Goal: Task Accomplishment & Management: Complete application form

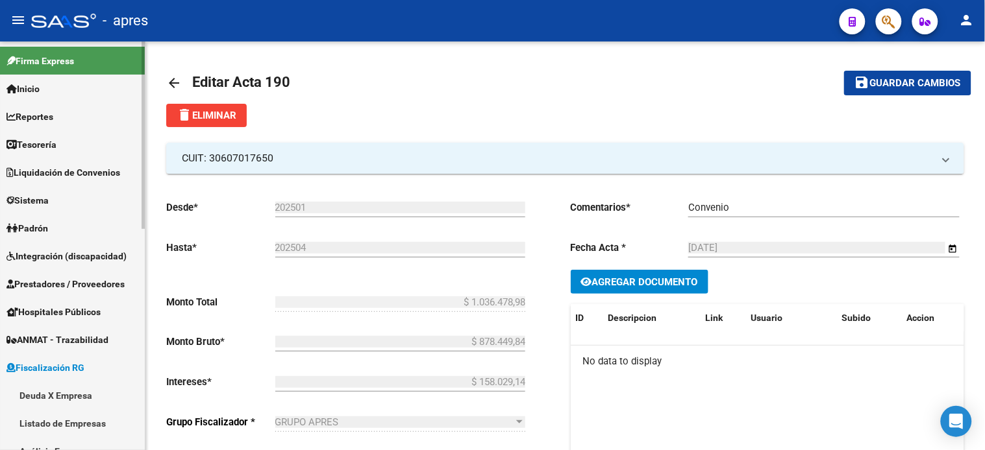
scroll to position [93, 0]
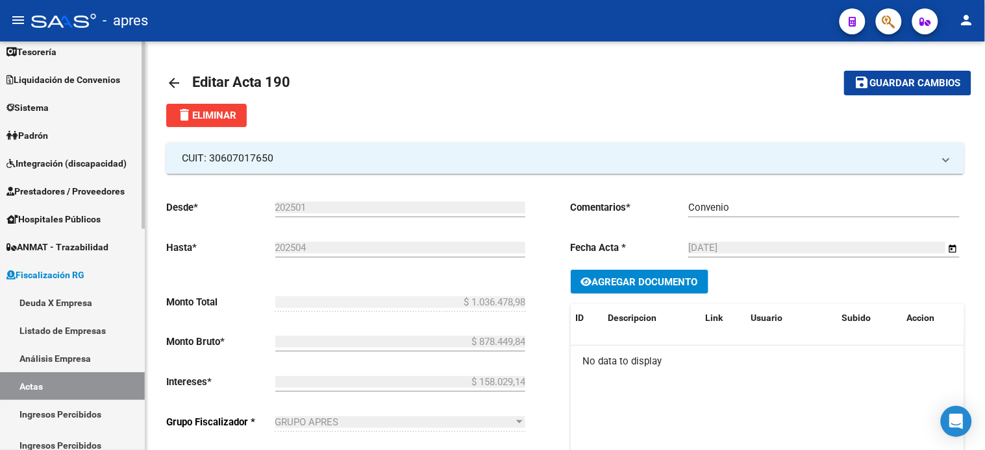
click at [69, 380] on link "Actas" at bounding box center [72, 387] width 145 height 28
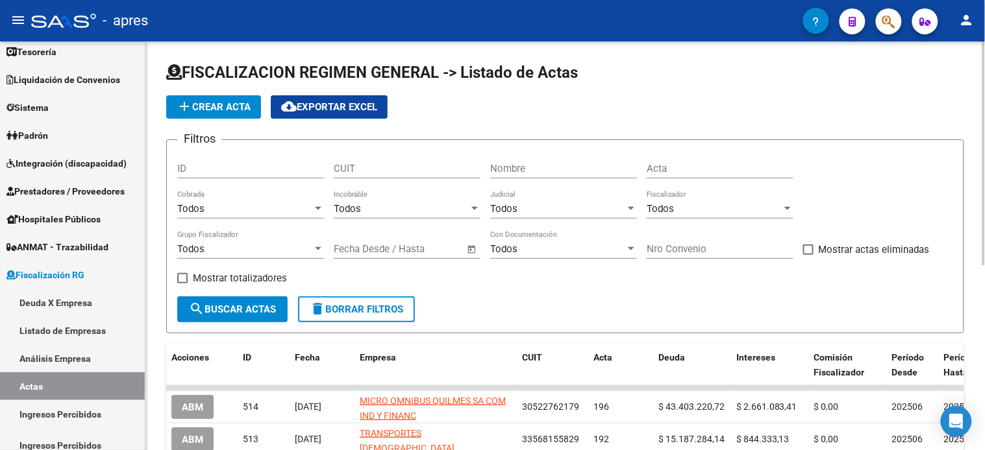
click at [523, 172] on input "Nombre" at bounding box center [563, 169] width 147 height 12
type input "MACIAS"
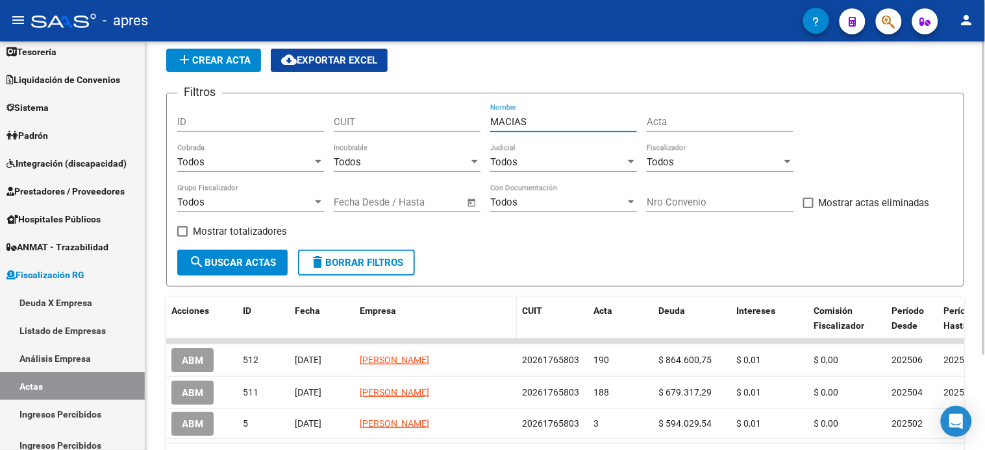
scroll to position [72, 0]
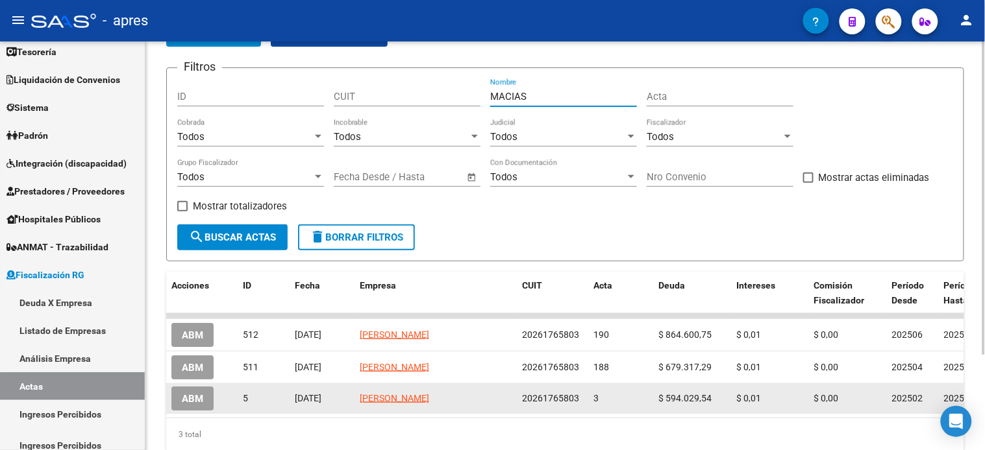
click at [197, 393] on span "ABM" at bounding box center [192, 399] width 21 height 12
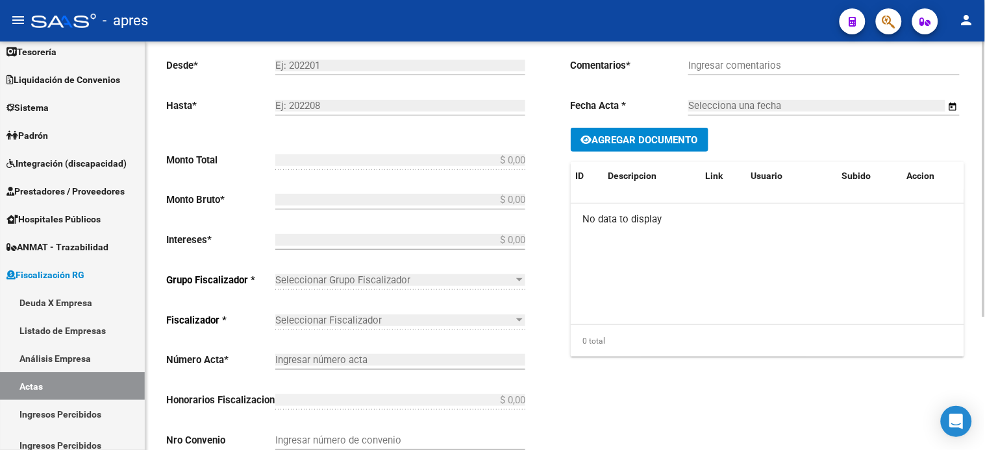
type input "202502"
type input "202503"
type input "$ 594.029,55"
type input "$ 594.029,54"
type input "$ 0,01"
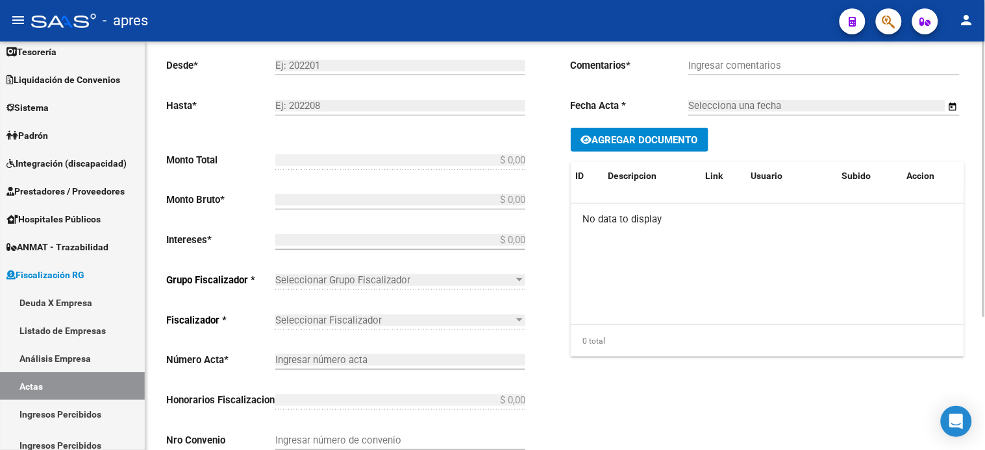
type input "3"
checkbox input "true"
type input "Deuda"
type input "[DATE]"
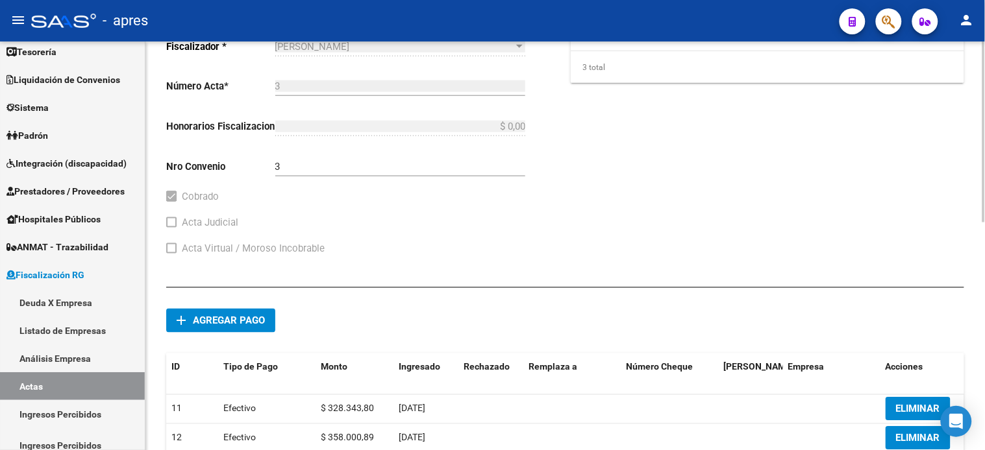
scroll to position [515, 0]
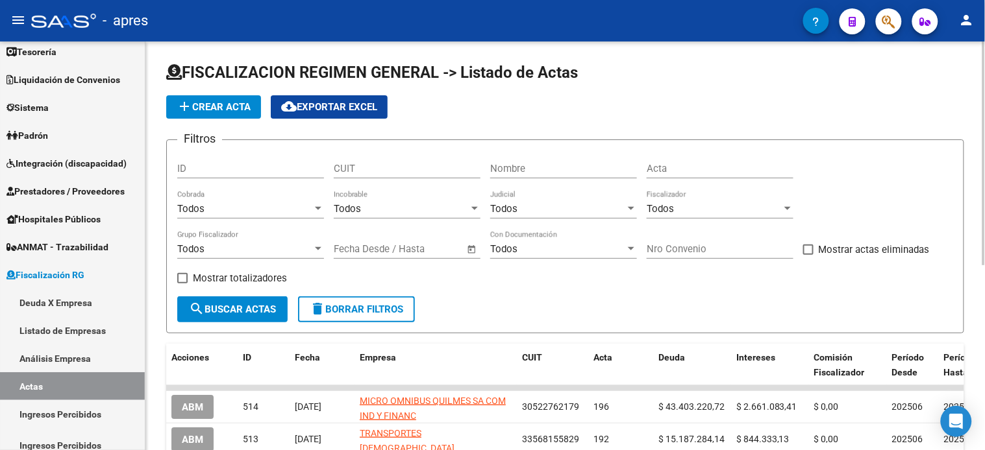
click at [548, 167] on input "Nombre" at bounding box center [563, 169] width 147 height 12
type input "[DEMOGRAPHIC_DATA]"
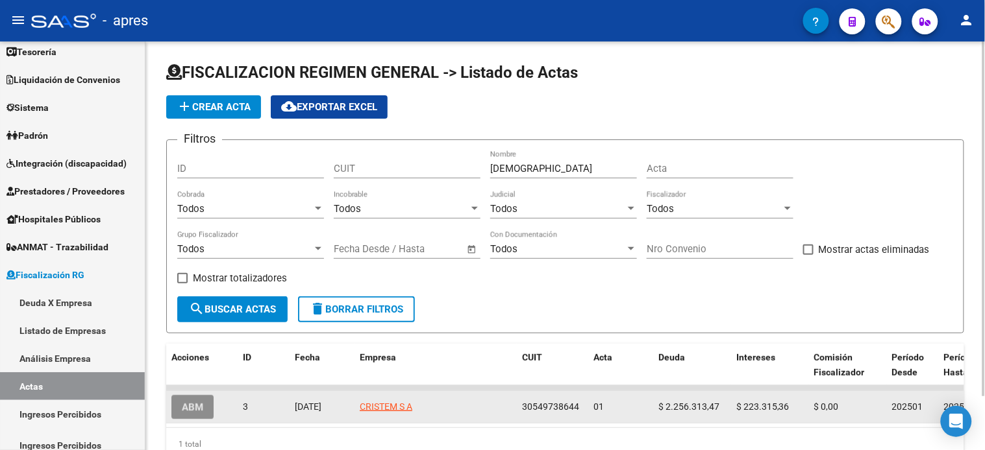
click at [188, 412] on span "ABM" at bounding box center [192, 408] width 21 height 12
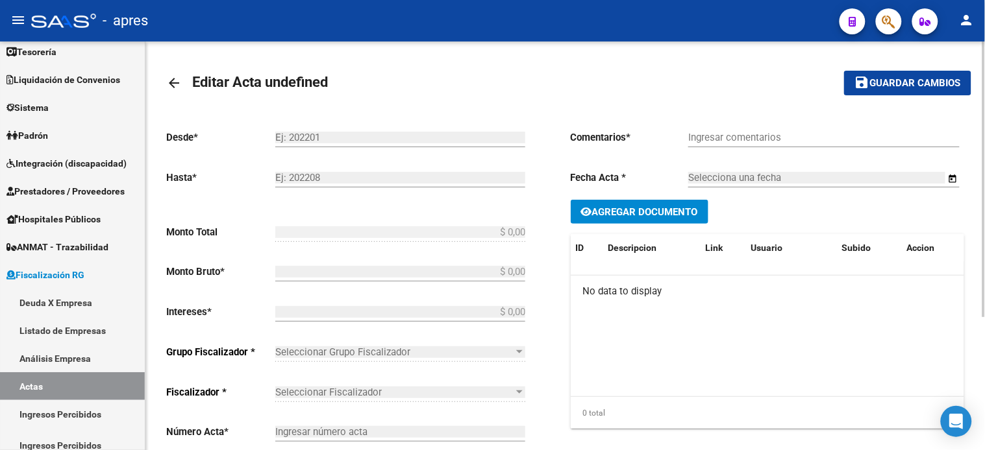
type input "202501"
type input "202505"
type input "$ 2.479.628,83"
type input "$ 2.256.313,47"
type input "$ 223.315,36"
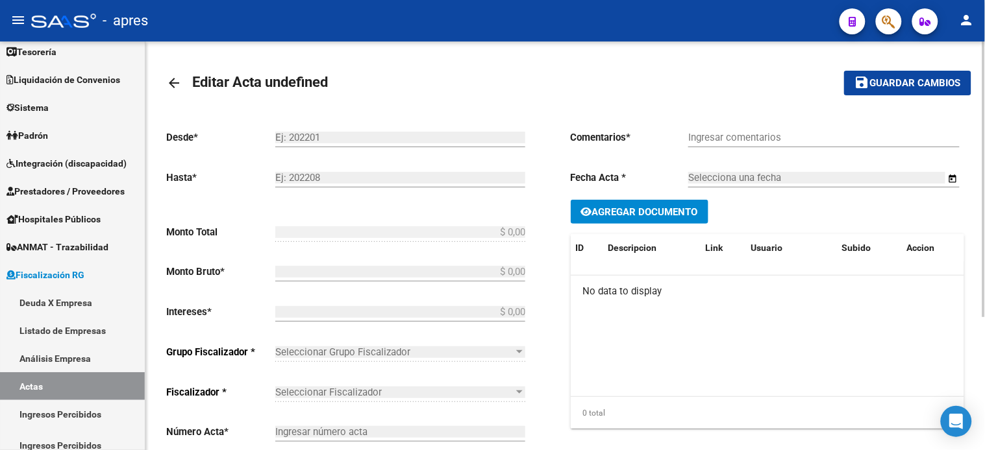
type input "01"
checkbox input "true"
type input "Pago De Deuda"
type input "[DATE]"
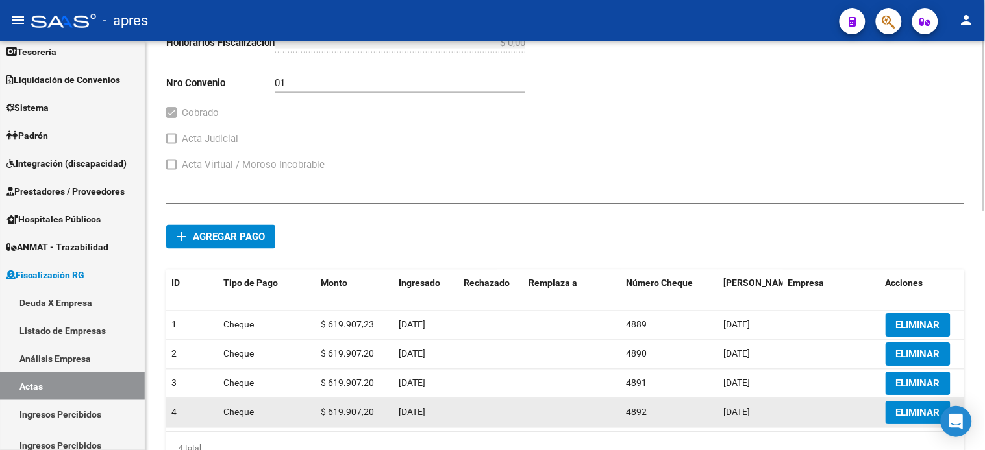
scroll to position [573, 0]
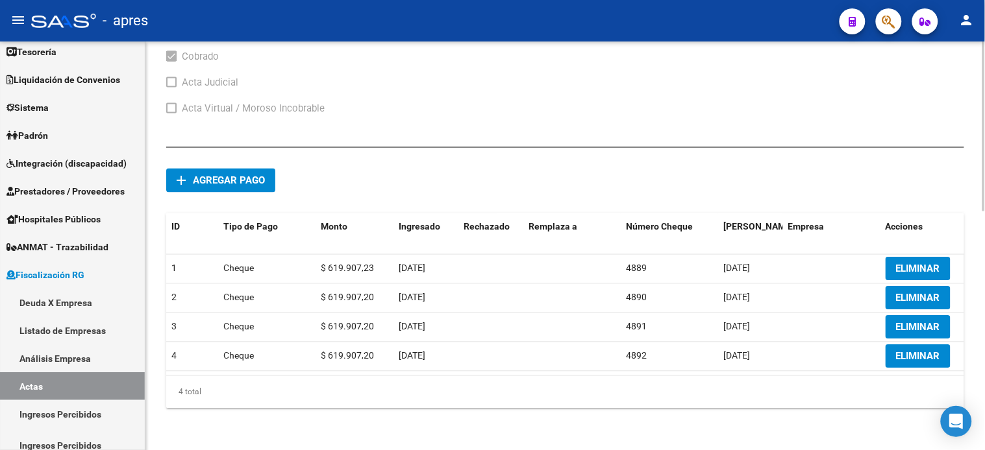
click at [238, 175] on span "Agregar pago" at bounding box center [229, 181] width 72 height 12
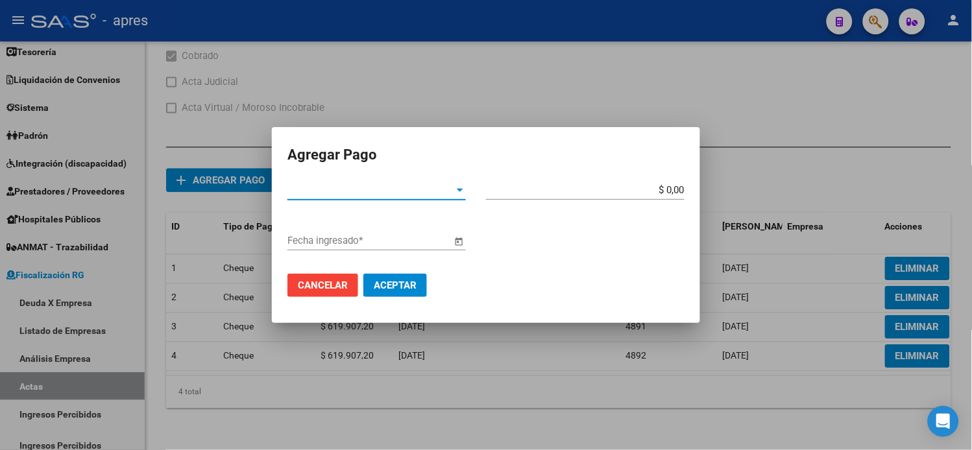
click at [336, 190] on span "Tipo de Pago *" at bounding box center [371, 190] width 167 height 12
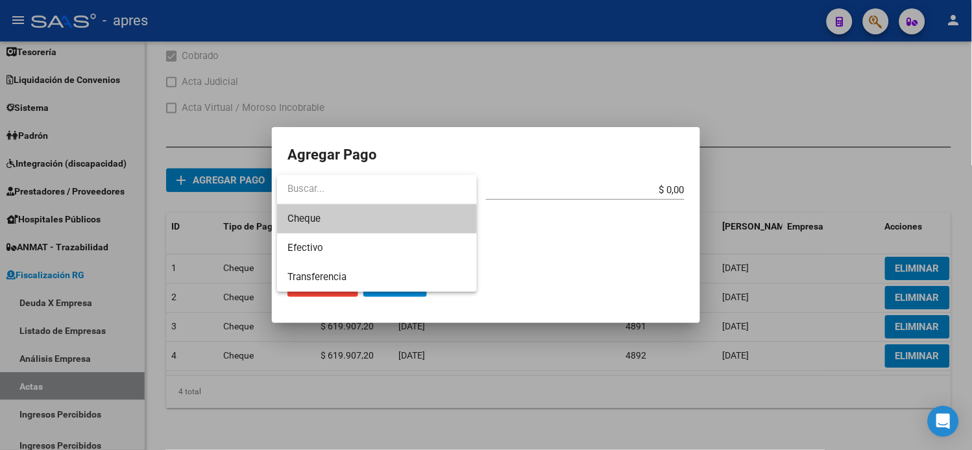
click at [439, 209] on span "Cheque" at bounding box center [377, 218] width 178 height 29
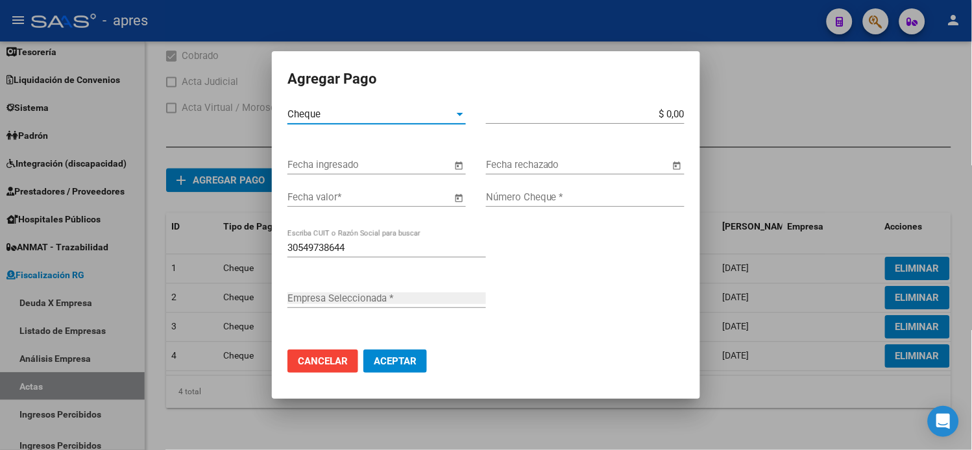
type input "CRISTEM S A"
click at [611, 111] on input "$ 0,00" at bounding box center [585, 114] width 199 height 12
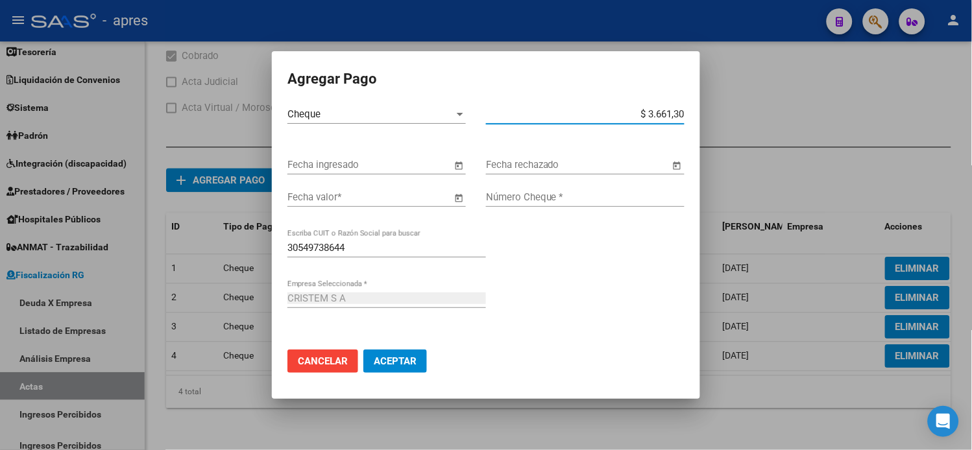
type input "$ 36.613,07"
click at [452, 158] on button "Open calendar" at bounding box center [459, 165] width 15 height 15
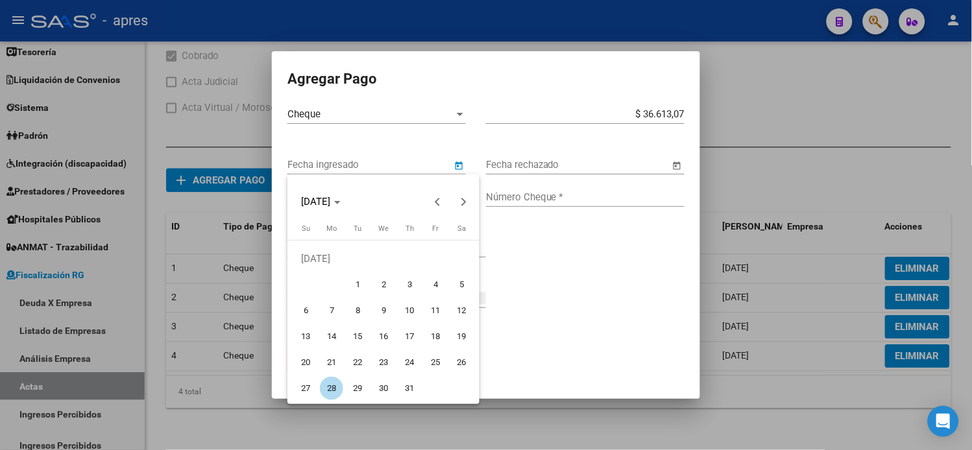
type input "[DATE]"
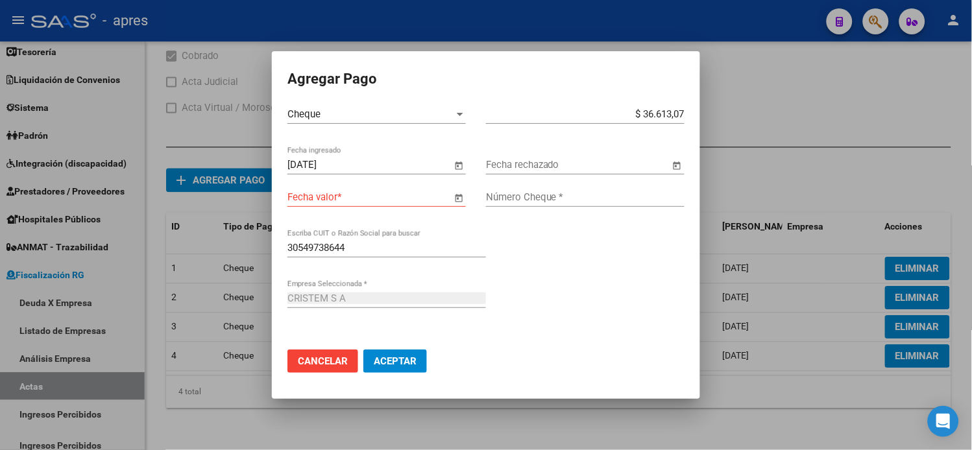
click at [452, 191] on button "Open calendar" at bounding box center [459, 198] width 15 height 15
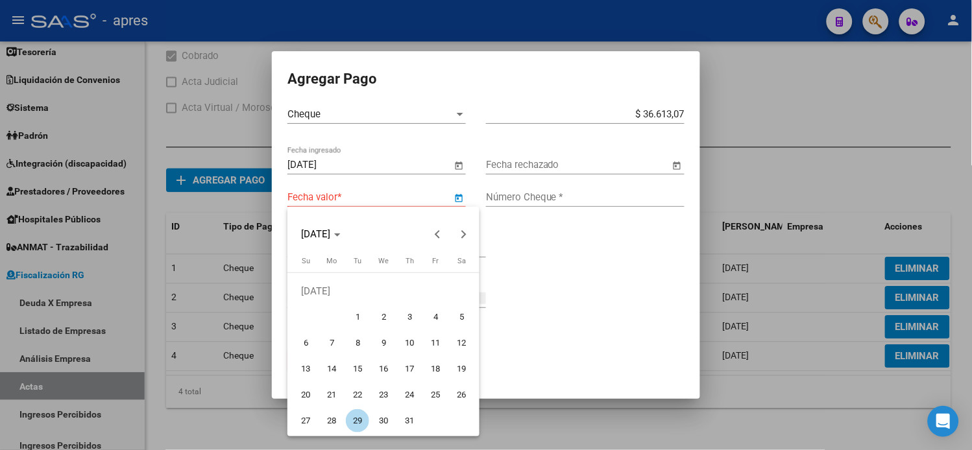
type input "[DATE]"
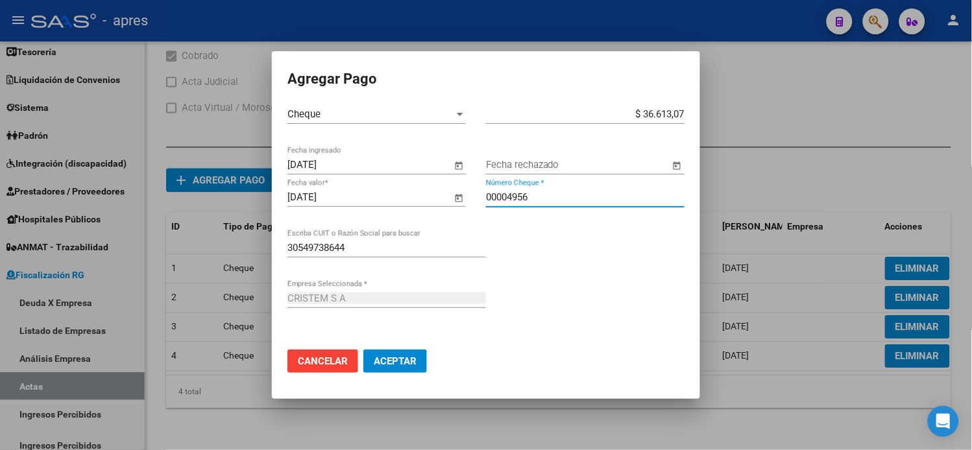
type input "00004956"
click at [363, 350] on button "Aceptar" at bounding box center [395, 361] width 64 height 23
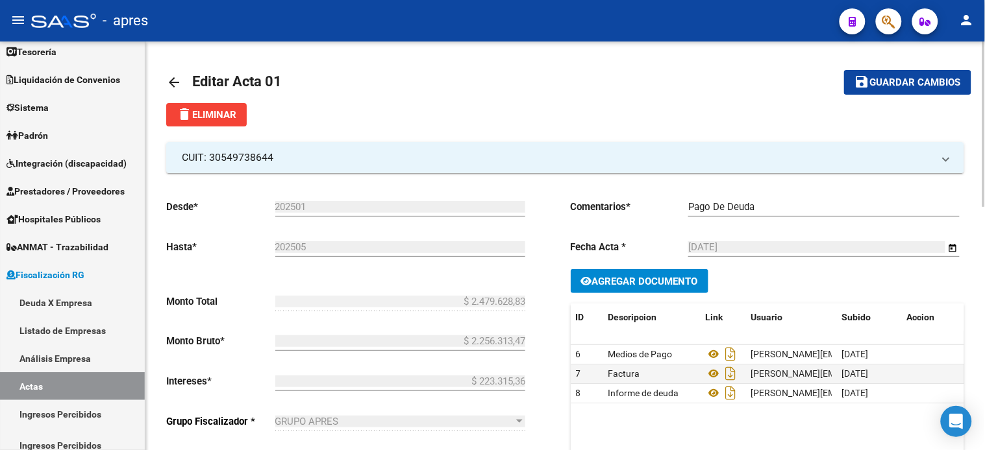
scroll to position [0, 0]
click at [899, 88] on span "Guardar cambios" at bounding box center [915, 84] width 91 height 12
click at [861, 79] on mat-icon "save" at bounding box center [862, 83] width 16 height 16
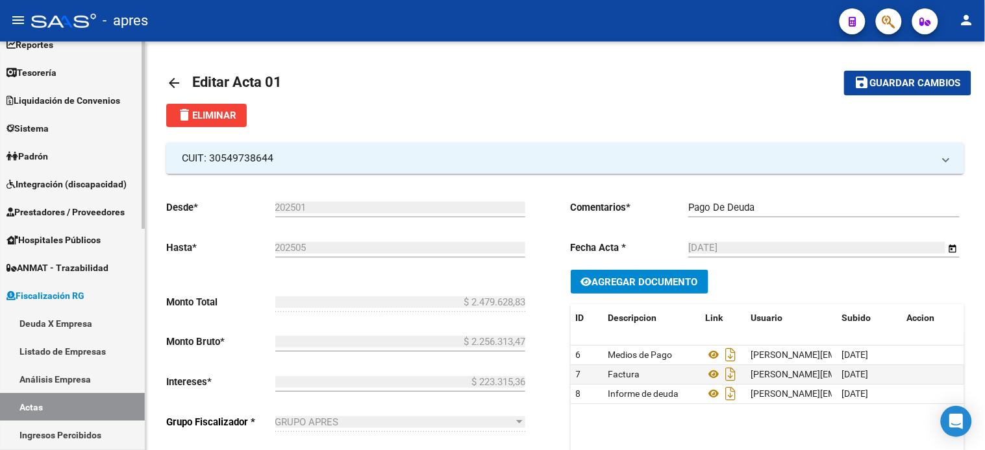
scroll to position [144, 0]
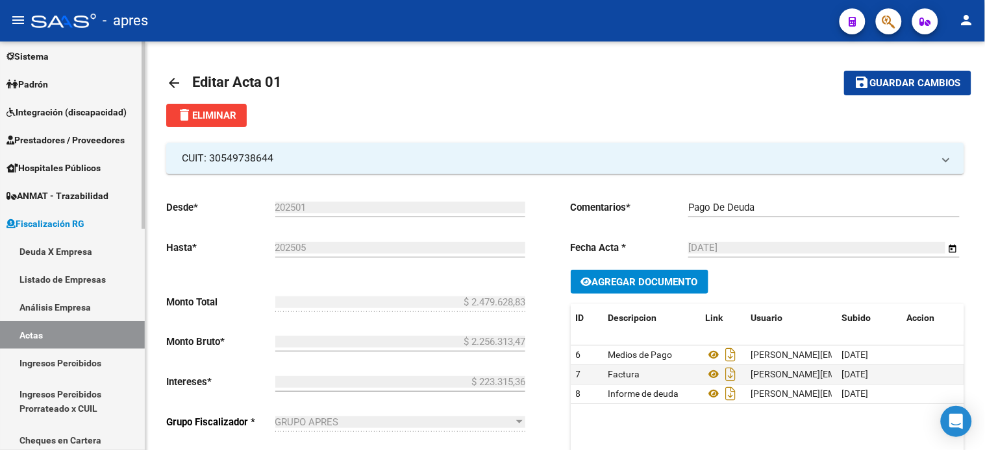
click at [72, 362] on link "Ingresos Percibidos" at bounding box center [72, 363] width 145 height 28
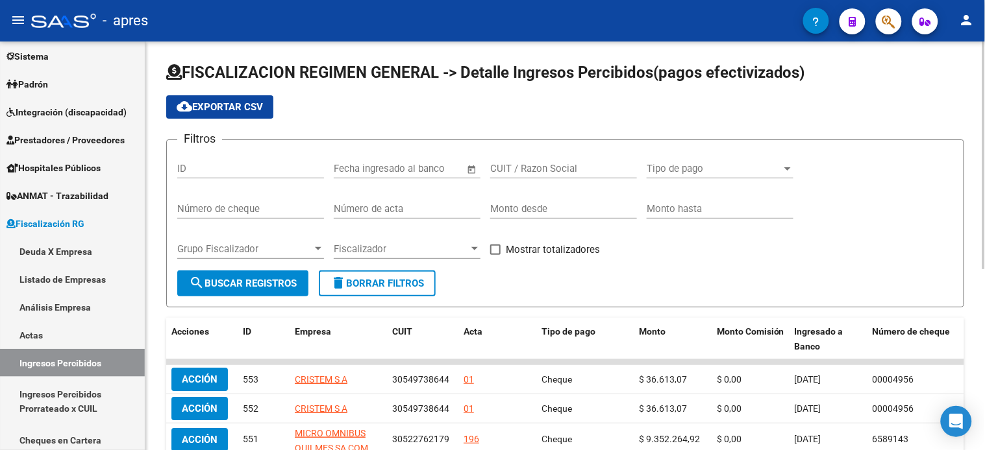
click at [381, 169] on input "text" at bounding box center [360, 169] width 53 height 12
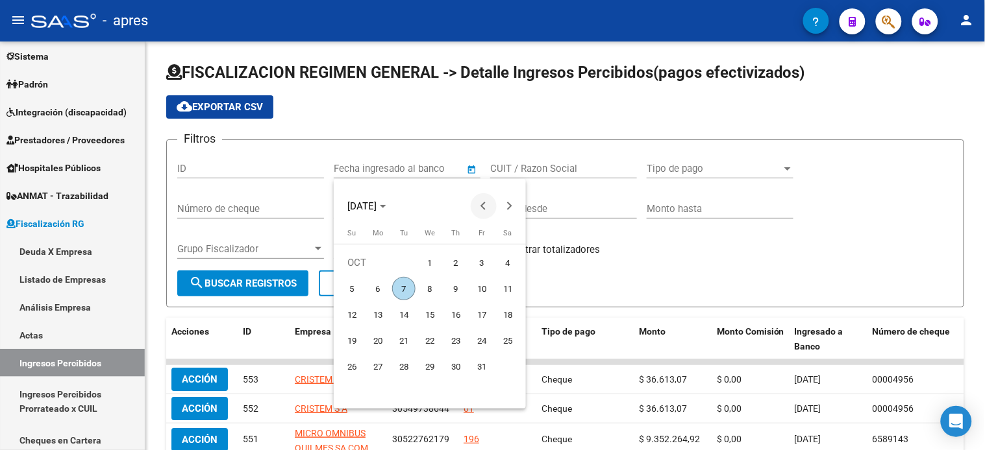
click at [481, 206] on button "Previous month" at bounding box center [484, 206] width 26 height 26
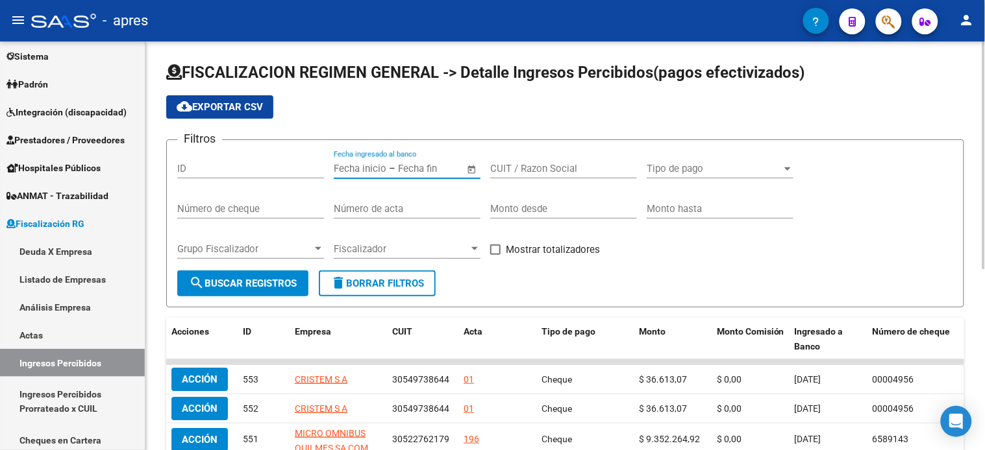
drag, startPoint x: 234, startPoint y: 105, endPoint x: 265, endPoint y: 130, distance: 40.1
click at [234, 105] on span "cloud_download Exportar CSV" at bounding box center [220, 107] width 86 height 12
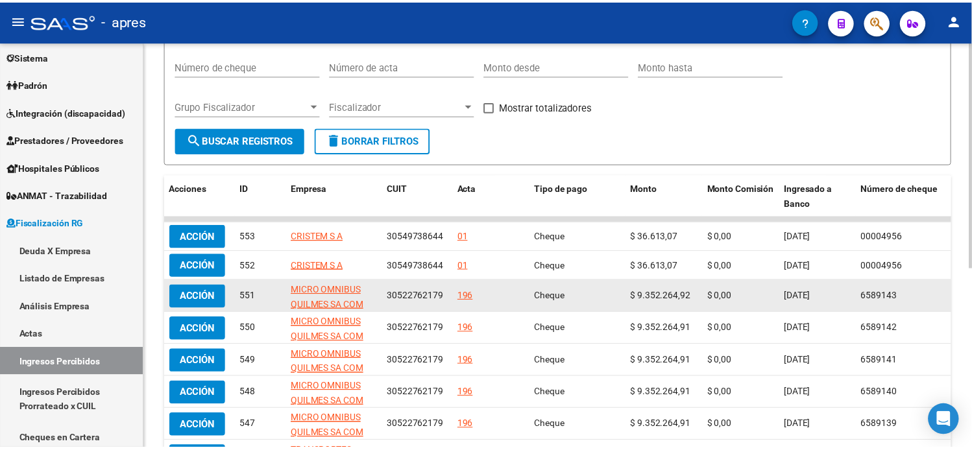
scroll to position [144, 0]
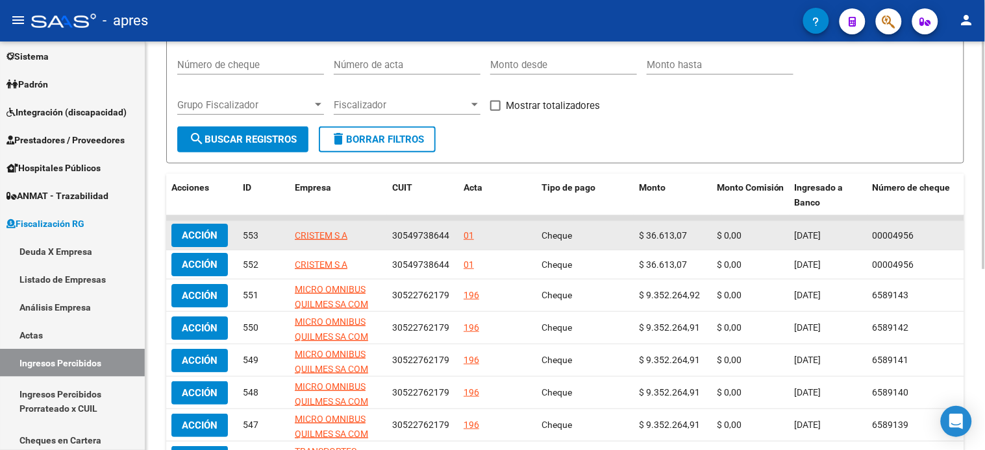
click at [317, 234] on span "CRISTEM S A" at bounding box center [321, 235] width 53 height 10
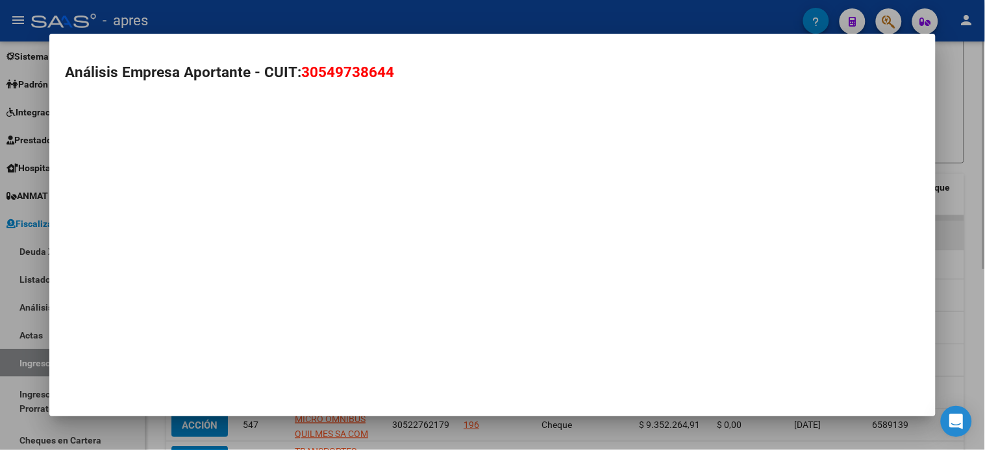
type textarea "30549738644"
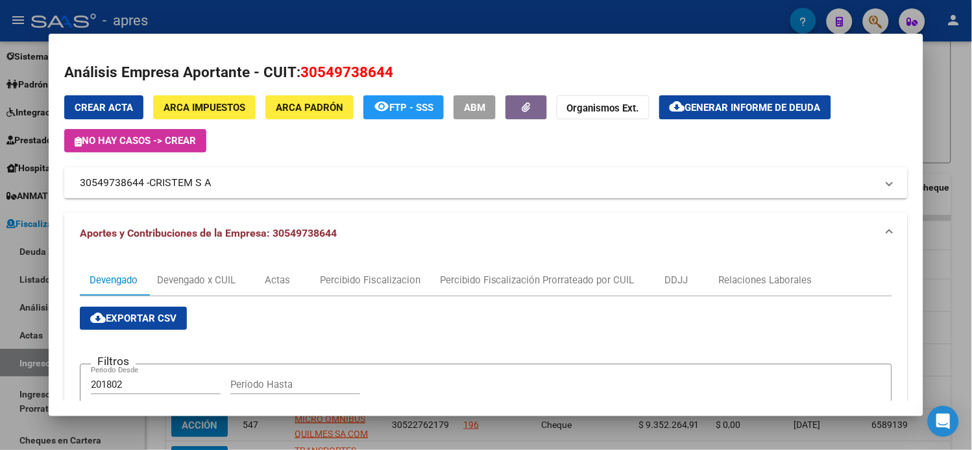
click at [489, 106] on button "ABM" at bounding box center [475, 107] width 42 height 24
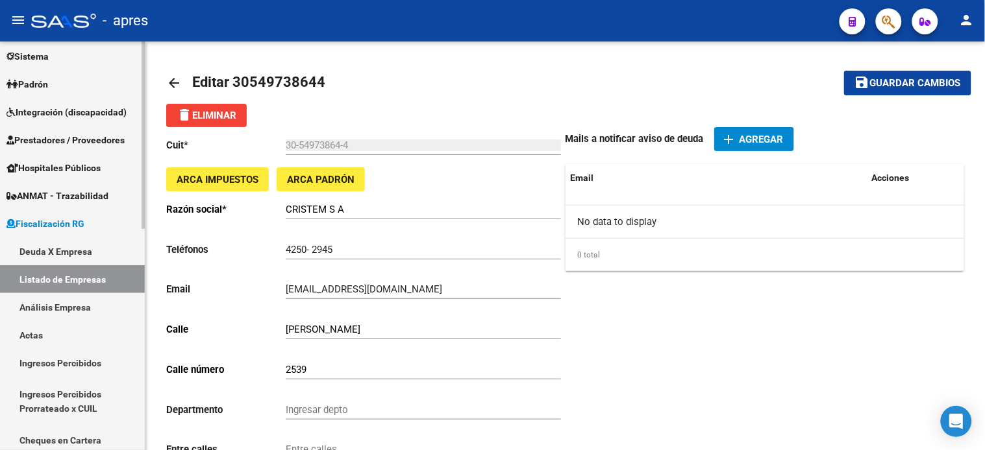
drag, startPoint x: 178, startPoint y: 75, endPoint x: 140, endPoint y: 182, distance: 114.1
click at [178, 75] on mat-icon "arrow_back" at bounding box center [174, 83] width 16 height 16
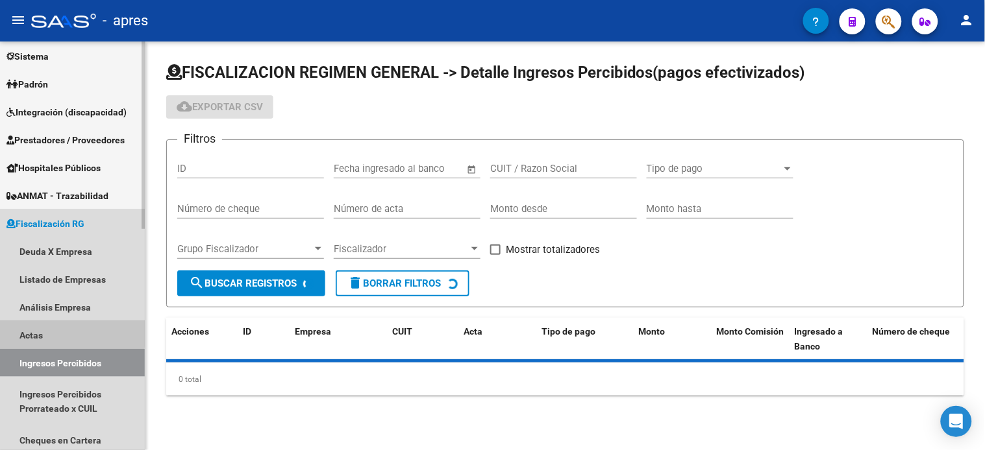
click at [62, 334] on link "Actas" at bounding box center [72, 335] width 145 height 28
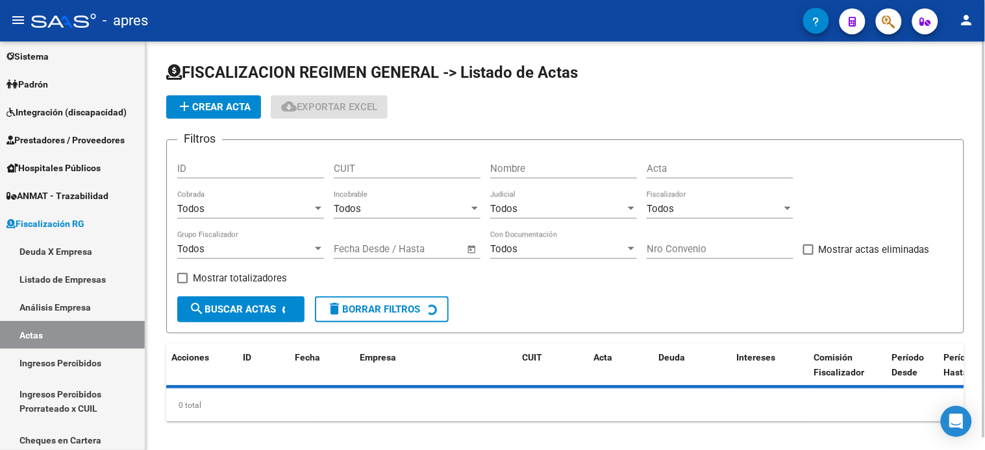
click at [545, 172] on input "Nombre" at bounding box center [563, 169] width 147 height 12
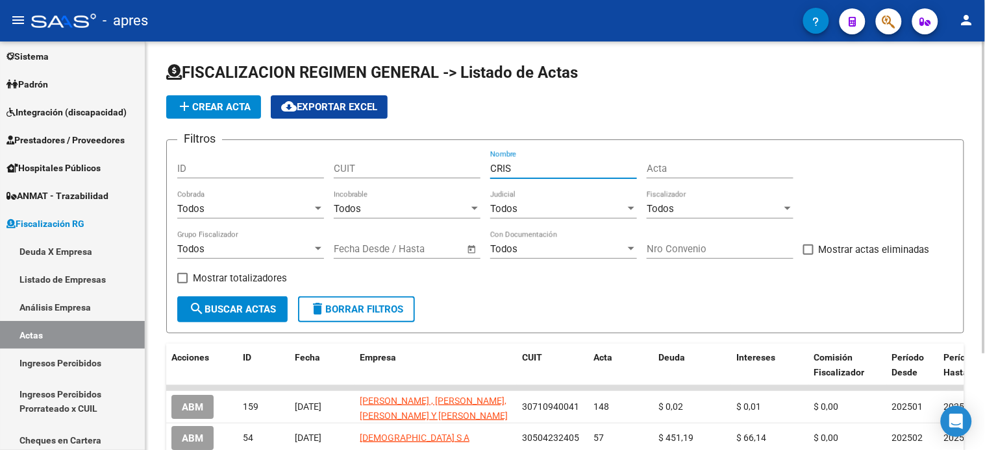
click at [522, 167] on input "CRIS" at bounding box center [563, 169] width 147 height 12
type input "[DEMOGRAPHIC_DATA]"
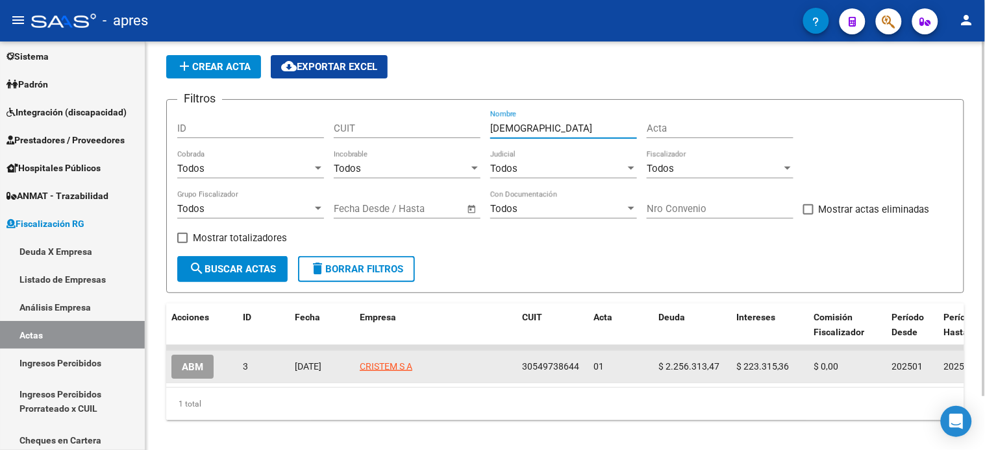
scroll to position [62, 0]
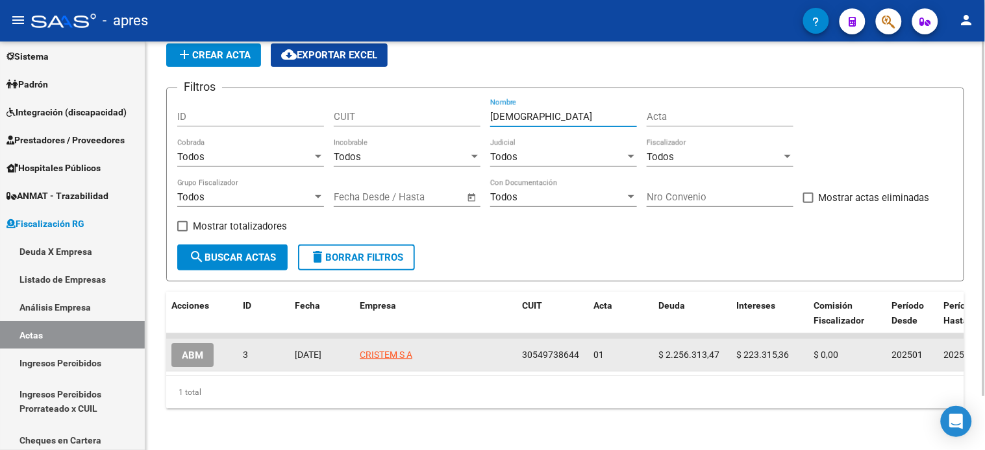
click at [200, 350] on span "ABM" at bounding box center [192, 356] width 21 height 12
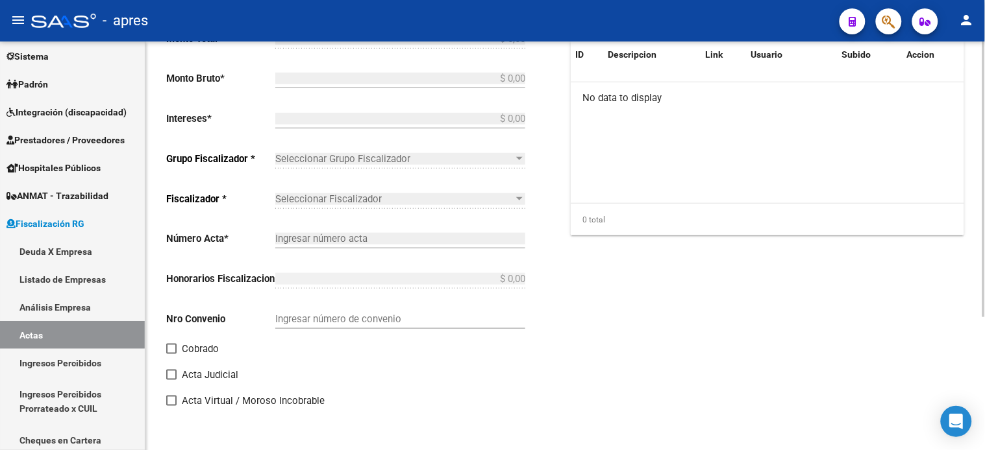
scroll to position [141, 0]
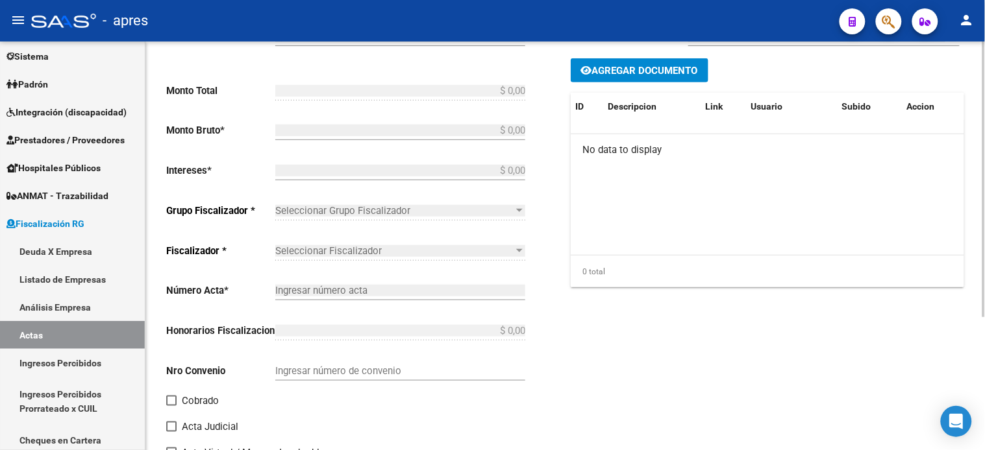
type input "202501"
type input "202505"
type input "$ 2.479.628,83"
type input "$ 2.256.313,47"
type input "$ 223.315,36"
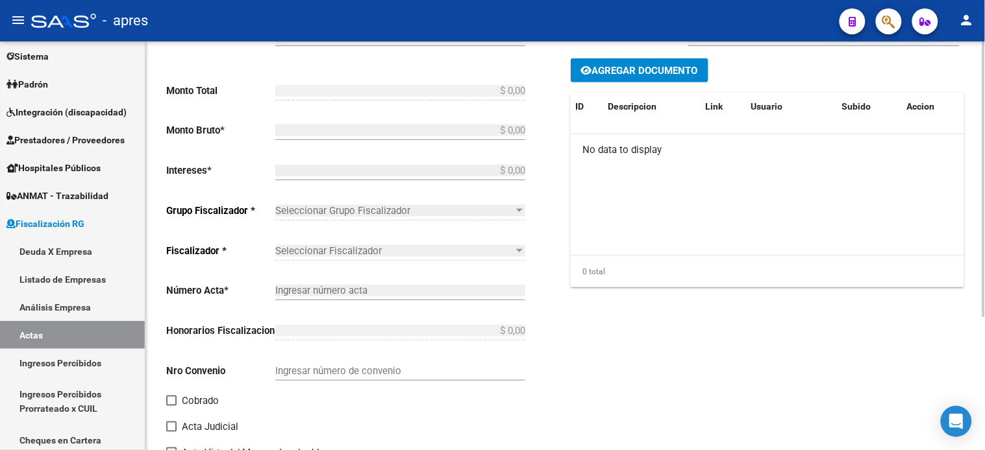
type input "01"
checkbox input "true"
type input "Pago De Deuda"
type input "[DATE]"
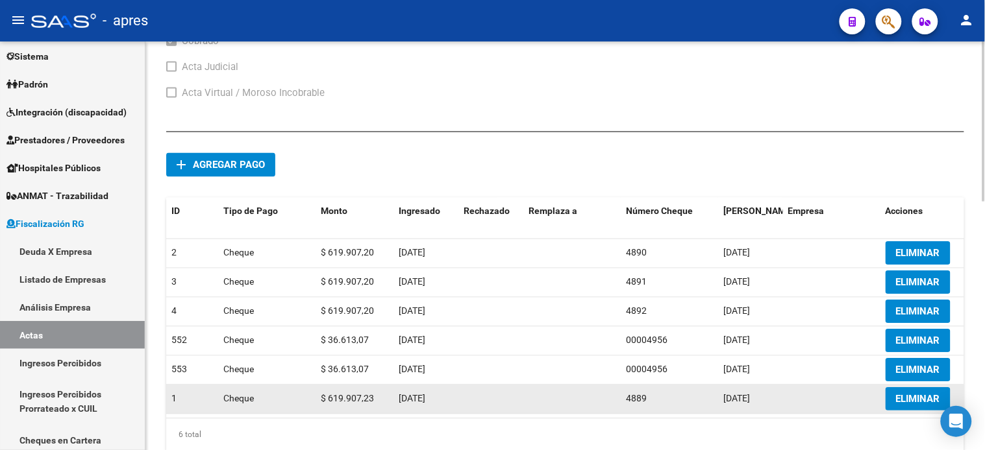
scroll to position [576, 0]
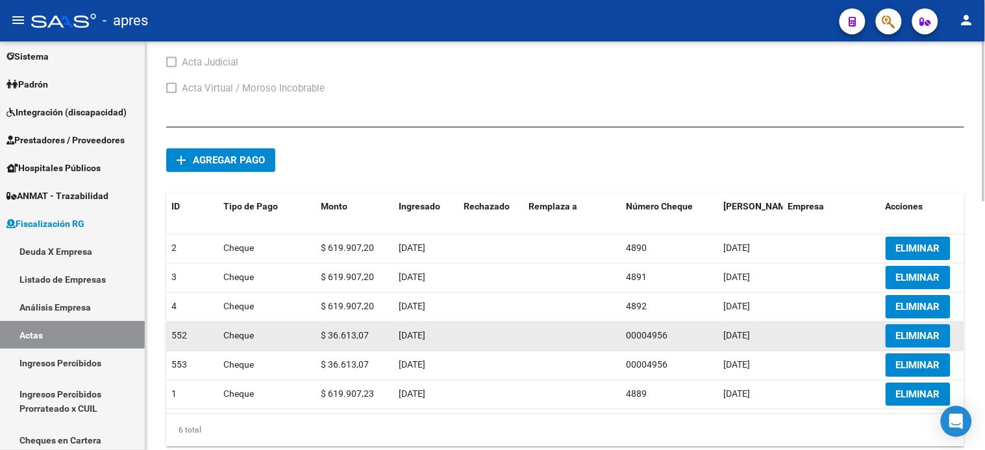
click at [924, 343] on span "ELIMINAR" at bounding box center [918, 337] width 44 height 12
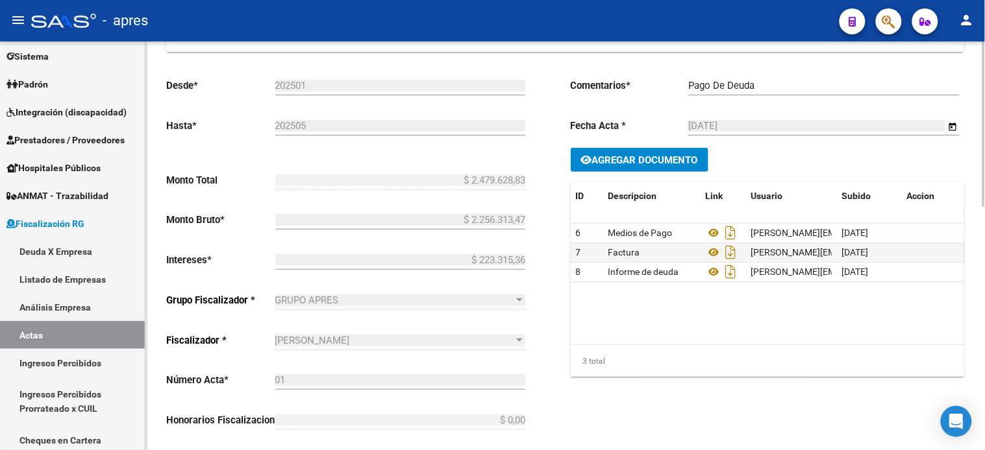
scroll to position [0, 0]
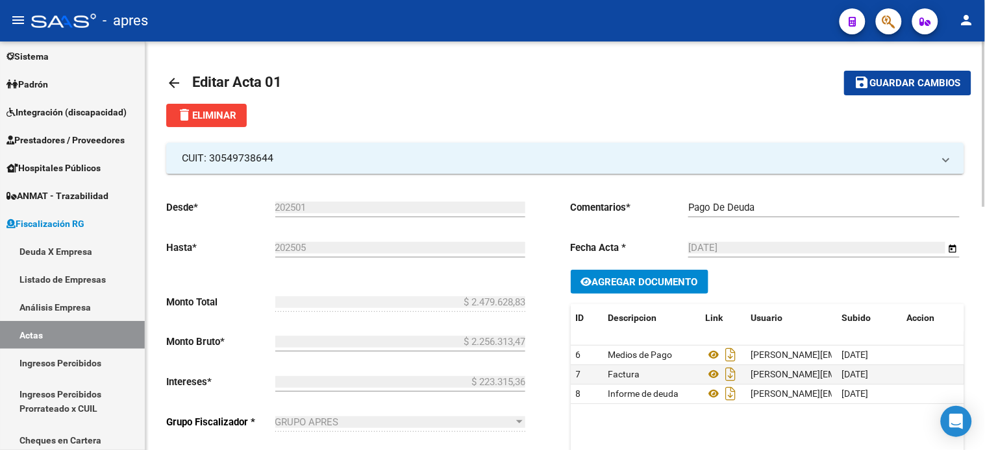
click at [872, 90] on button "save Guardar cambios" at bounding box center [907, 83] width 127 height 24
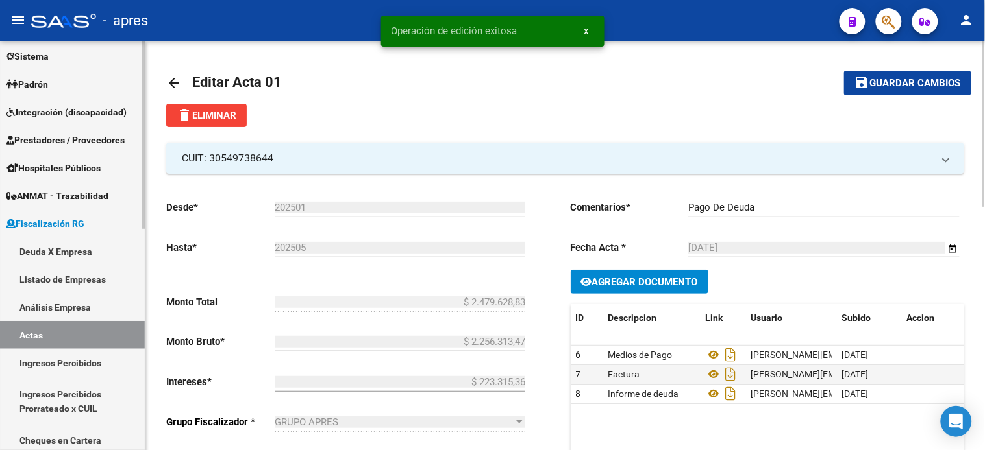
drag, startPoint x: 69, startPoint y: 254, endPoint x: 112, endPoint y: 267, distance: 45.0
click at [69, 254] on link "Deuda X Empresa" at bounding box center [72, 252] width 145 height 28
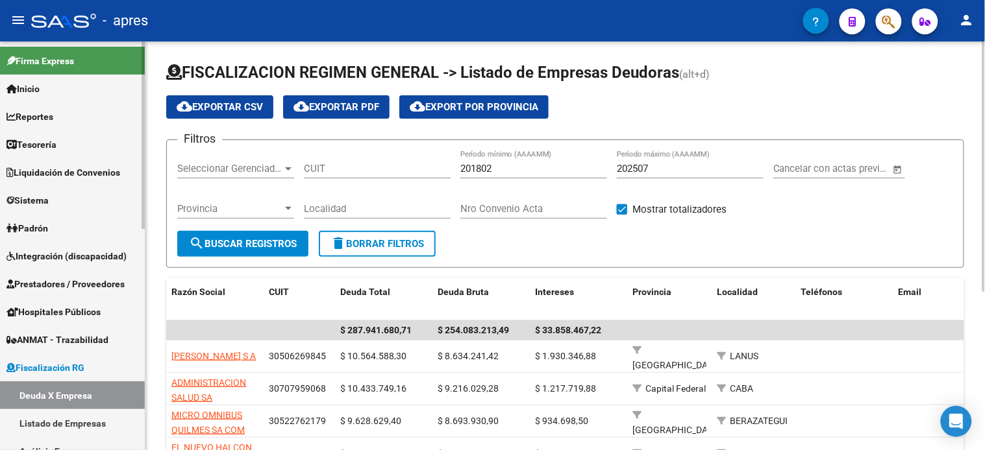
click at [53, 114] on span "Reportes" at bounding box center [29, 117] width 47 height 14
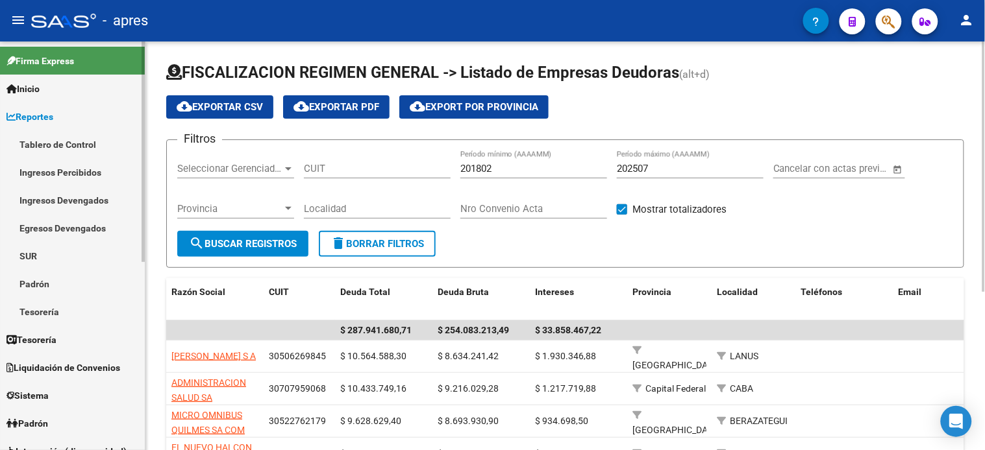
click at [65, 171] on link "Ingresos Percibidos" at bounding box center [72, 172] width 145 height 28
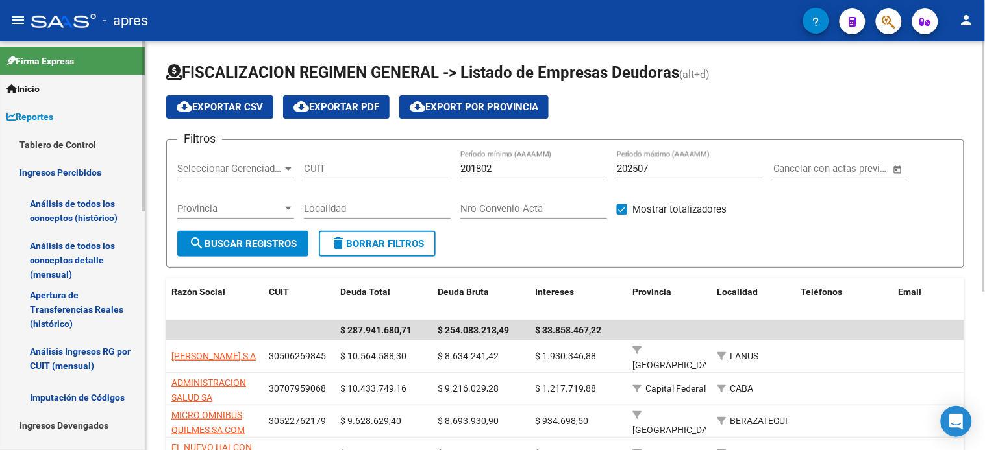
click at [66, 211] on link "Análisis de todos los conceptos (histórico)" at bounding box center [72, 210] width 145 height 49
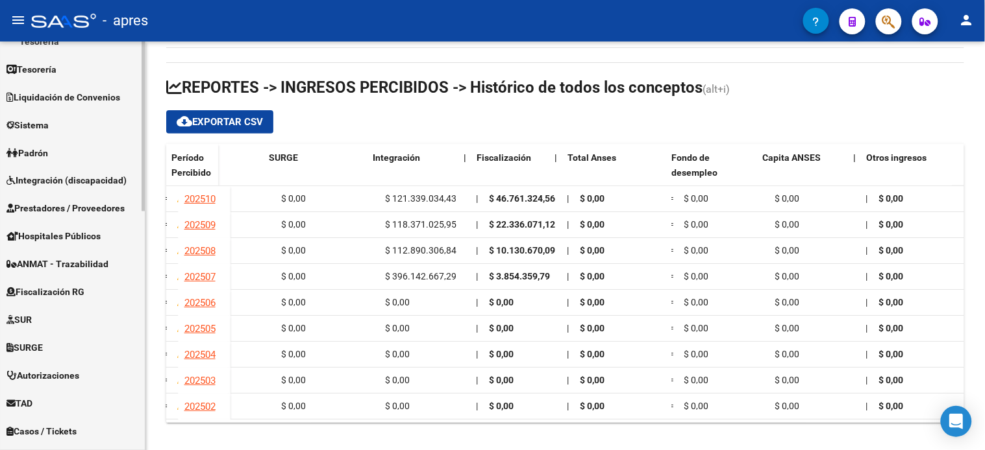
scroll to position [504, 0]
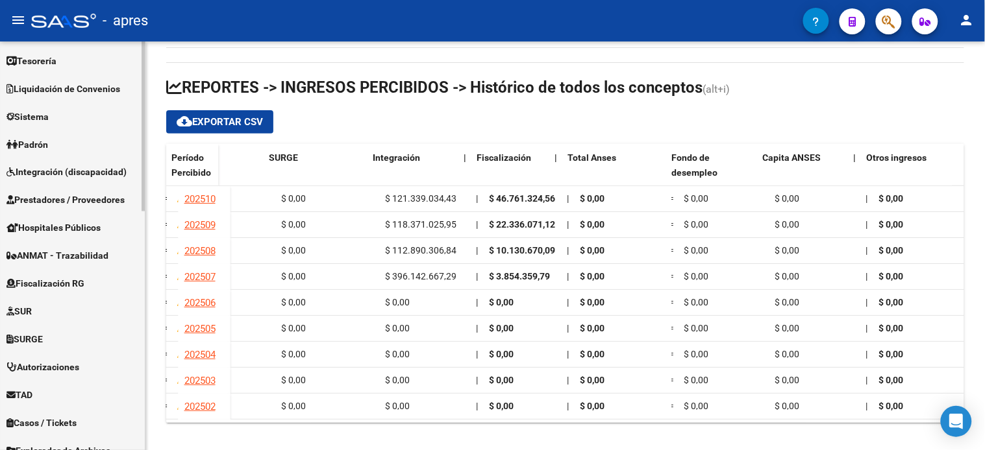
click at [64, 282] on span "Fiscalización RG" at bounding box center [45, 284] width 78 height 14
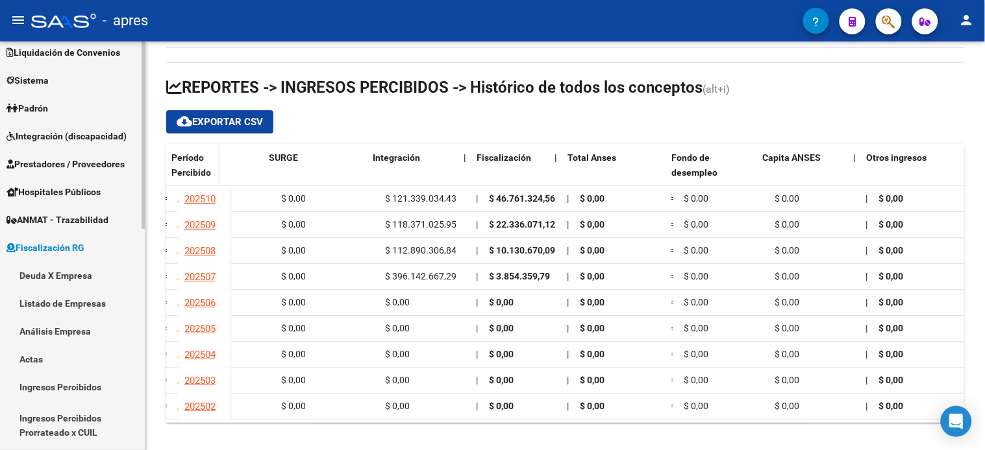
scroll to position [49, 0]
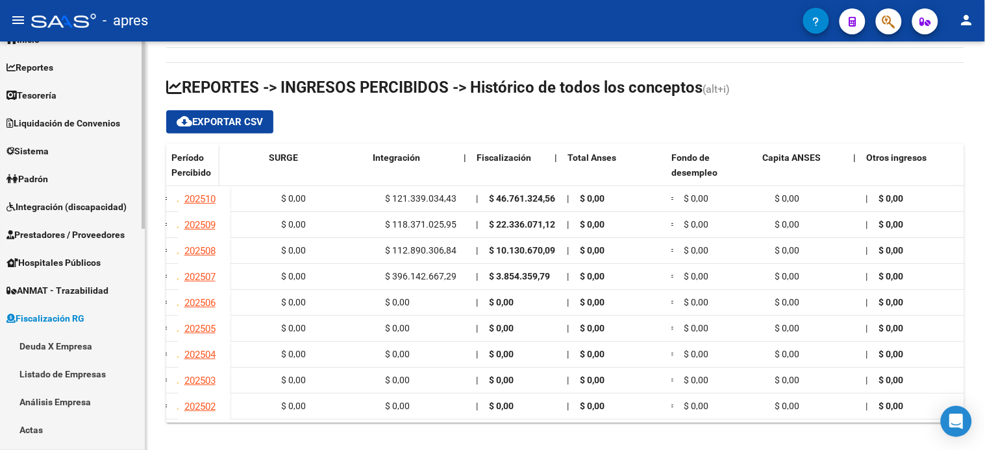
click at [55, 426] on link "Actas" at bounding box center [72, 430] width 145 height 28
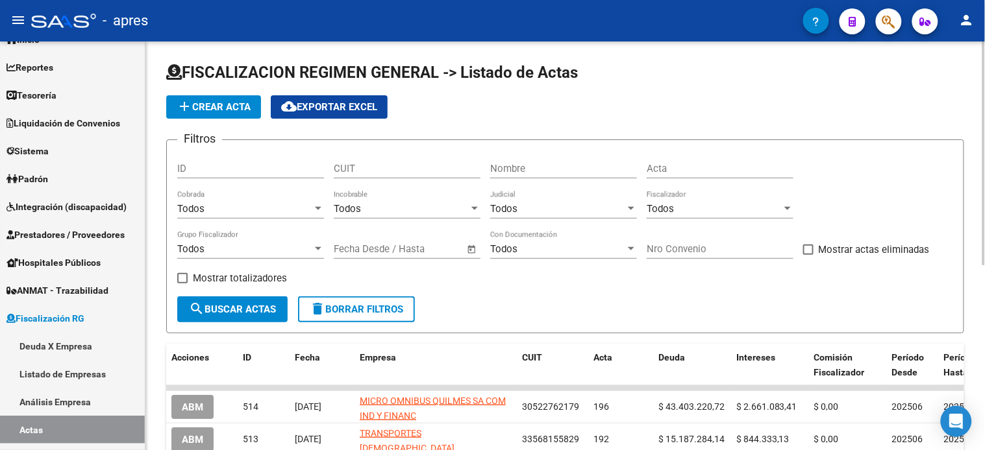
click at [521, 169] on input "Nombre" at bounding box center [563, 169] width 147 height 12
type input "[PERSON_NAME]"
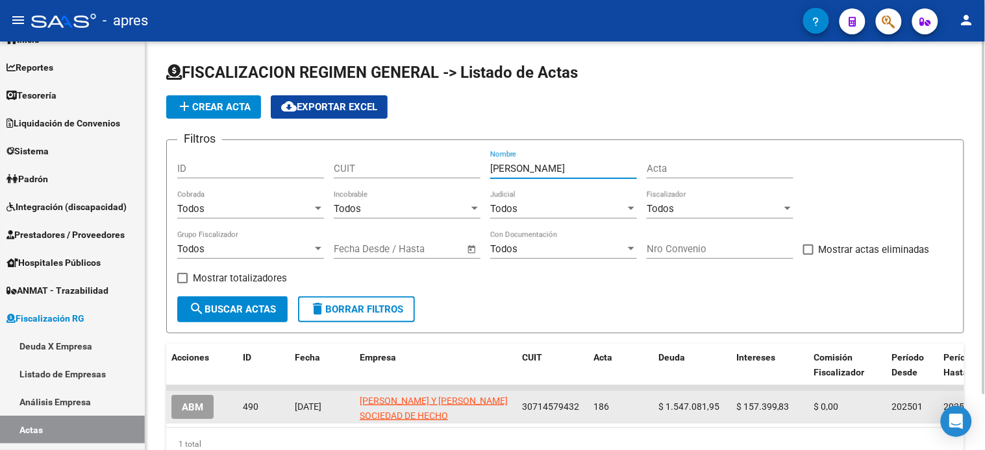
click at [210, 402] on button "ABM" at bounding box center [192, 407] width 42 height 24
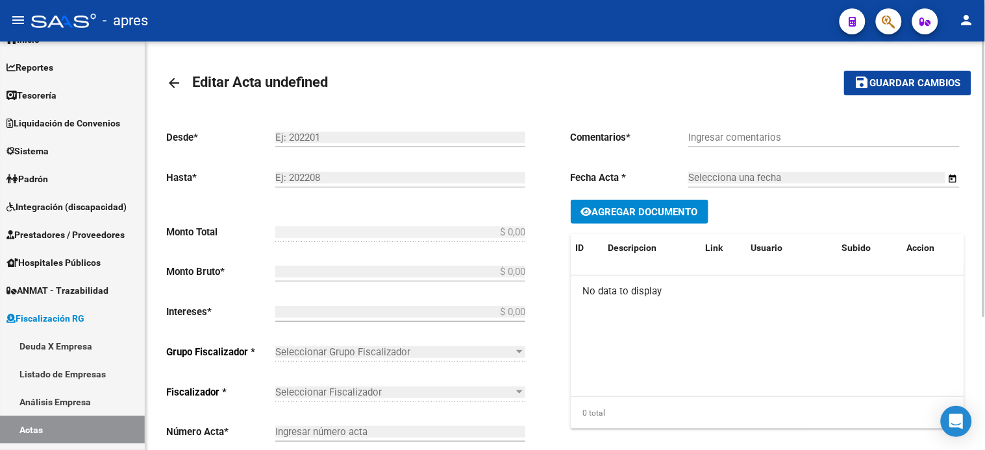
type input "202501"
type input "202507"
type input "$ 1.704.481,78"
type input "$ 1.547.081,95"
type input "$ 157.399,83"
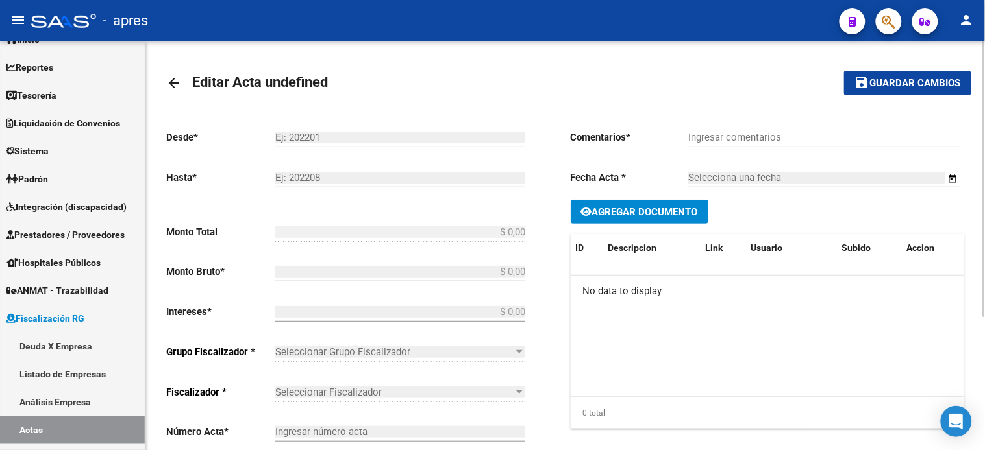
type input "186"
checkbox input "true"
type input "Convenio"
type input "[DATE]"
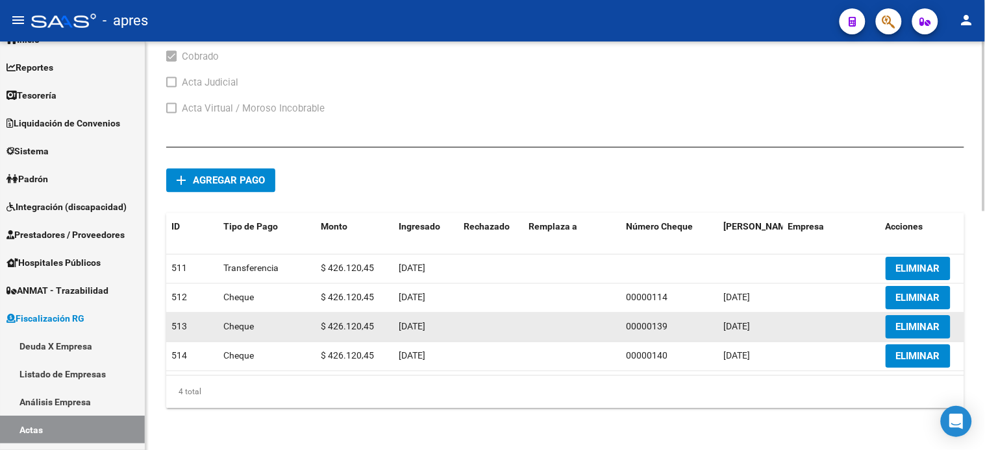
scroll to position [573, 0]
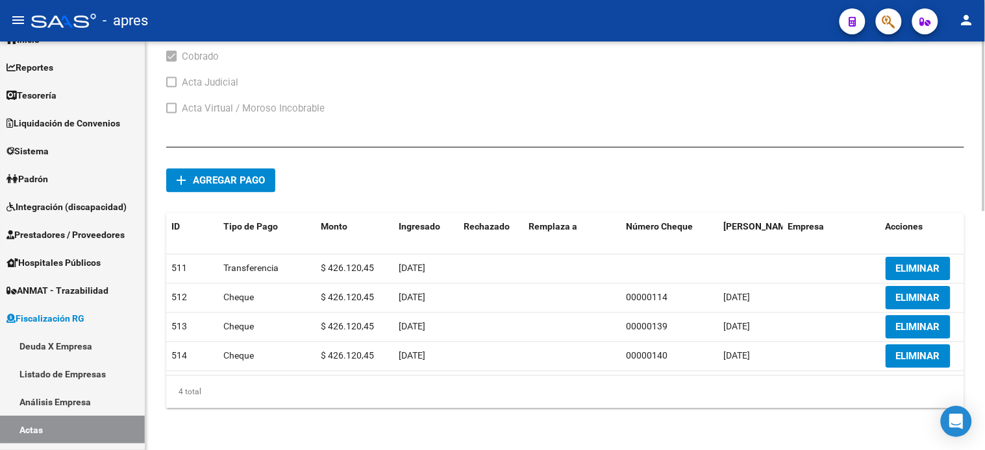
click at [251, 175] on span "Agregar pago" at bounding box center [229, 181] width 72 height 12
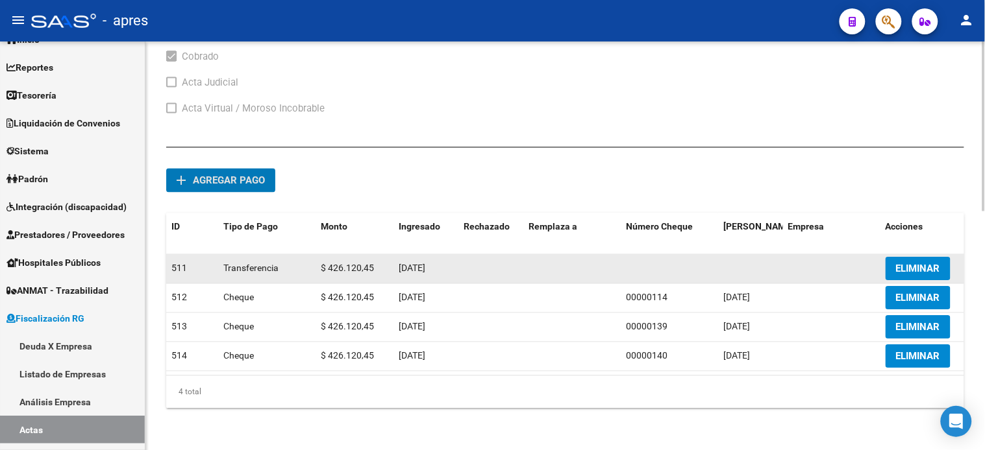
click at [356, 264] on span "$ 426.120,45" at bounding box center [347, 269] width 53 height 10
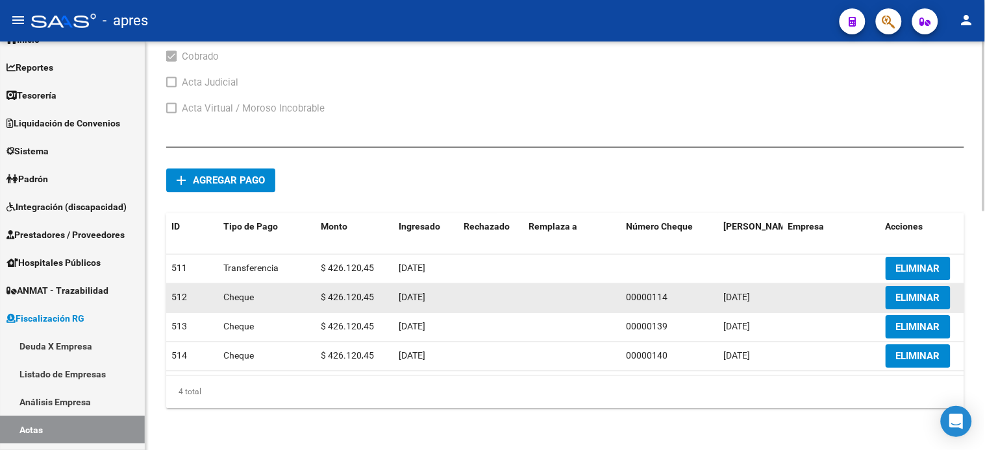
copy span "426.120,45"
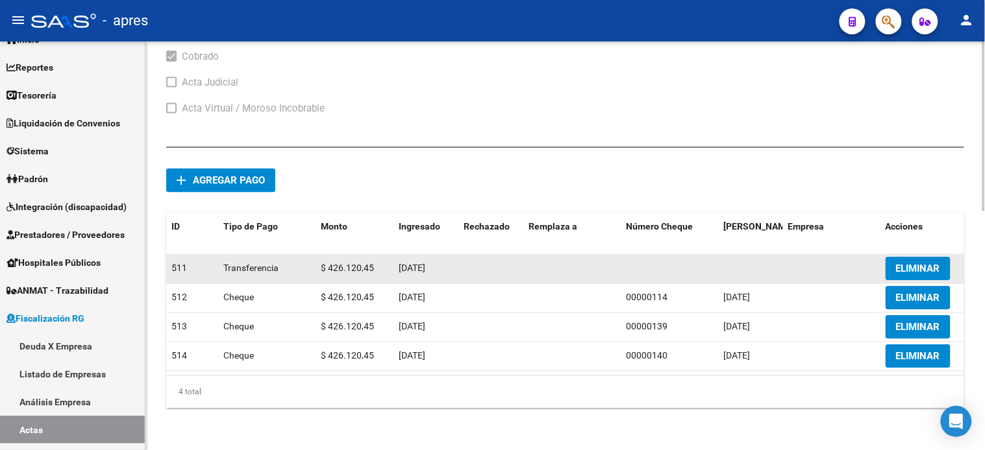
click at [906, 264] on span "ELIMINAR" at bounding box center [918, 270] width 44 height 12
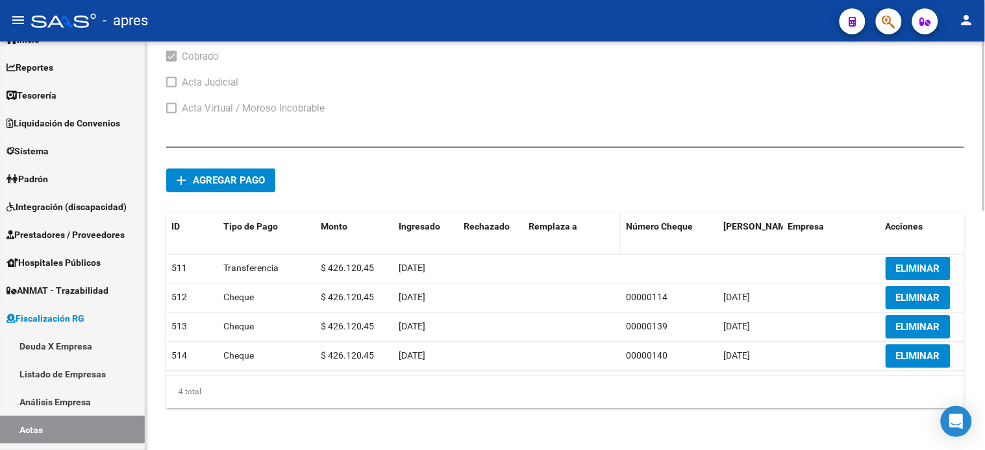
scroll to position [544, 0]
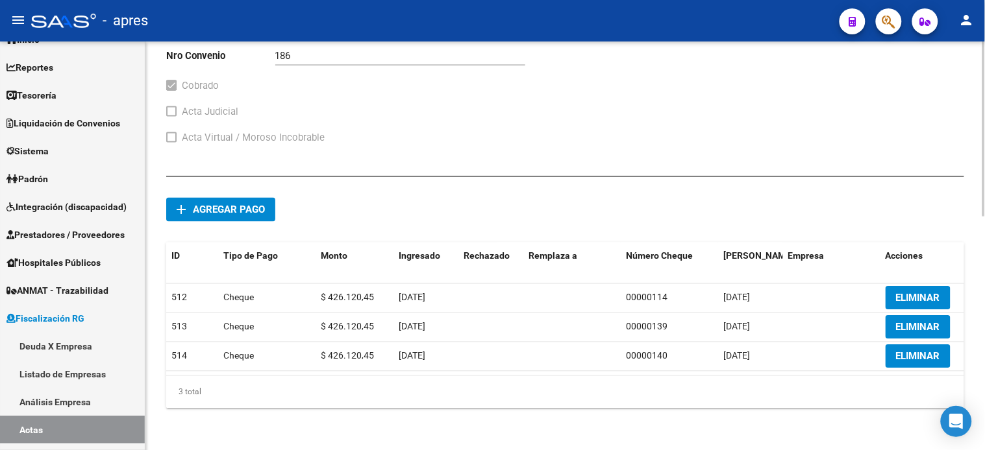
click at [352, 213] on div "add Agregar pago ID Tipo de Pago Monto Ingresado Rechazado Remplaza a Número Ch…" at bounding box center [565, 298] width 798 height 243
click at [244, 204] on span "Agregar pago" at bounding box center [229, 210] width 72 height 12
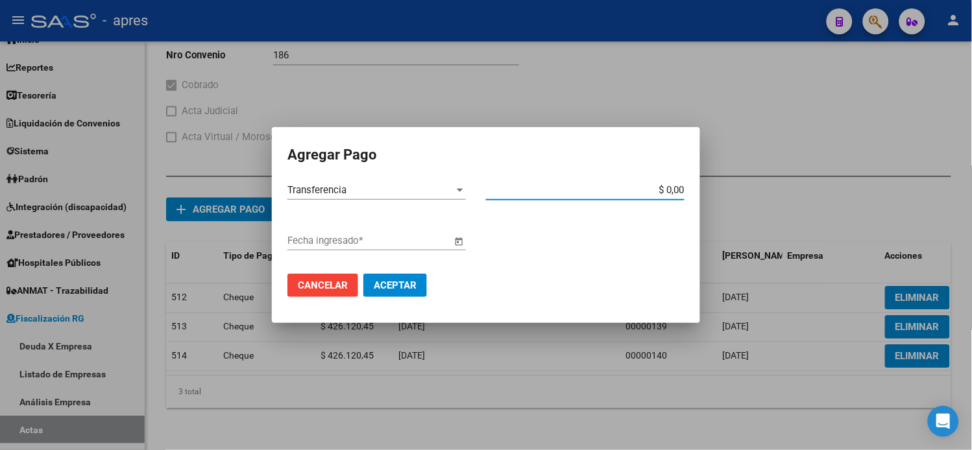
paste input "426.120,45"
type input "$ 426.120,45"
click at [452, 234] on button "Open calendar" at bounding box center [459, 241] width 15 height 15
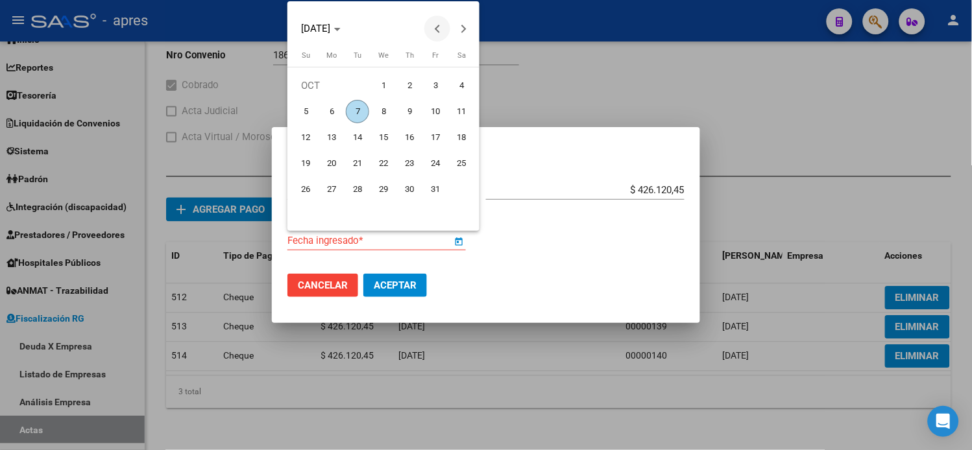
click at [433, 27] on span "Previous month" at bounding box center [437, 29] width 26 height 26
click at [328, 101] on span "1" at bounding box center [331, 111] width 23 height 23
type input "[DATE]"
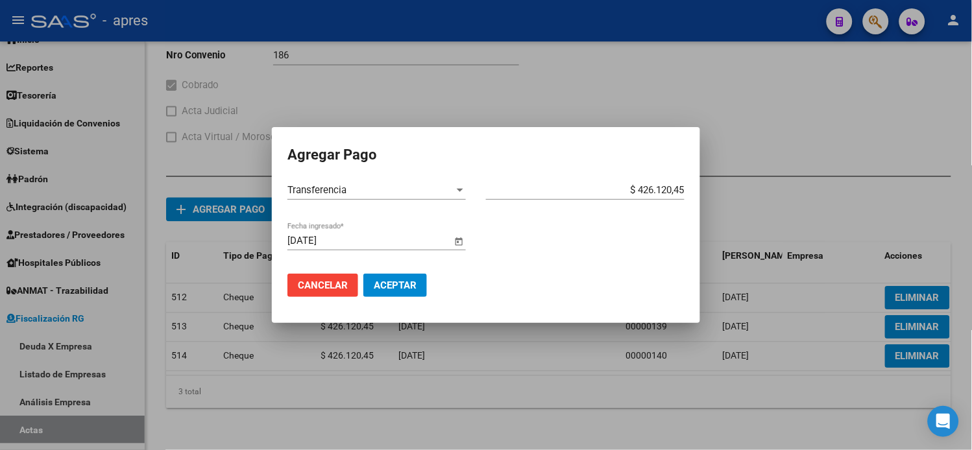
click at [397, 289] on span "Aceptar" at bounding box center [395, 286] width 43 height 12
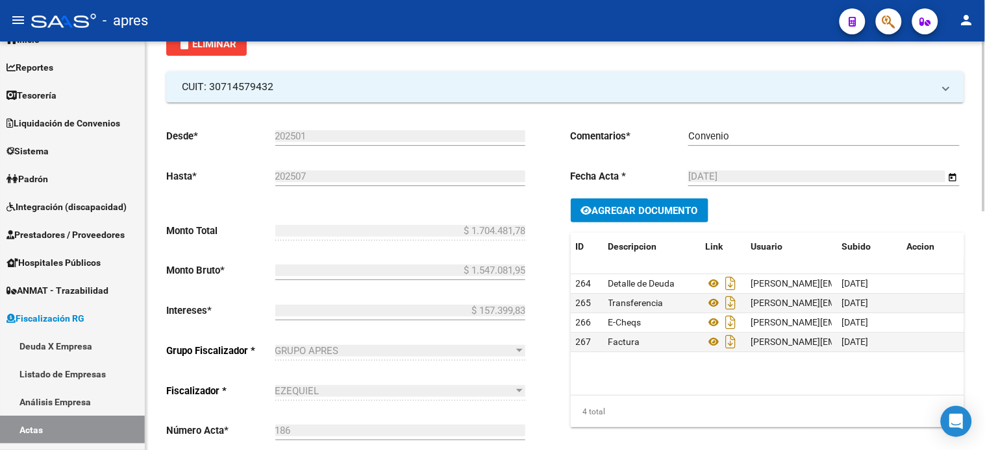
scroll to position [0, 0]
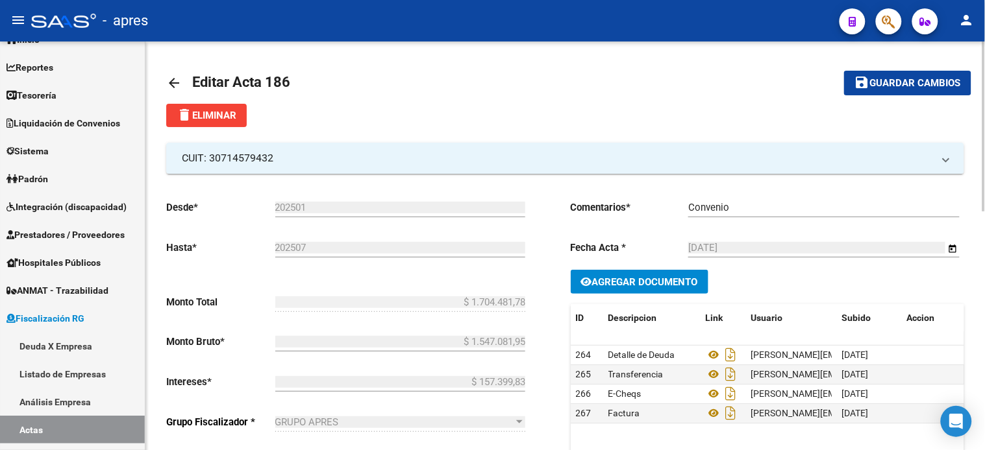
click at [890, 80] on span "Guardar cambios" at bounding box center [915, 84] width 91 height 12
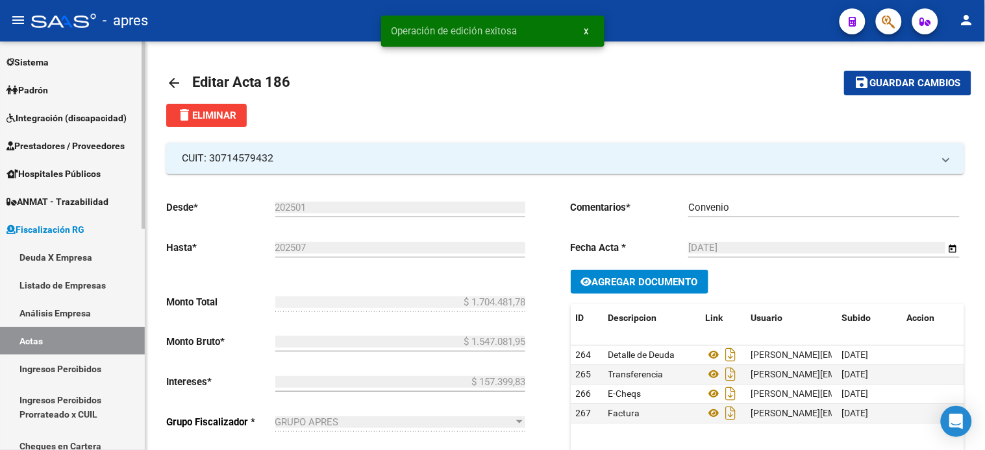
scroll to position [144, 0]
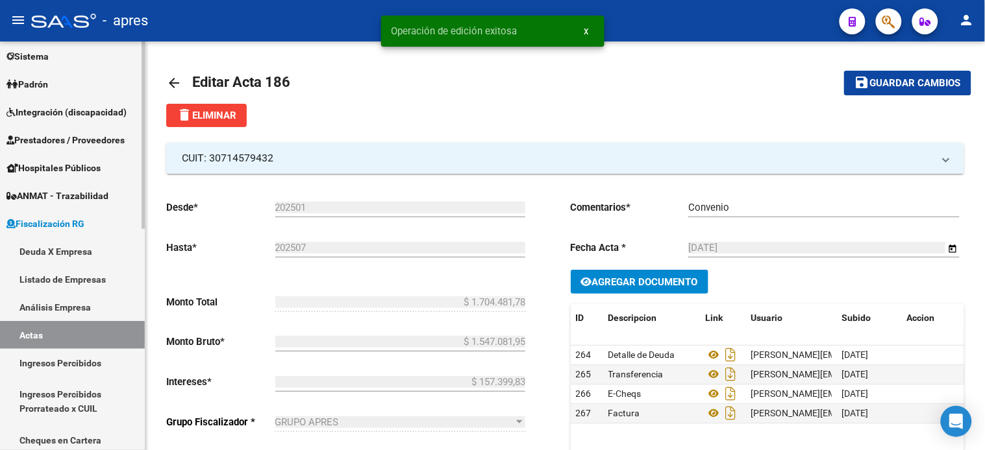
click at [76, 358] on link "Ingresos Percibidos" at bounding box center [72, 363] width 145 height 28
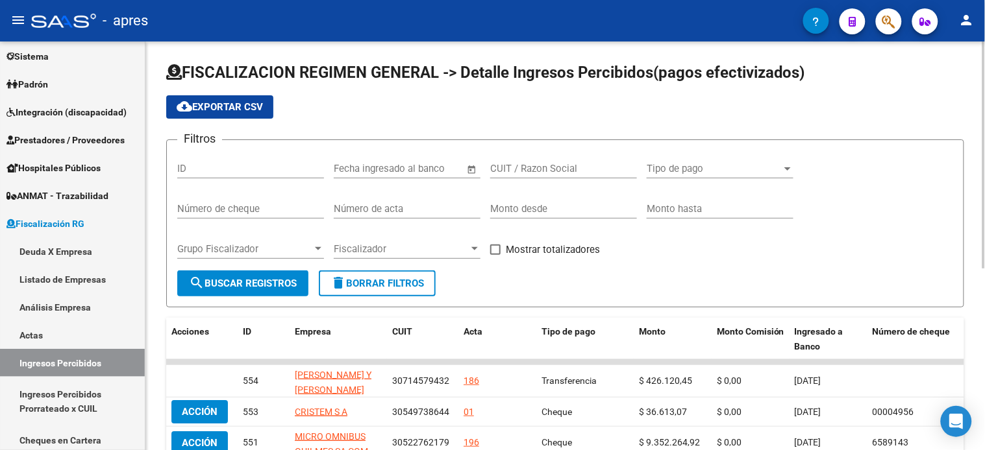
click at [223, 112] on span "cloud_download Exportar CSV" at bounding box center [220, 107] width 86 height 12
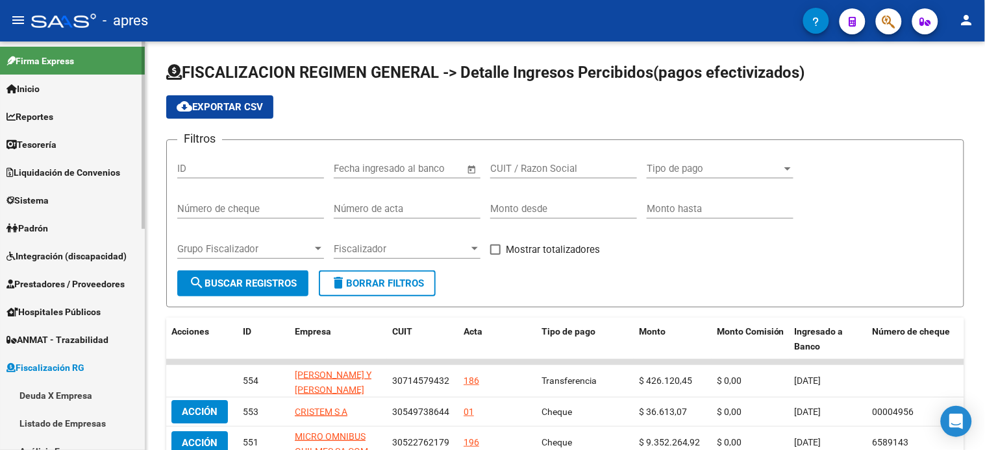
click at [67, 117] on link "Reportes" at bounding box center [72, 117] width 145 height 28
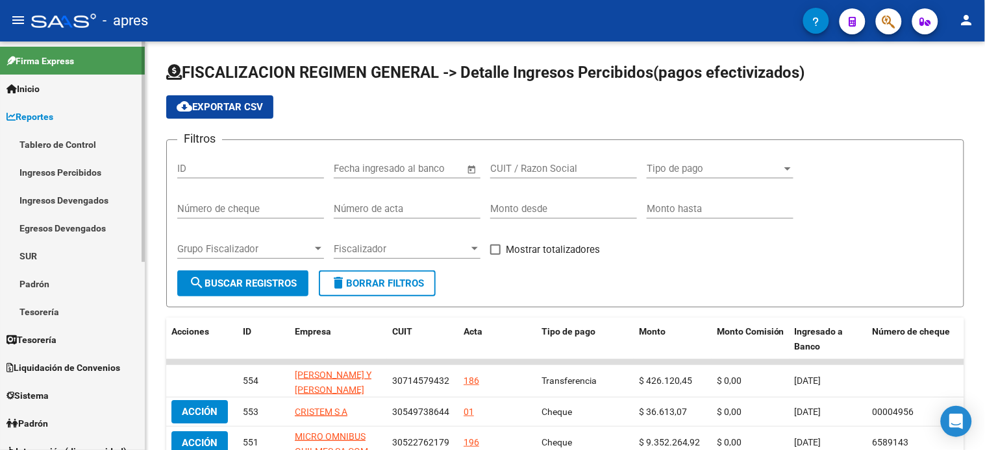
click at [71, 173] on link "Ingresos Percibidos" at bounding box center [72, 172] width 145 height 28
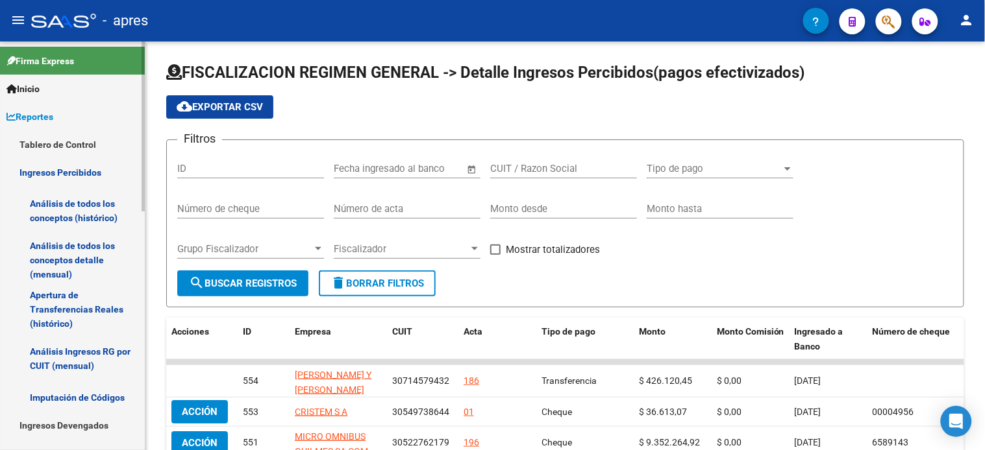
click at [71, 218] on link "Análisis de todos los conceptos (histórico)" at bounding box center [72, 210] width 145 height 49
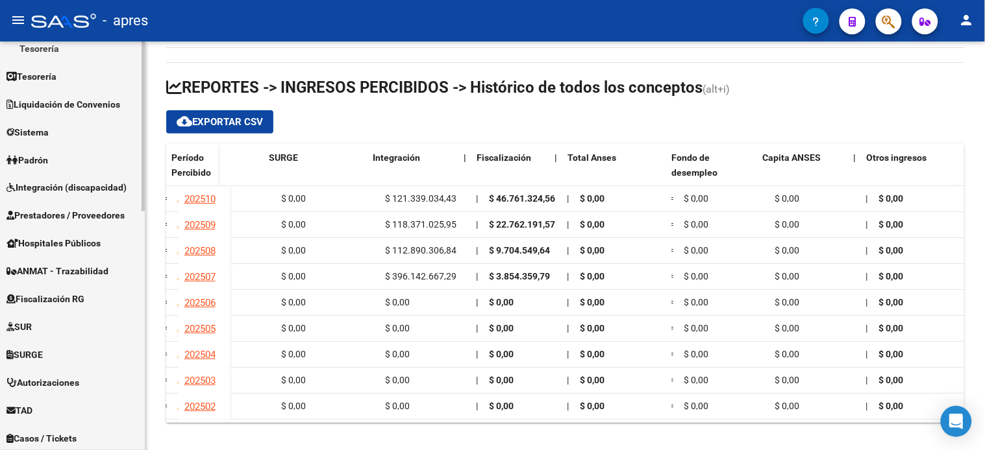
scroll to position [504, 0]
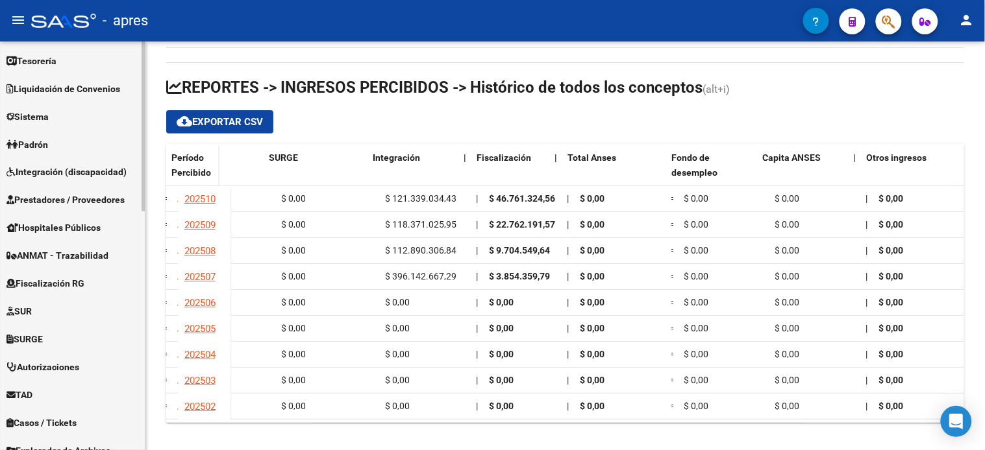
click at [56, 280] on span "Fiscalización RG" at bounding box center [45, 284] width 78 height 14
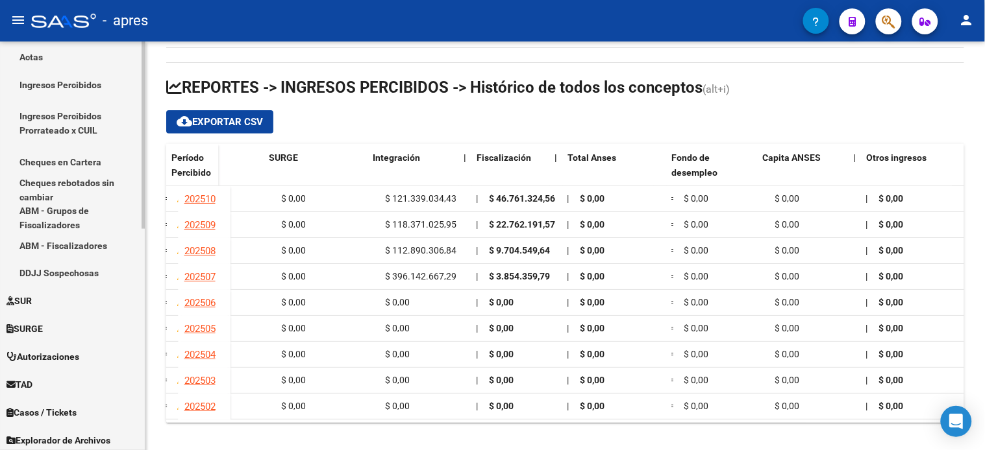
scroll to position [266, 0]
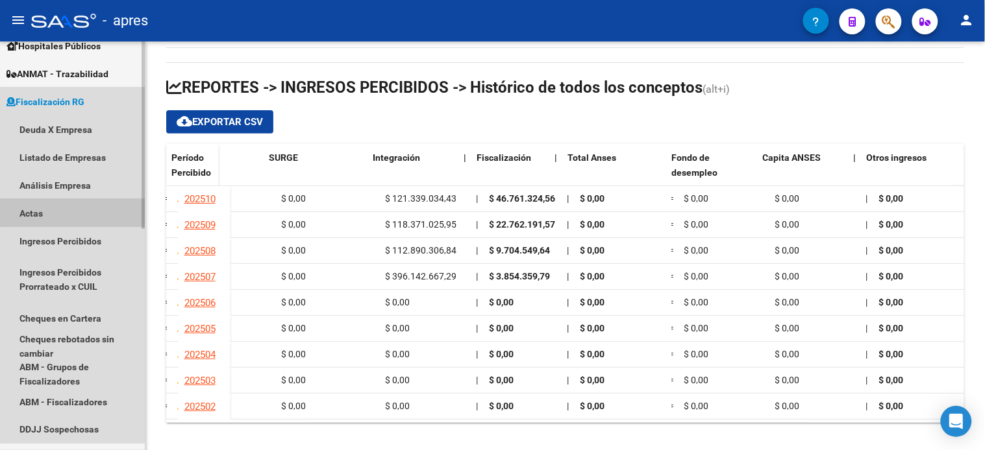
click at [40, 208] on link "Actas" at bounding box center [72, 213] width 145 height 28
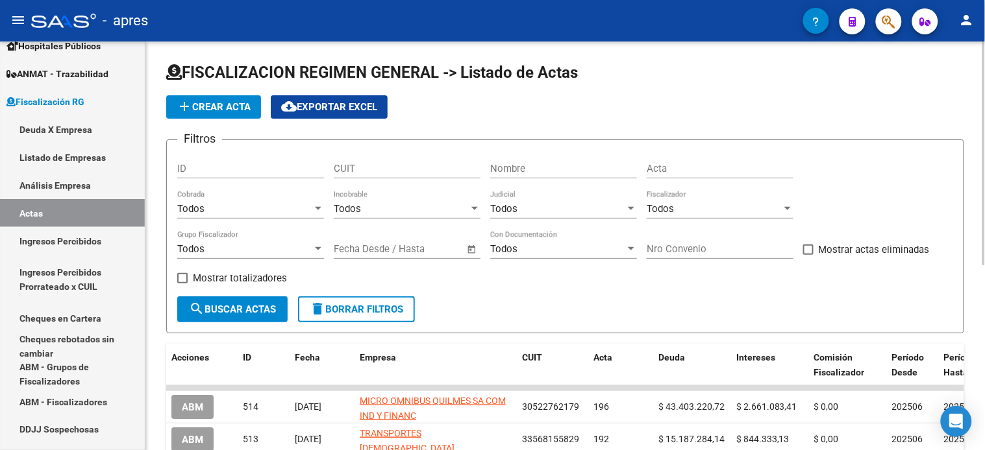
click at [513, 169] on input "Nombre" at bounding box center [563, 169] width 147 height 12
type input "MACIAS"
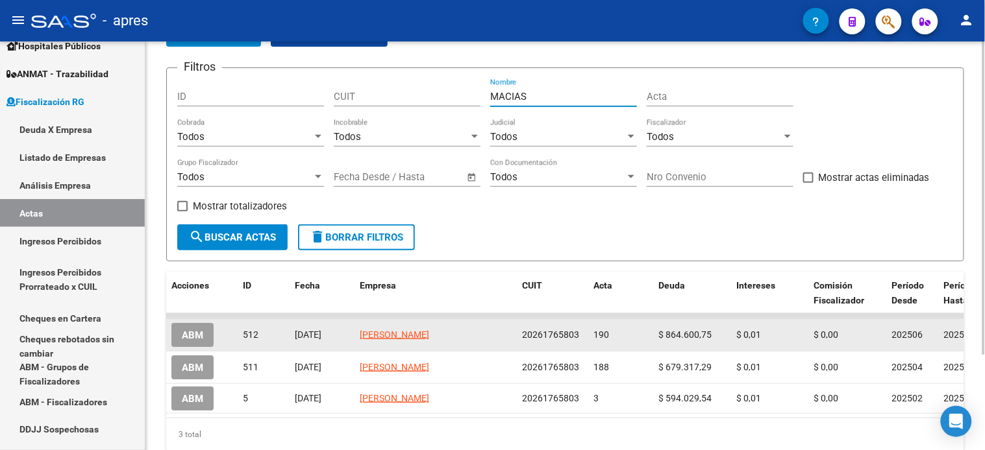
click at [192, 329] on span "ABM" at bounding box center [192, 335] width 21 height 12
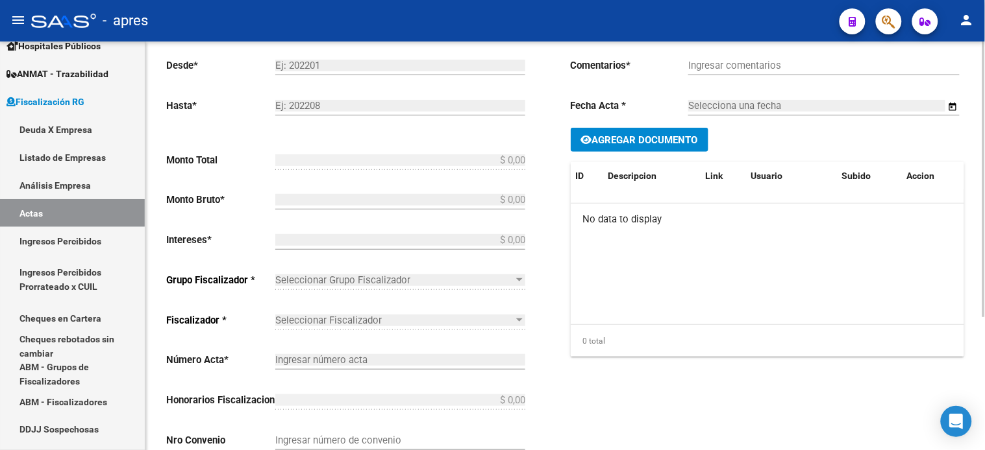
type input "202506"
type input "202507"
type input "$ 864.600,76"
type input "$ 864.600,75"
type input "$ 0,01"
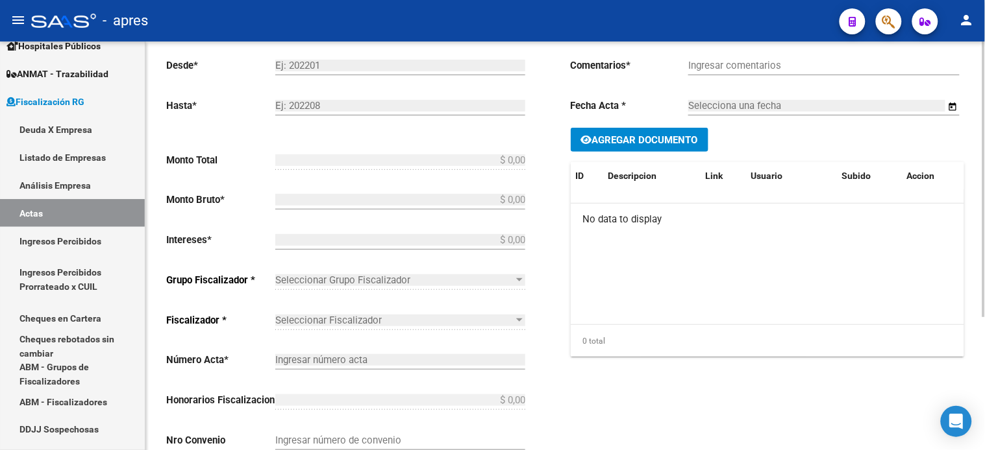
type input "190"
checkbox input "true"
type input "Deuda"
type input "[DATE]"
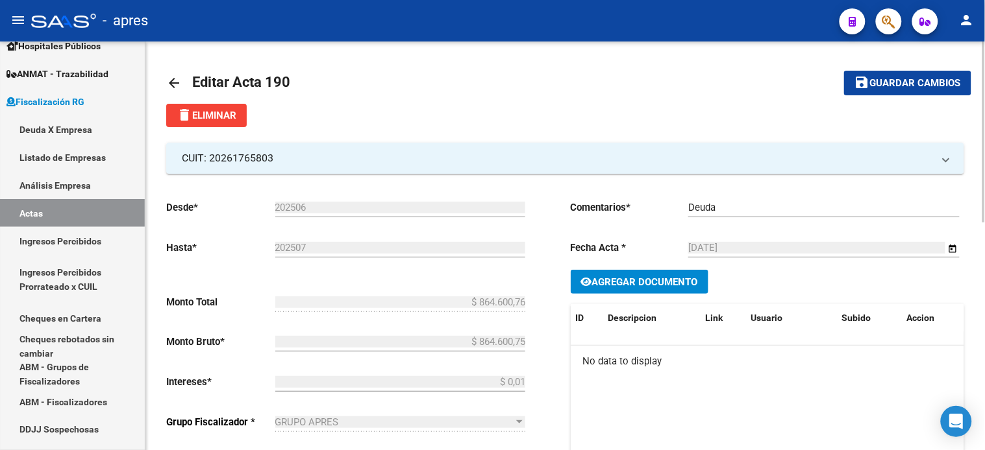
click at [169, 84] on mat-icon "arrow_back" at bounding box center [174, 83] width 16 height 16
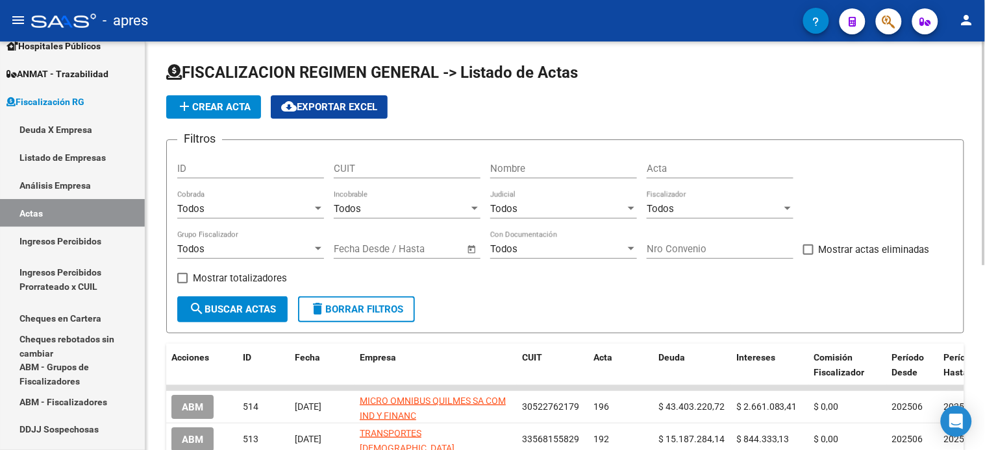
click at [521, 169] on input "Nombre" at bounding box center [563, 169] width 147 height 12
type input "MACIAS"
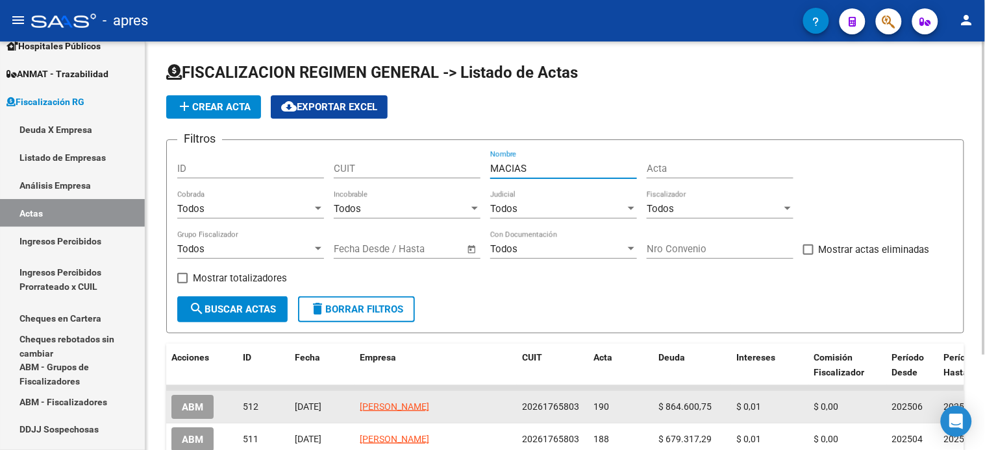
scroll to position [72, 0]
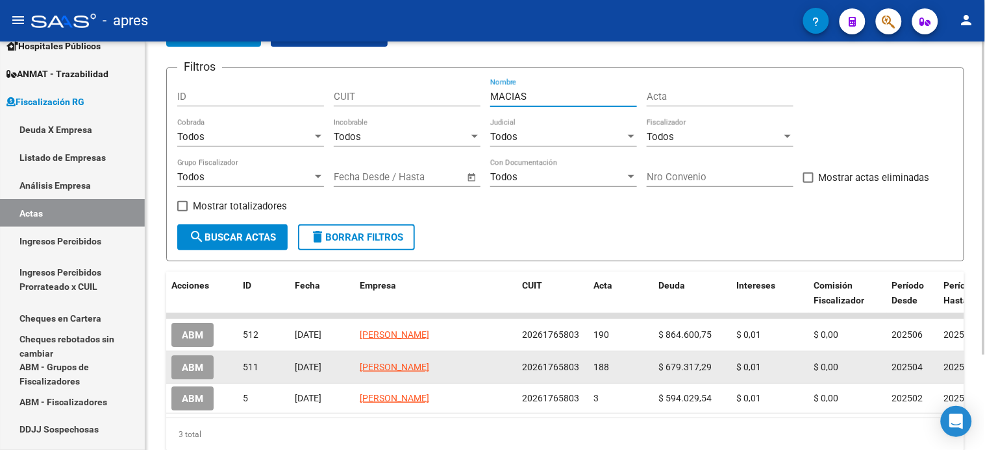
click at [193, 365] on span "ABM" at bounding box center [192, 368] width 21 height 12
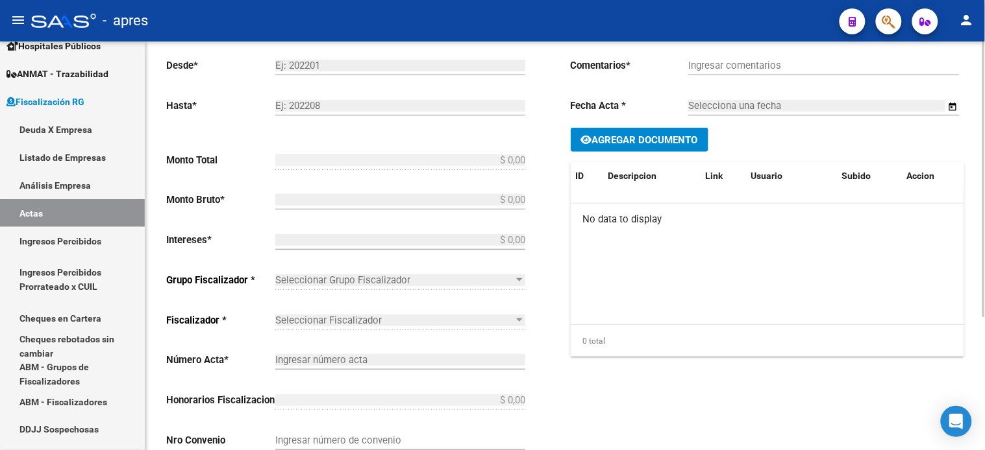
type input "202504"
type input "202505"
type input "$ 679.317,30"
type input "$ 679.317,29"
type input "$ 0,01"
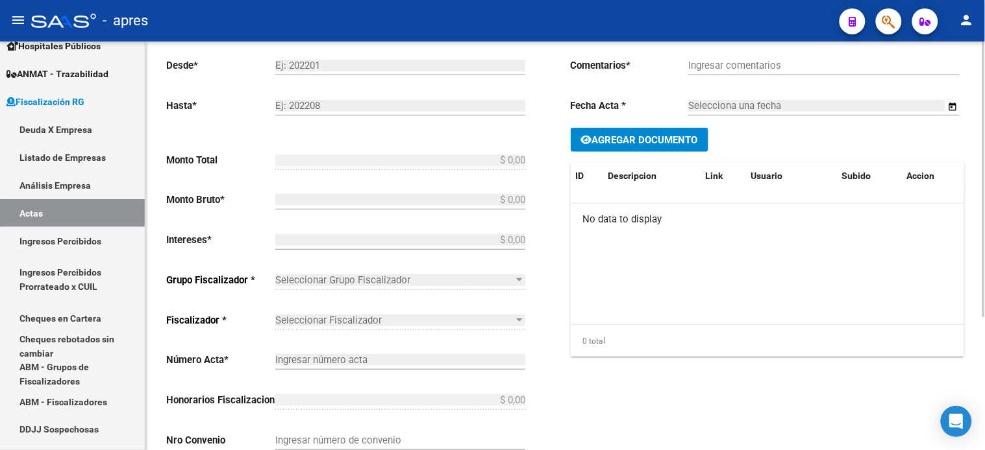
type input "188"
checkbox input "true"
type input "Deuda"
type input "[DATE]"
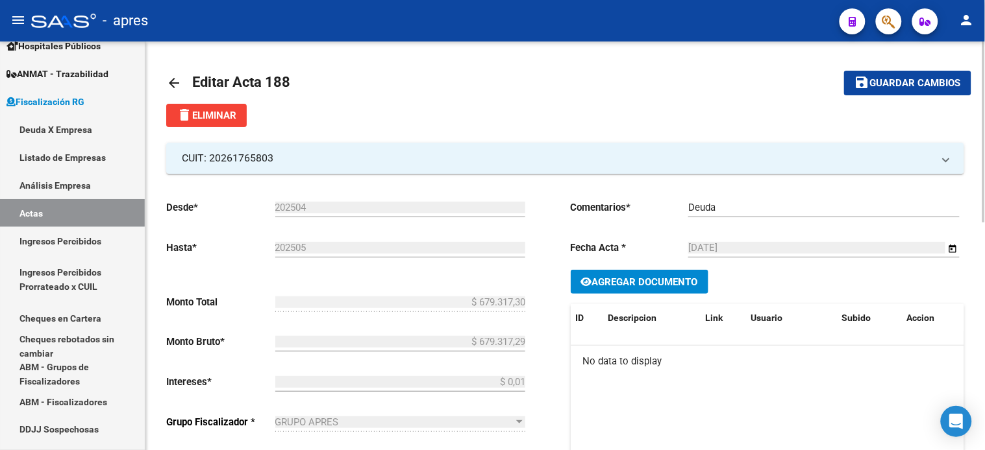
click at [177, 73] on link "arrow_back" at bounding box center [179, 83] width 26 height 31
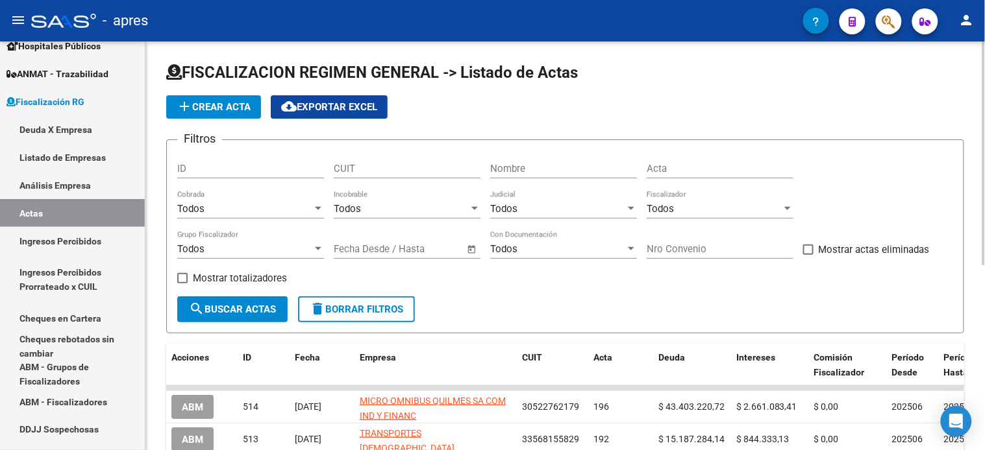
click at [685, 177] on div "Acta" at bounding box center [719, 165] width 147 height 28
click at [685, 176] on div "Acta" at bounding box center [719, 165] width 147 height 28
click at [686, 174] on input "Acta" at bounding box center [719, 169] width 147 height 12
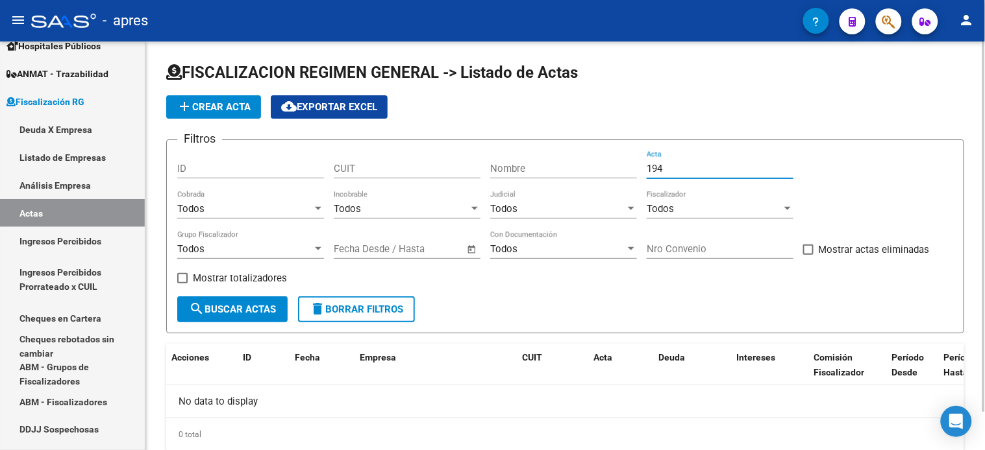
click at [686, 174] on input "194" at bounding box center [719, 169] width 147 height 12
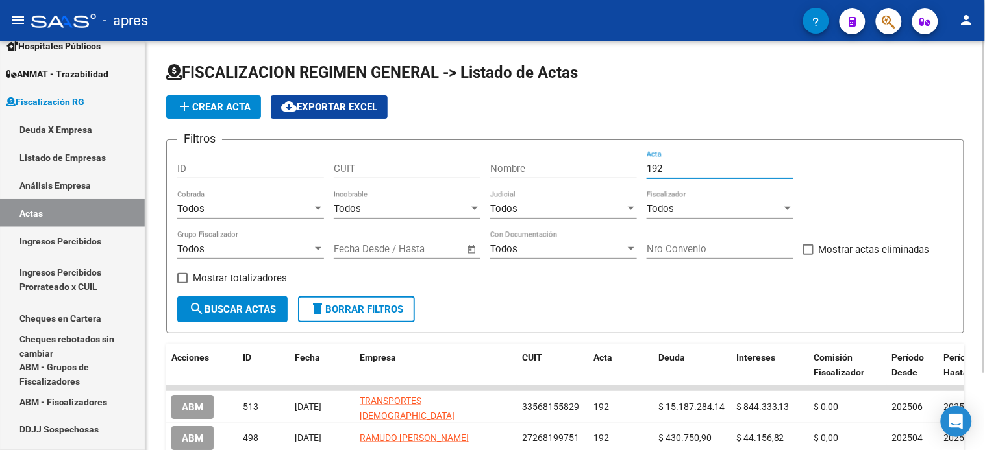
click at [686, 174] on input "192" at bounding box center [719, 169] width 147 height 12
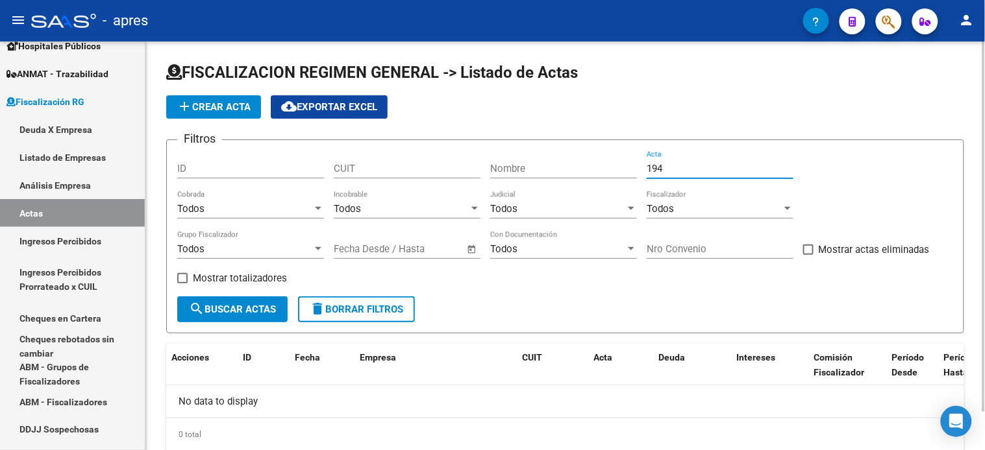
click at [686, 174] on input "194" at bounding box center [719, 169] width 147 height 12
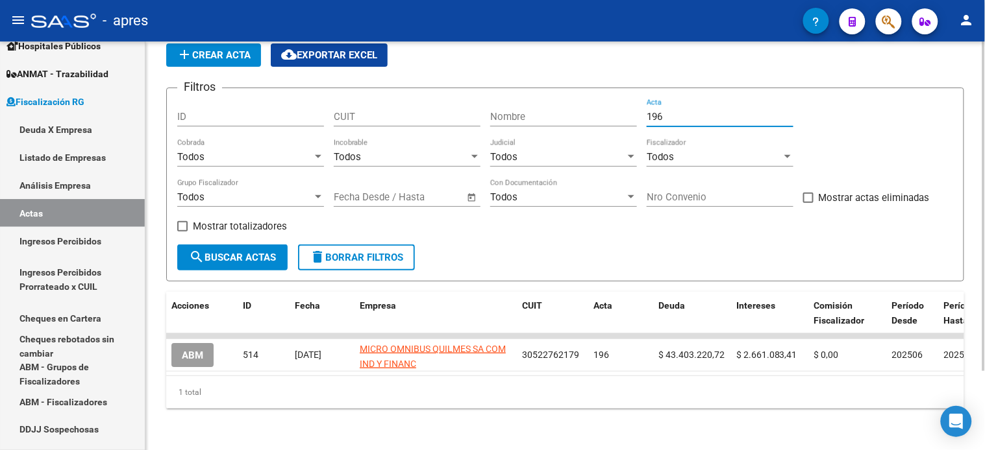
scroll to position [64, 0]
type input "198"
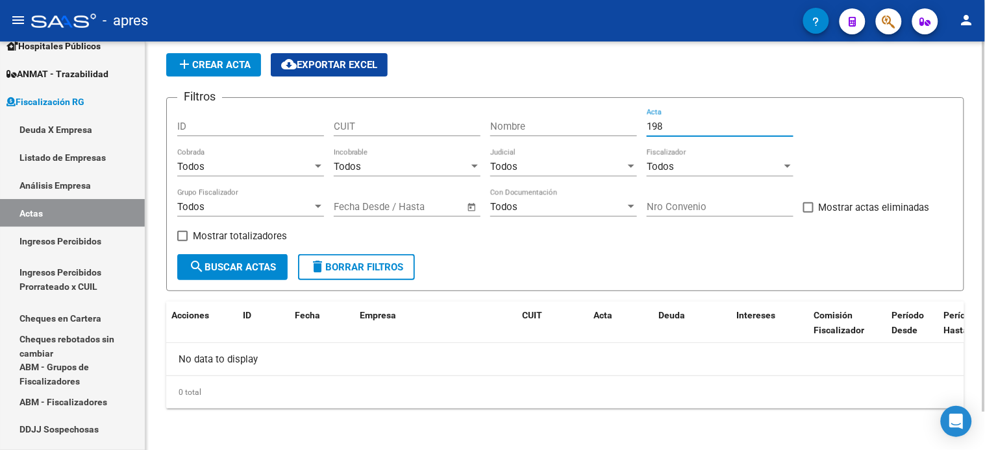
scroll to position [42, 0]
click at [221, 68] on span "add Crear Acta" at bounding box center [214, 66] width 74 height 12
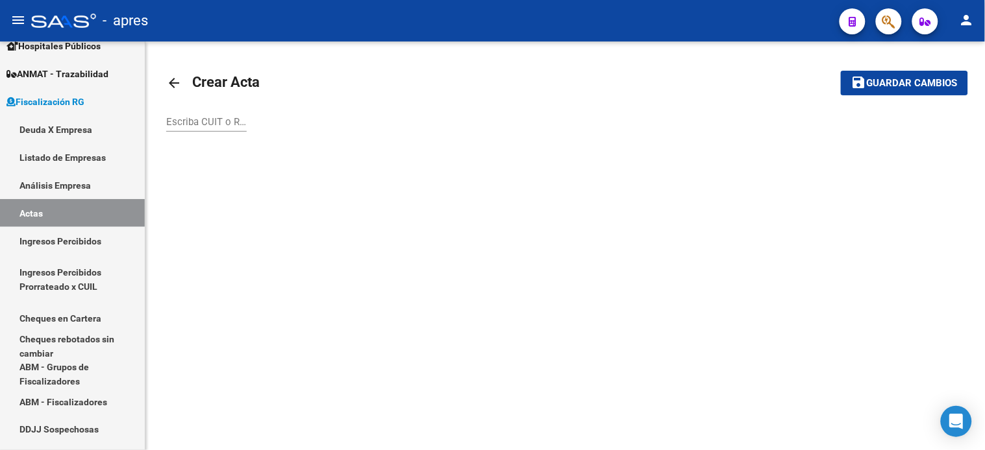
click at [192, 118] on input "Escriba CUIT o Razón Social para buscar" at bounding box center [206, 122] width 80 height 12
paste input "27-26819975-1"
click at [841, 71] on button "save Guardar cambios" at bounding box center [904, 83] width 127 height 24
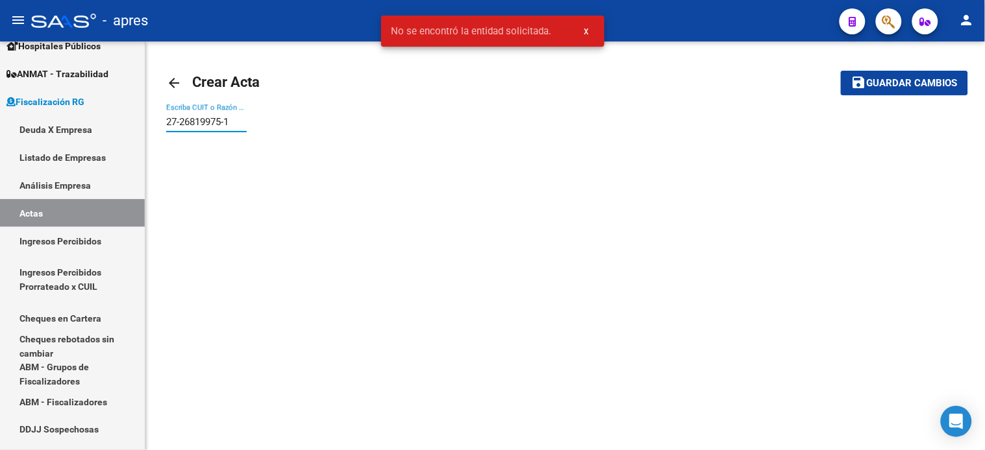
click at [193, 126] on input "27-26819975-1" at bounding box center [206, 122] width 80 height 12
click at [230, 127] on input "27-26819975-1" at bounding box center [206, 122] width 80 height 12
click at [180, 123] on input "27-268199751" at bounding box center [206, 122] width 80 height 12
type input "27268199751"
click at [841, 71] on button "save Guardar cambios" at bounding box center [904, 83] width 127 height 24
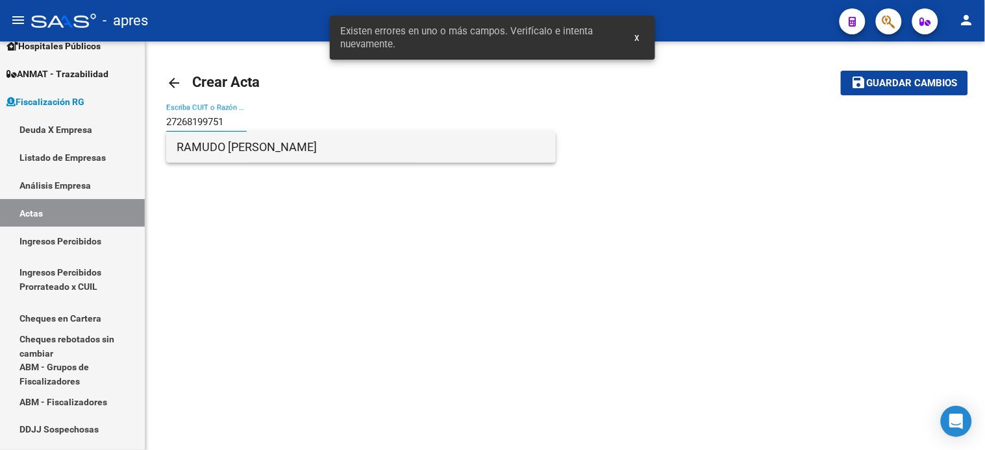
click at [265, 159] on span "RAMUDO [PERSON_NAME]" at bounding box center [361, 147] width 369 height 31
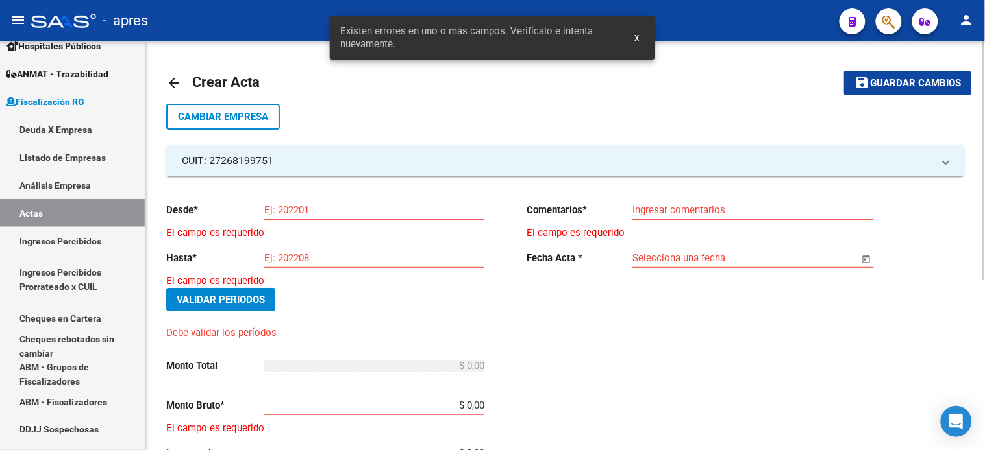
click at [316, 212] on input "Ej: 202201" at bounding box center [374, 210] width 220 height 12
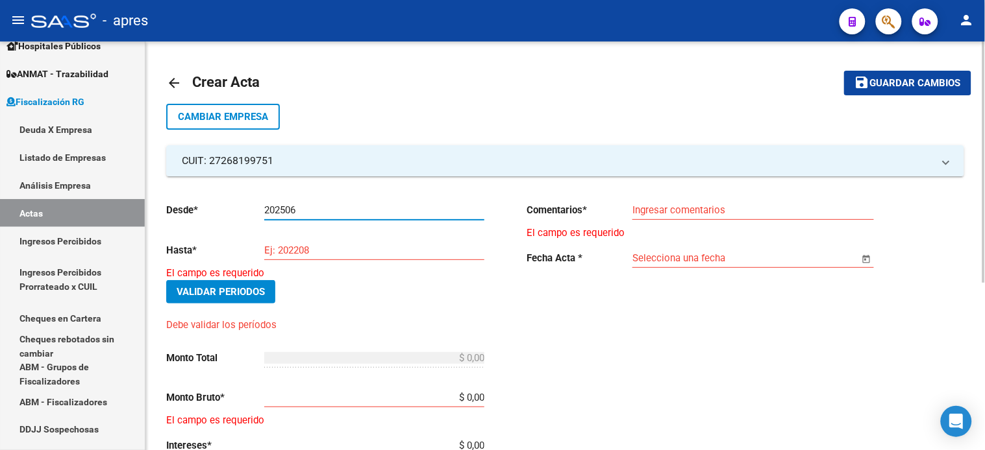
type input "202506"
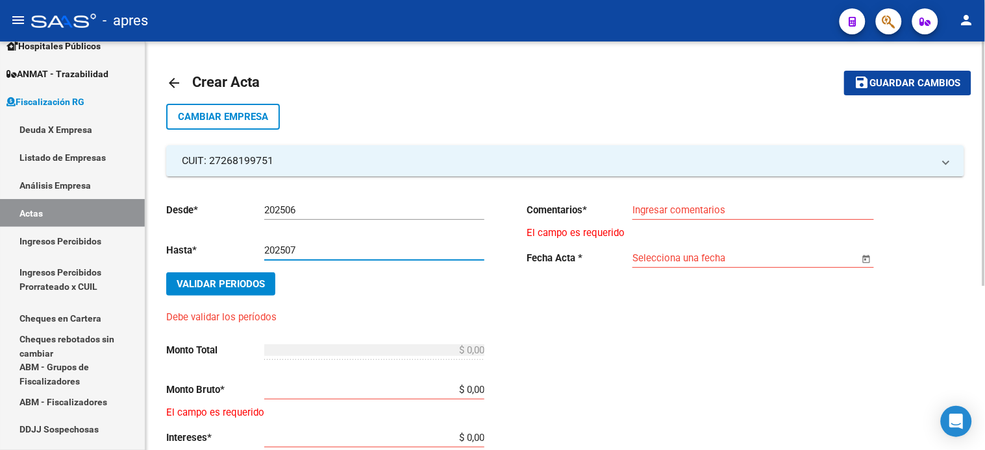
type input "202507"
click at [166, 273] on button "Validar Periodos" at bounding box center [220, 284] width 109 height 23
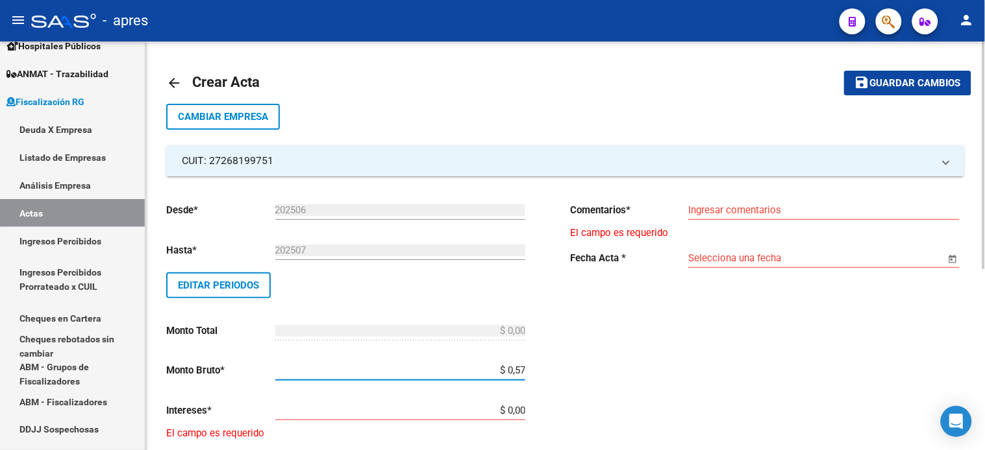
type input "$ 5,73"
type input "$ 573.501,64"
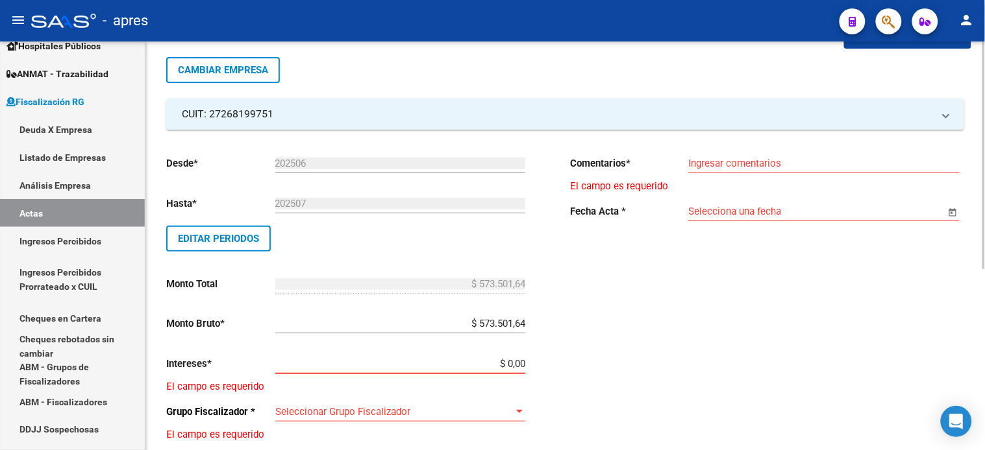
scroll to position [72, 0]
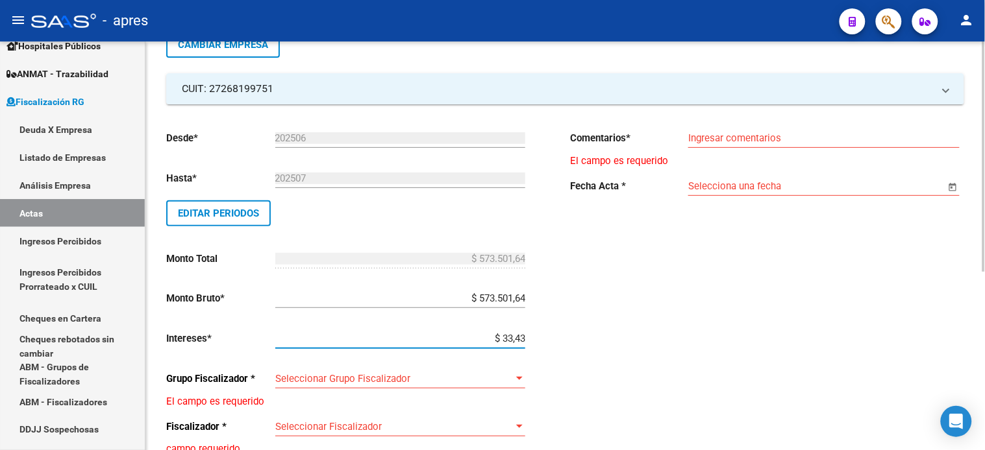
type input "$ 334,32"
type input "$ 573.835,96"
type input "$ 33.432,69"
type input "$ 606.934,33"
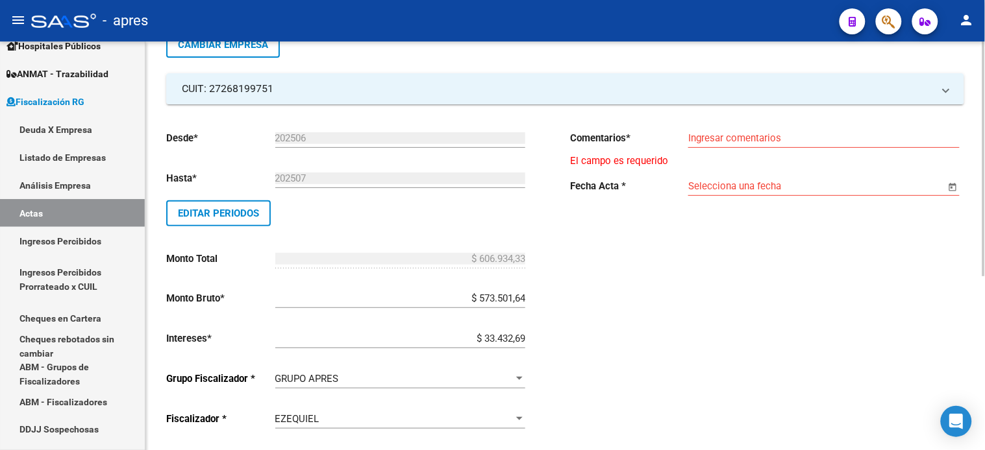
scroll to position [284, 0]
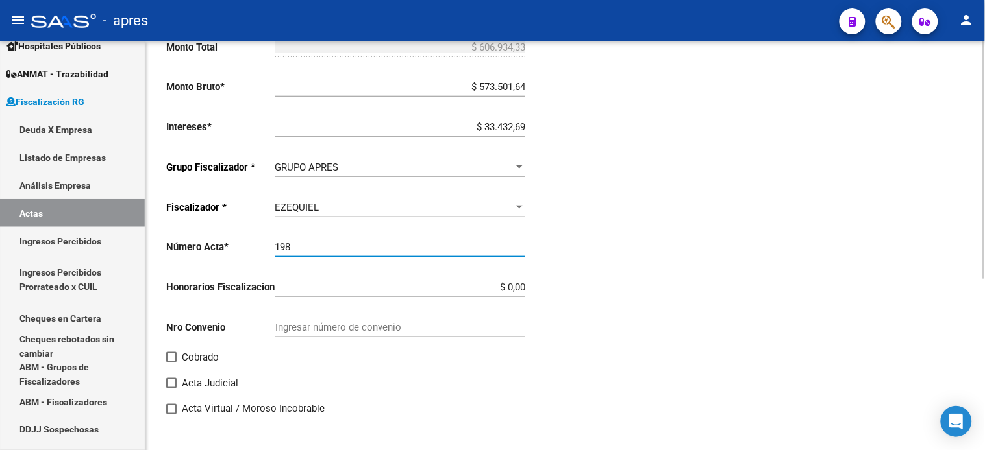
type input "198"
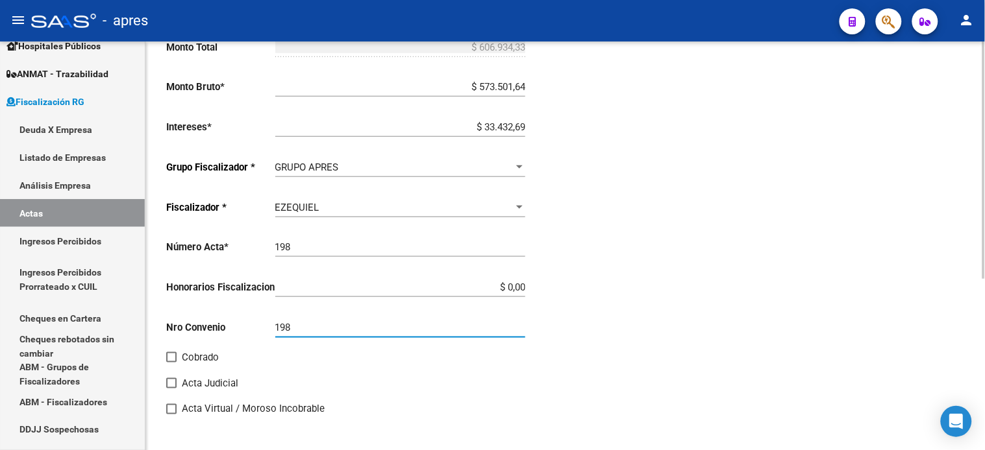
type input "198"
click at [171, 363] on input "Cobrado" at bounding box center [171, 363] width 1 height 1
checkbox input "true"
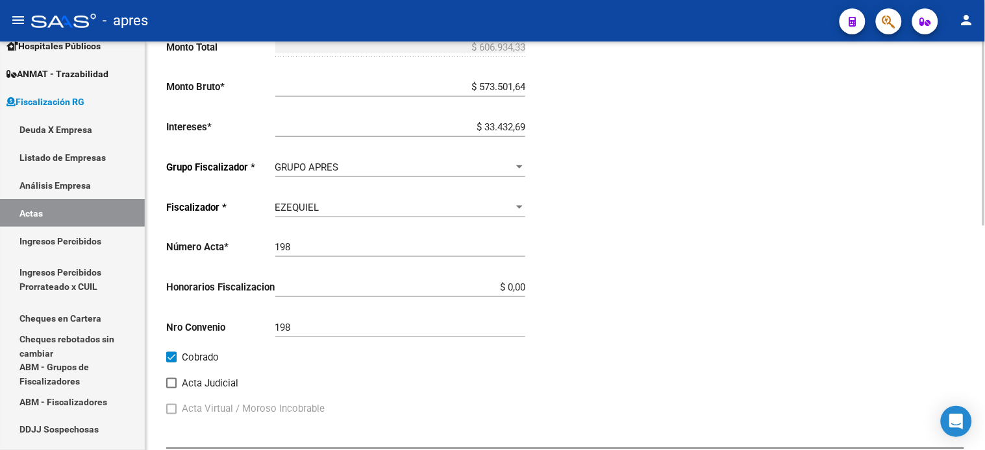
scroll to position [0, 0]
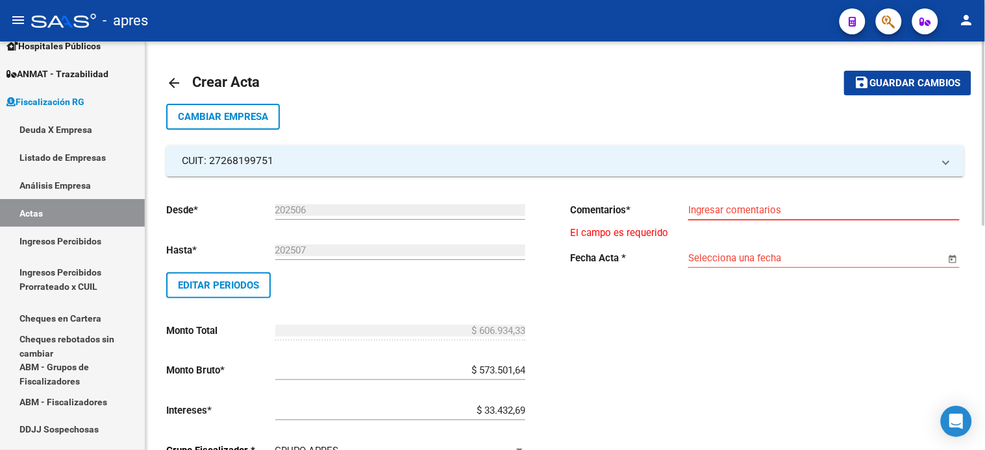
click at [740, 203] on div "Ingresar comentarios" at bounding box center [823, 206] width 271 height 28
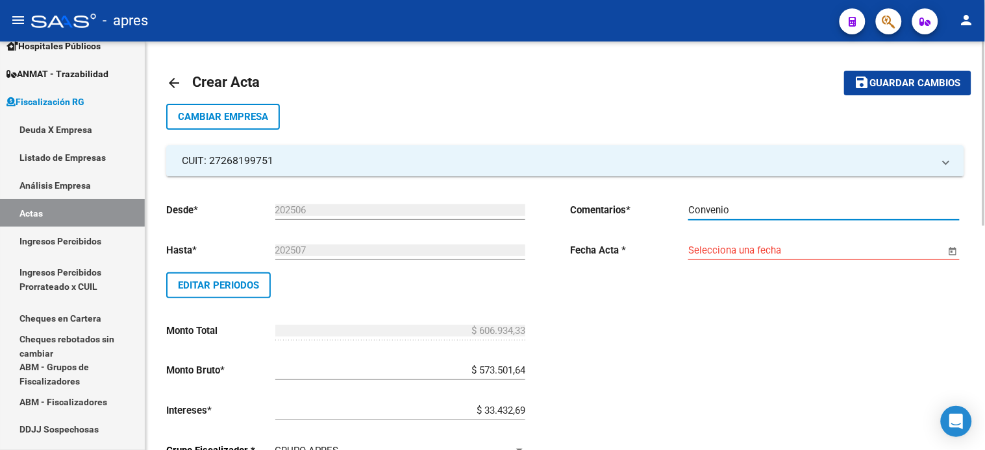
type input "Convenio"
click at [733, 248] on input "Selecciona una fecha" at bounding box center [816, 251] width 257 height 12
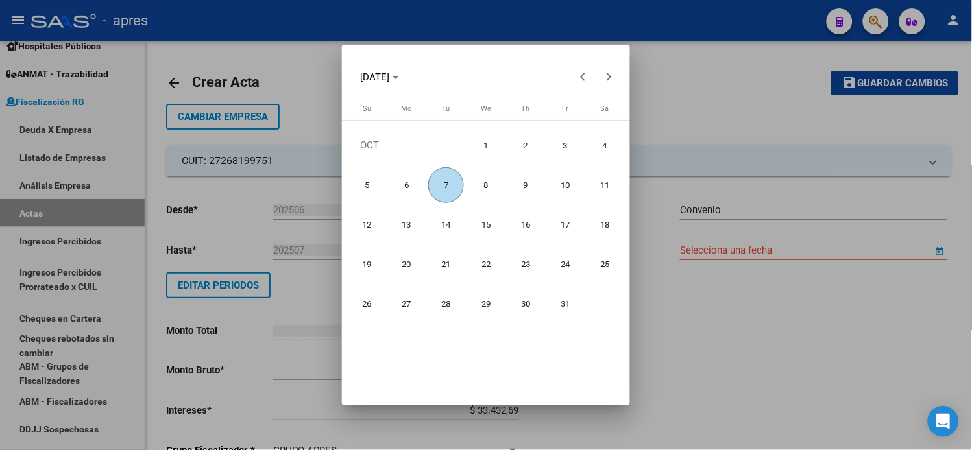
click at [567, 145] on span "3" at bounding box center [566, 146] width 36 height 36
type input "[DATE]"
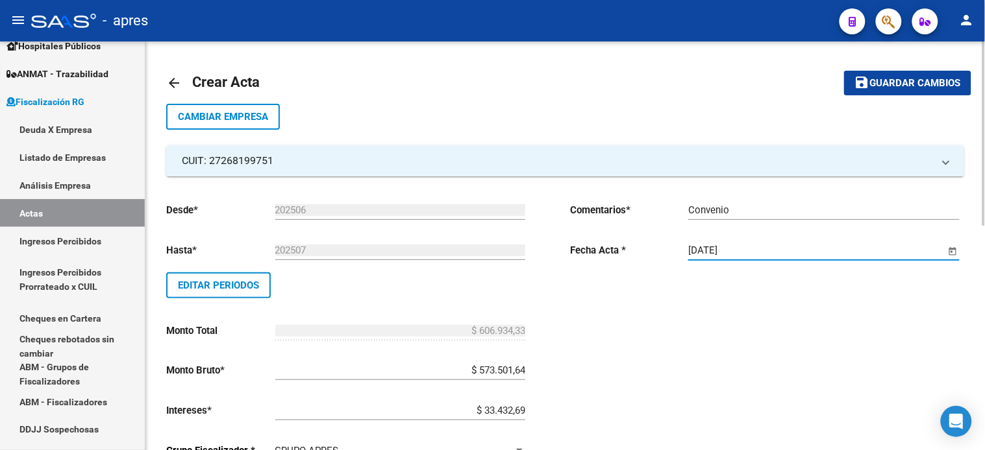
click at [896, 80] on span "Guardar cambios" at bounding box center [915, 84] width 91 height 12
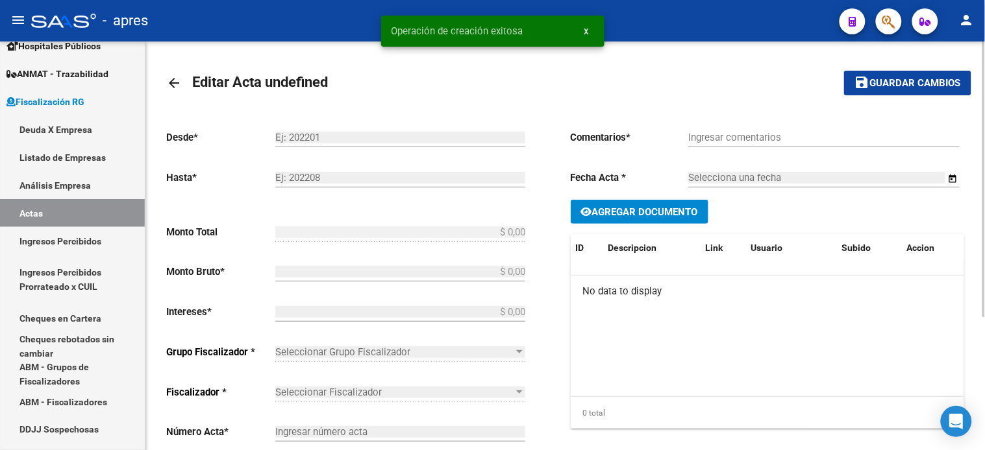
type input "202506"
type input "202507"
type input "$ 606.934,33"
type input "$ 573.501,64"
type input "$ 33.432,69"
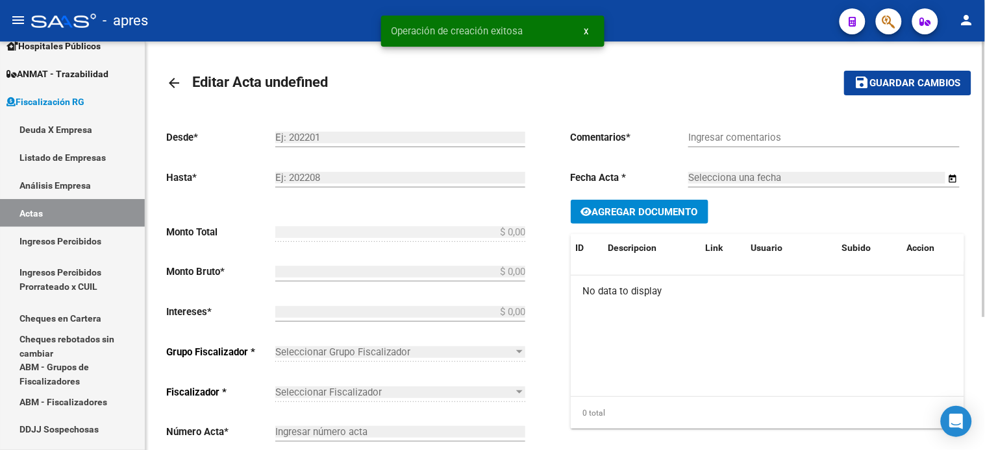
type input "198"
checkbox input "true"
type input "Convenio"
type input "[DATE]"
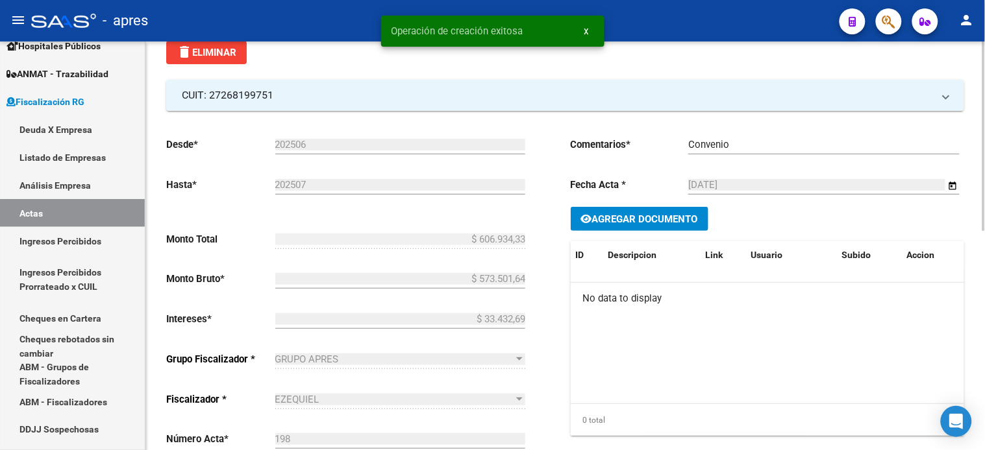
scroll to position [472, 0]
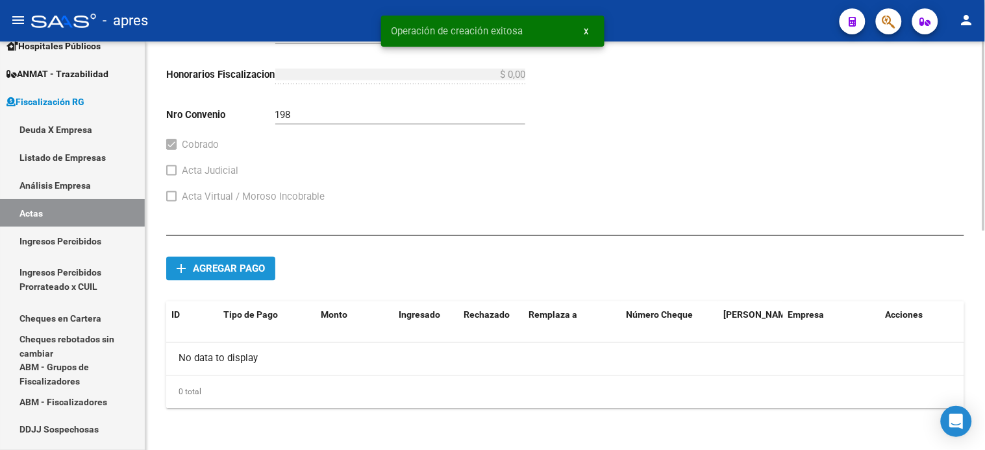
click at [260, 271] on span "Agregar pago" at bounding box center [229, 270] width 72 height 12
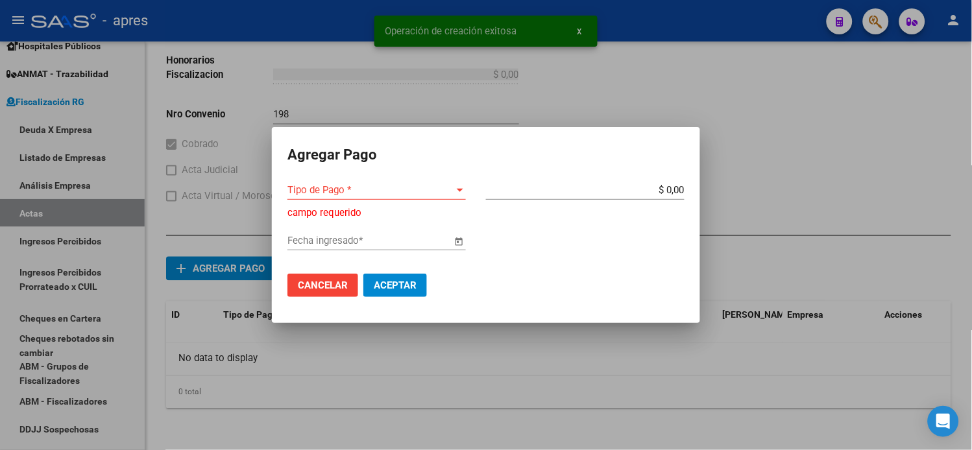
click at [386, 196] on div "Tipo de Pago * Tipo de Pago *" at bounding box center [377, 189] width 178 height 19
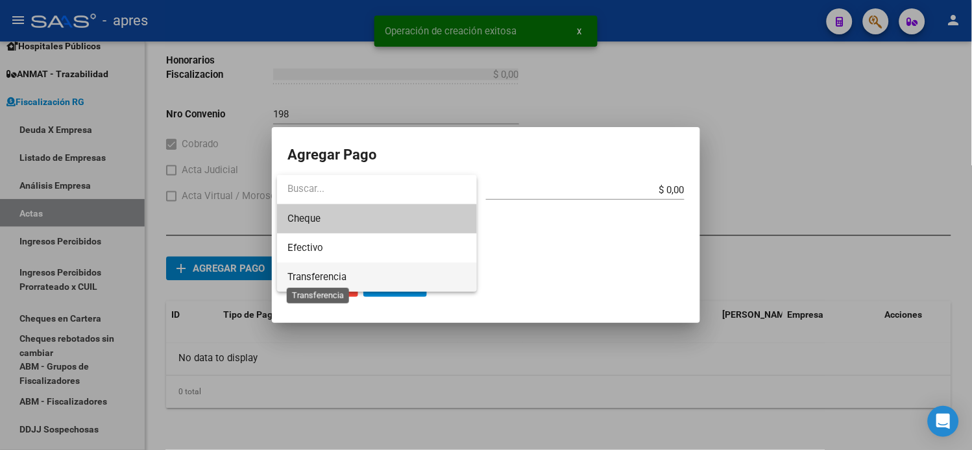
click at [340, 273] on span "Transferencia" at bounding box center [317, 277] width 59 height 12
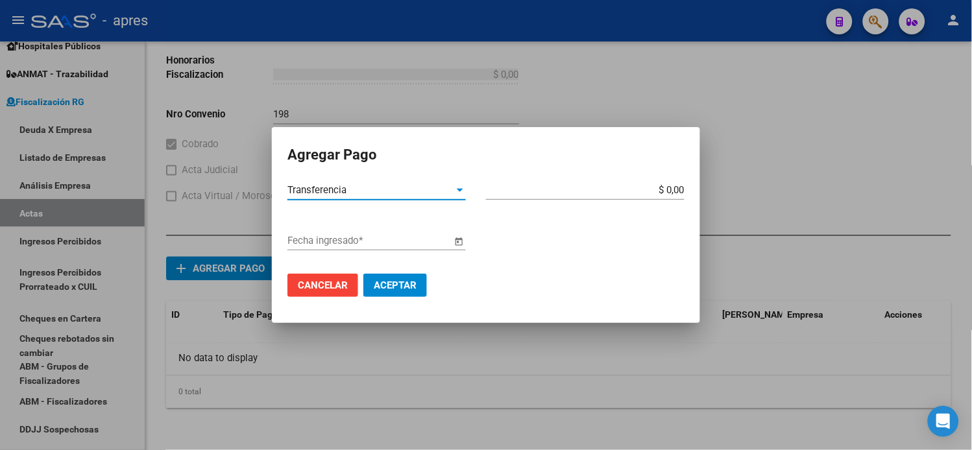
click at [587, 187] on input "$ 0,00" at bounding box center [585, 190] width 199 height 12
click at [671, 192] on input "$ 0,00" at bounding box center [585, 190] width 199 height 12
type input "$ 319.116,29"
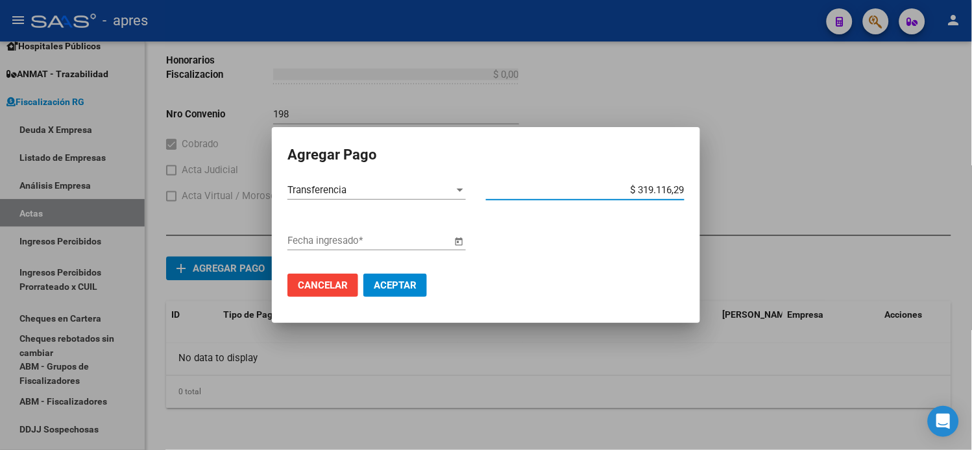
click at [364, 245] on input "Fecha ingresado *" at bounding box center [370, 241] width 164 height 12
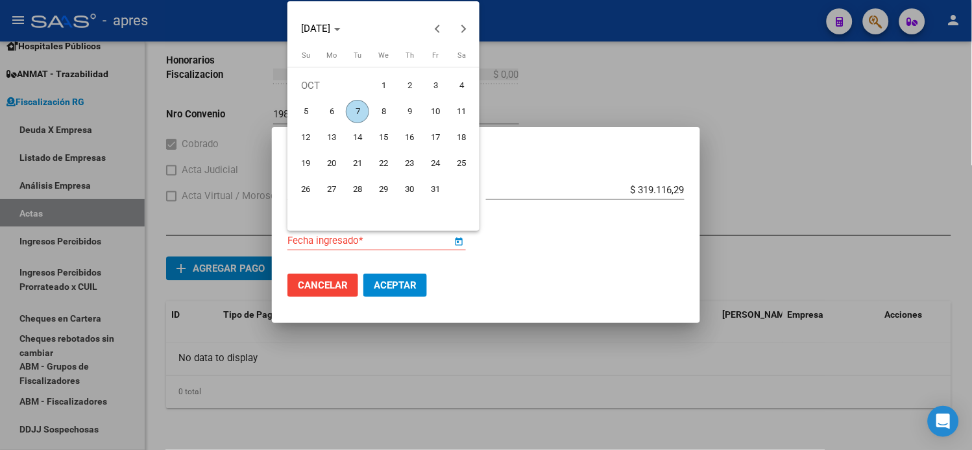
click at [430, 86] on span "3" at bounding box center [435, 85] width 23 height 23
type input "[DATE]"
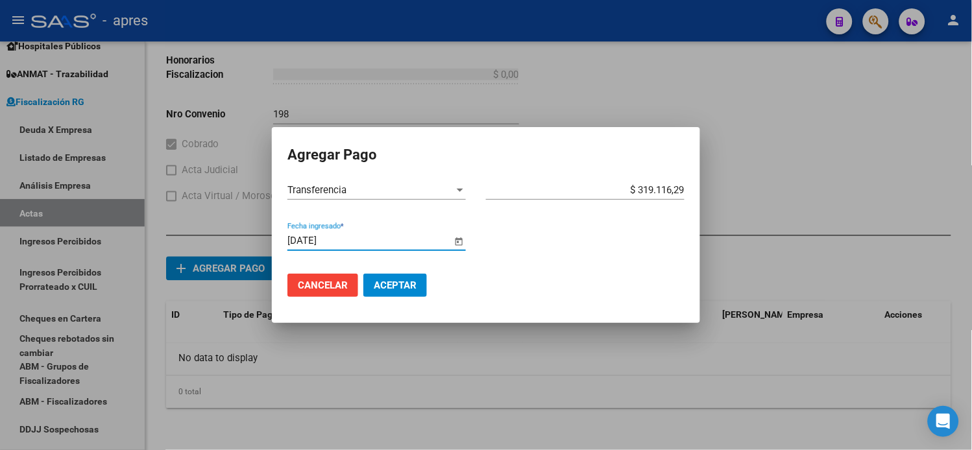
click at [395, 281] on span "Aceptar" at bounding box center [395, 286] width 43 height 12
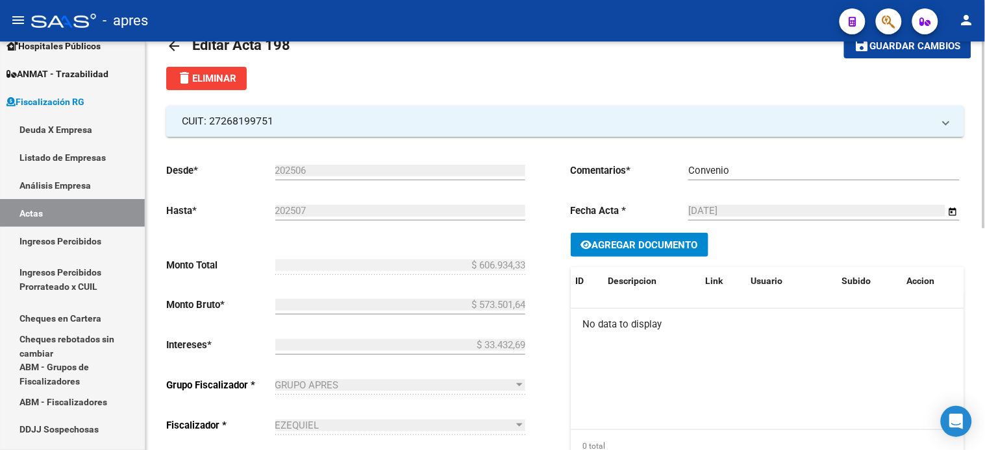
scroll to position [0, 0]
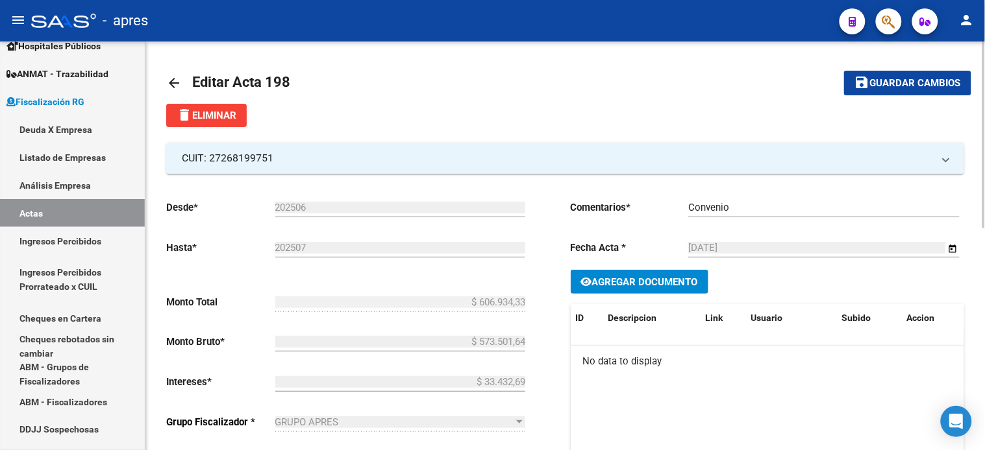
click at [646, 295] on div "Agregar Documento ID Descripcion Link Usuario Subido Accion No data to display …" at bounding box center [768, 384] width 394 height 229
click at [612, 286] on span "Agregar Documento" at bounding box center [645, 283] width 106 height 12
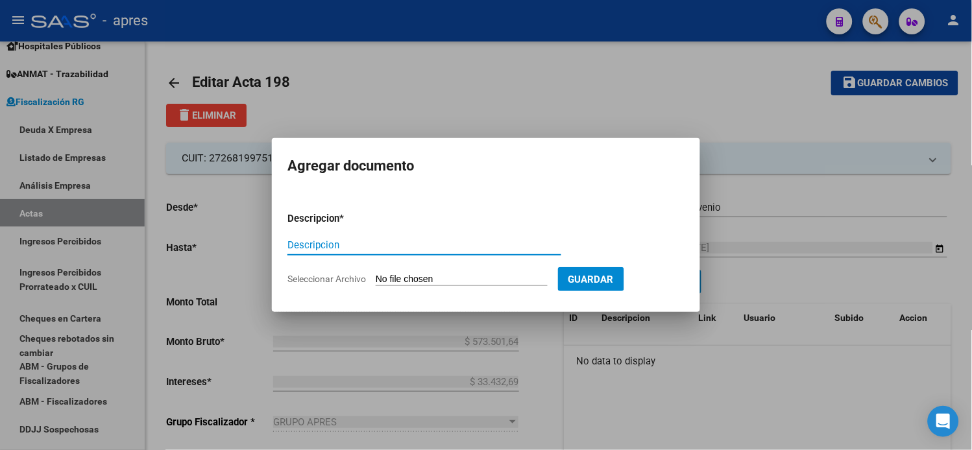
click at [432, 275] on input "Seleccionar Archivo" at bounding box center [462, 280] width 172 height 12
type input "C:\fakepath\Informe-Deuda-27268199751-202501-202508.pdf"
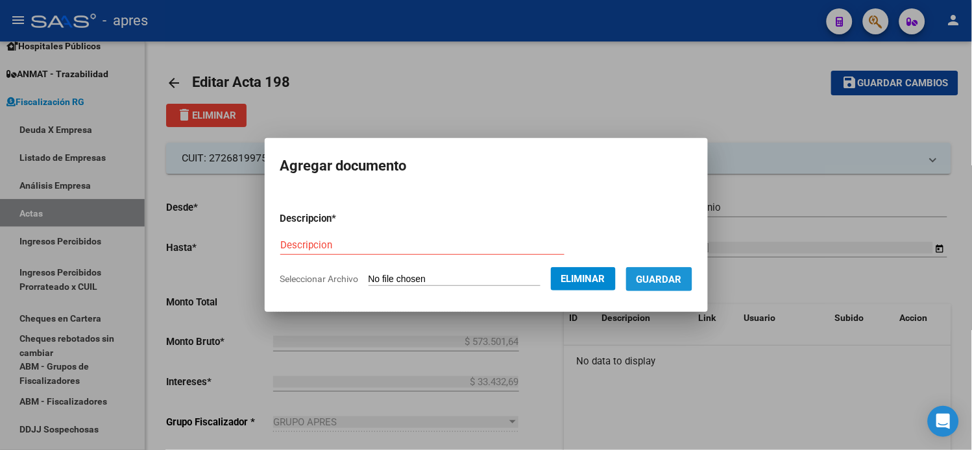
click at [663, 277] on span "Guardar" at bounding box center [659, 280] width 45 height 12
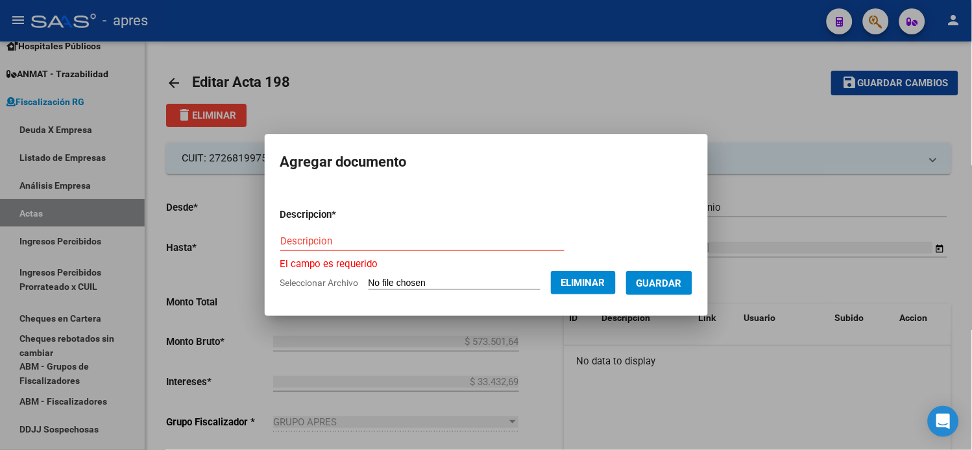
click at [366, 236] on input "Descripcion" at bounding box center [422, 242] width 284 height 12
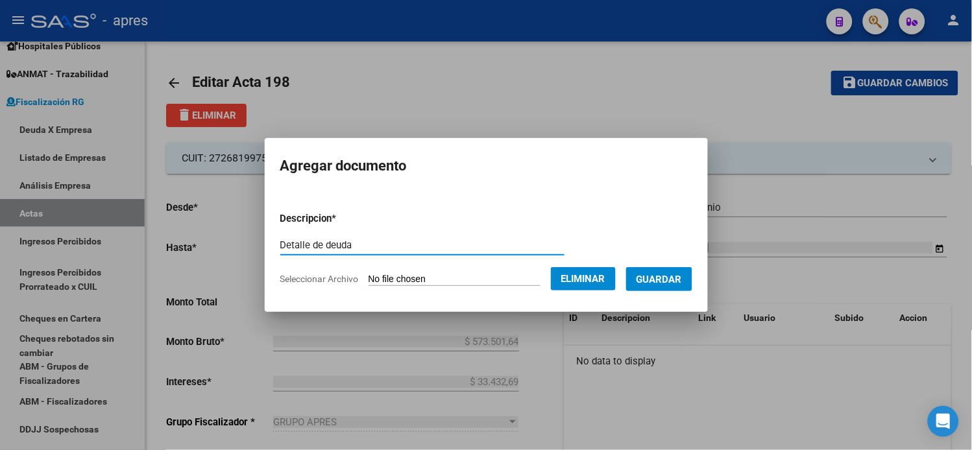
type input "Detalle de deuda"
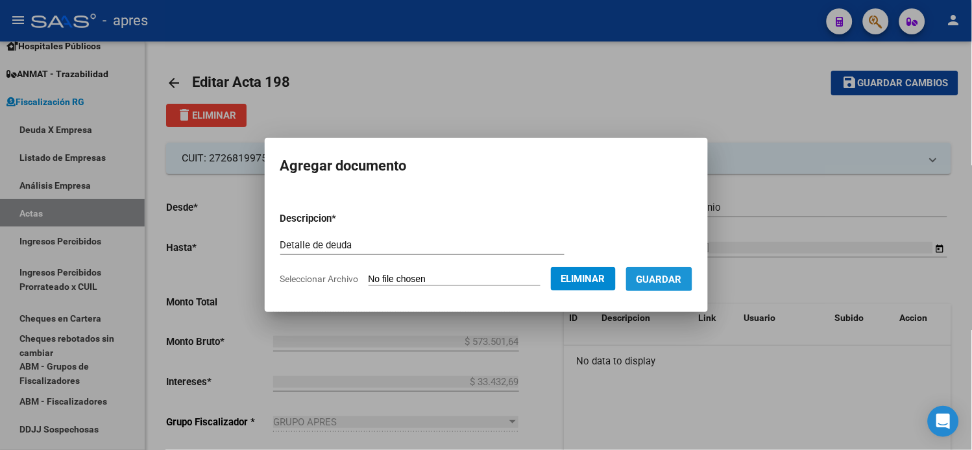
click at [673, 280] on span "Guardar" at bounding box center [659, 280] width 45 height 12
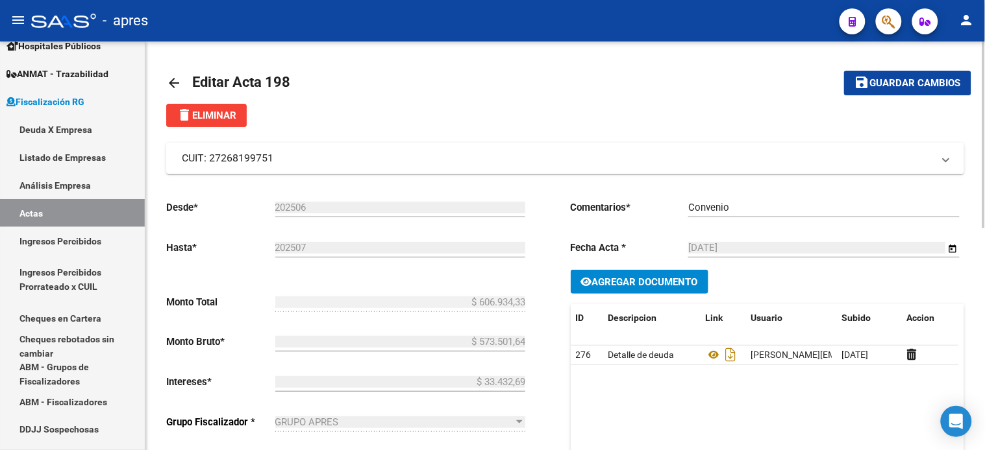
drag, startPoint x: 270, startPoint y: 159, endPoint x: 206, endPoint y: 161, distance: 63.6
click at [206, 161] on mat-panel-title "CUIT: 27268199751" at bounding box center [557, 158] width 751 height 14
copy mat-panel-title "27268199751"
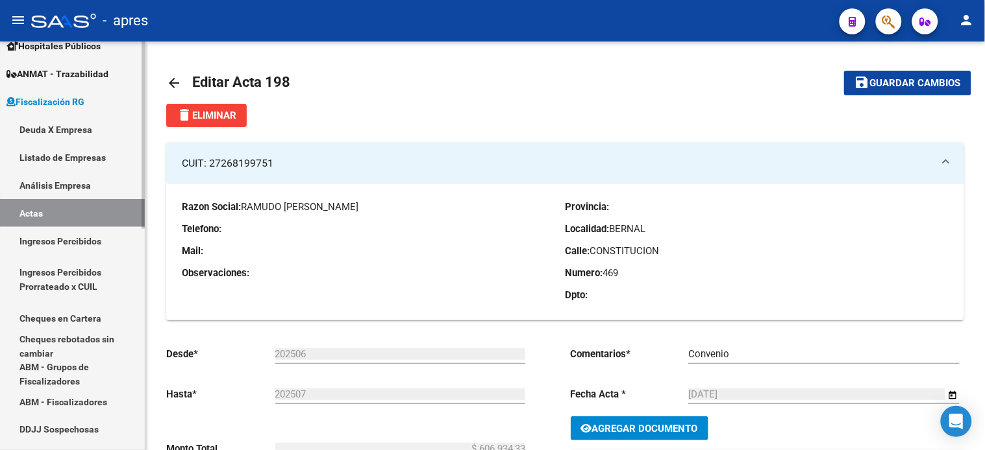
click at [47, 133] on link "Deuda X Empresa" at bounding box center [72, 130] width 145 height 28
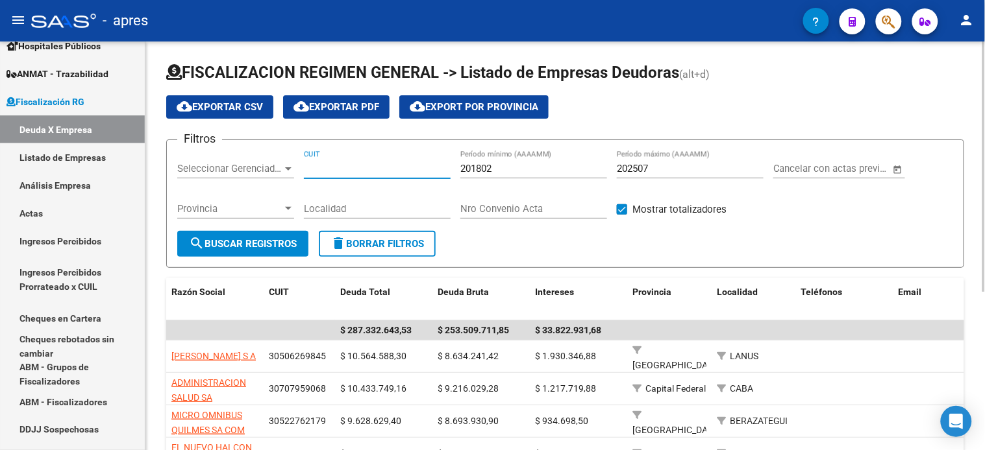
click at [362, 171] on input "CUIT" at bounding box center [377, 169] width 147 height 12
paste input "27-26819975-1"
type input "27-26819975-1"
click at [660, 167] on input "202507" at bounding box center [690, 169] width 147 height 12
type input "202509"
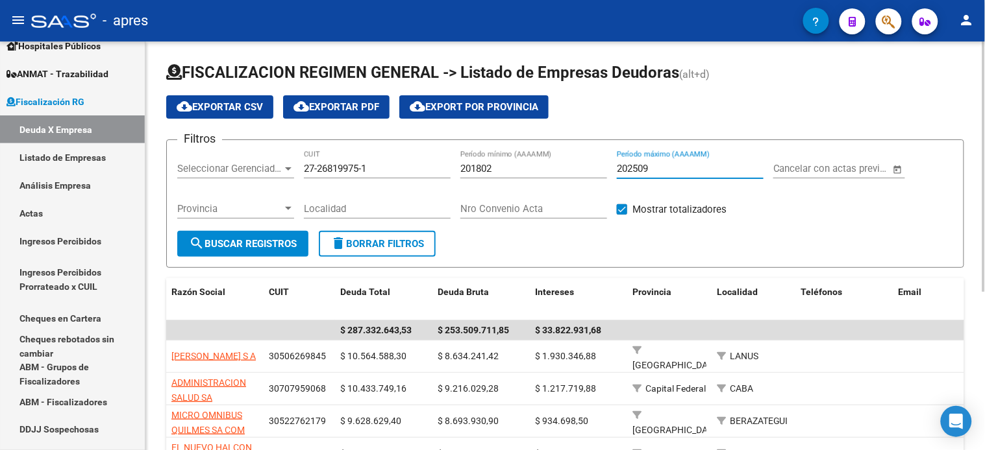
click at [238, 265] on form "Filtros Seleccionar Gerenciador Seleccionar Gerenciador 27-26819975-1 CUIT 2018…" at bounding box center [565, 204] width 798 height 129
click at [239, 245] on span "search Buscar Registros" at bounding box center [243, 244] width 108 height 12
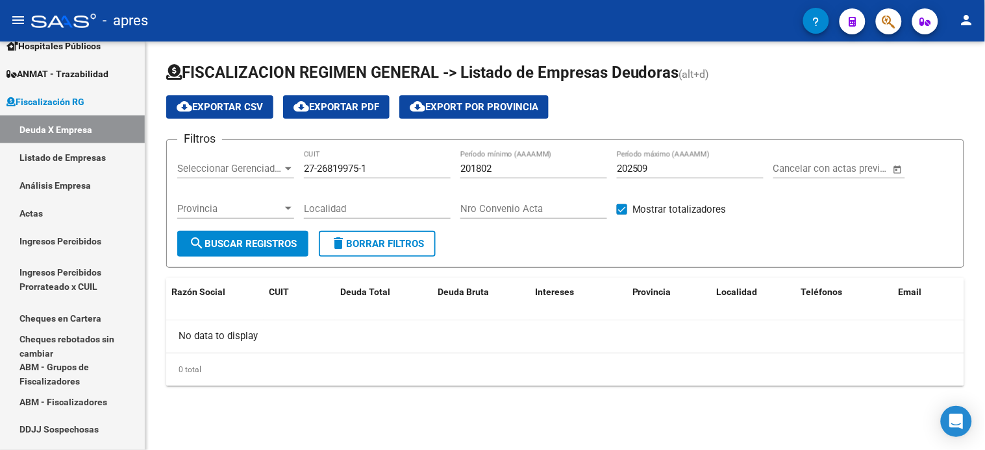
click at [520, 173] on input "201802" at bounding box center [533, 169] width 147 height 12
click at [68, 163] on link "Listado de Empresas" at bounding box center [72, 157] width 145 height 28
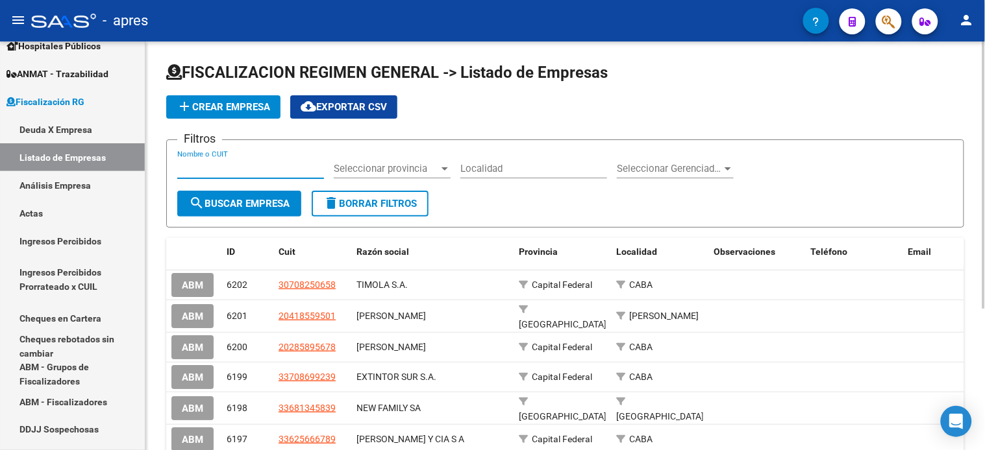
click at [217, 173] on input "Nombre o CUIT" at bounding box center [250, 169] width 147 height 12
paste input "27268199751"
type input "27268199751"
click at [265, 208] on span "search Buscar Empresa" at bounding box center [239, 204] width 101 height 12
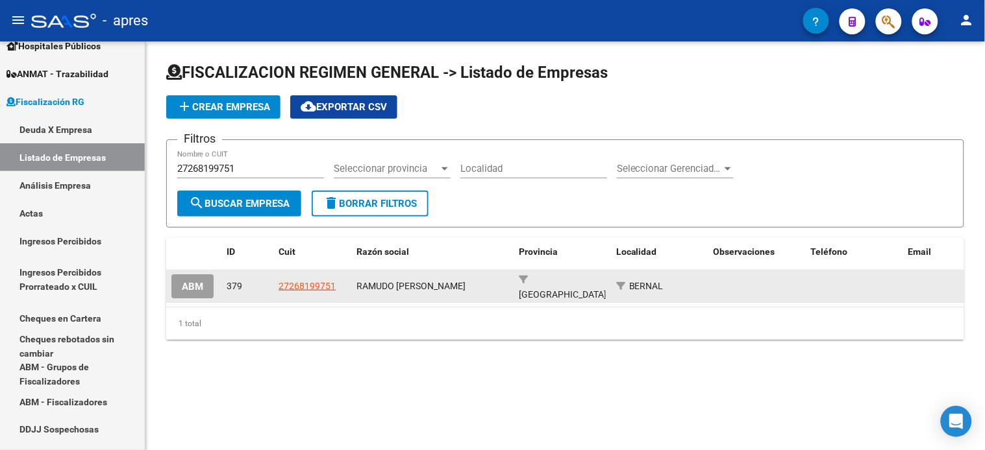
click at [312, 281] on span "27268199751" at bounding box center [306, 286] width 57 height 10
type textarea "27268199751"
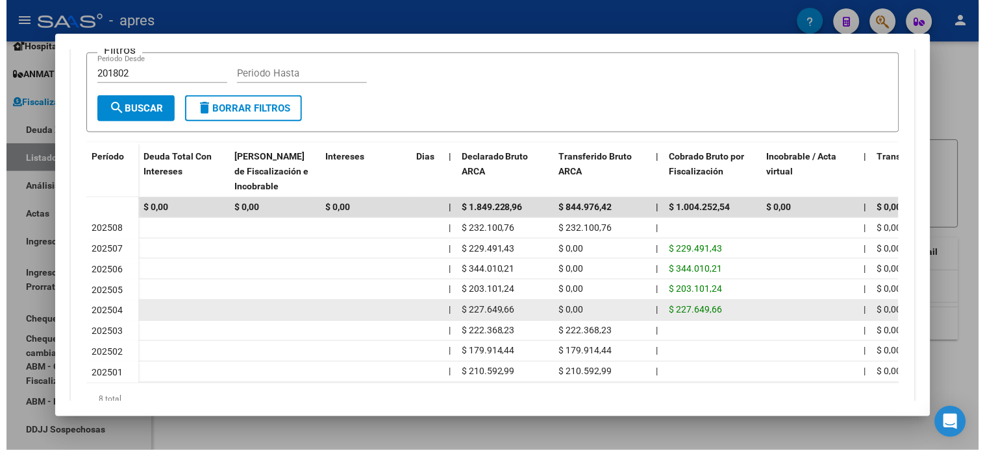
scroll to position [5, 0]
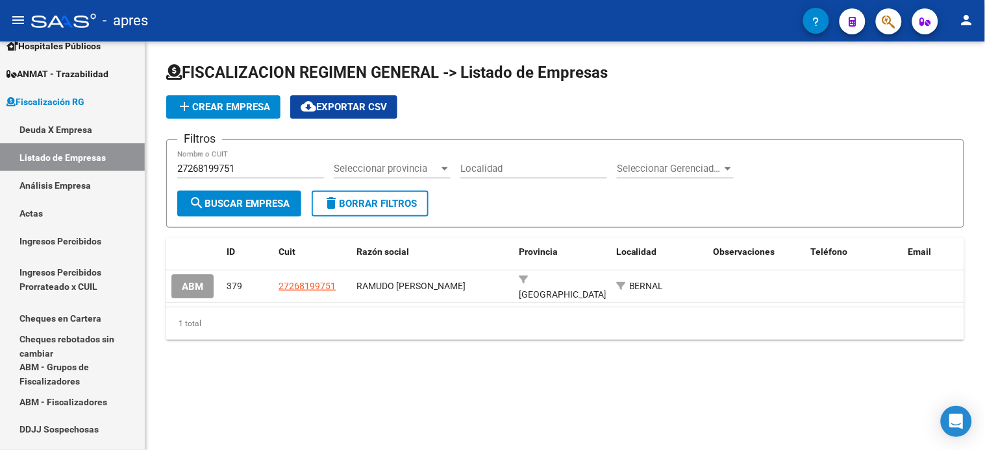
drag, startPoint x: 190, startPoint y: 286, endPoint x: 408, endPoint y: 336, distance: 223.3
click at [190, 286] on span "ABM" at bounding box center [192, 287] width 21 height 12
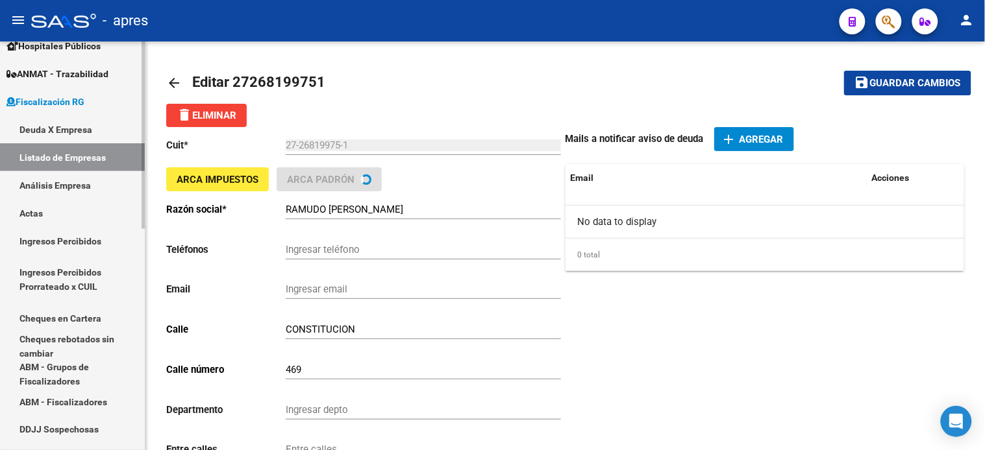
drag, startPoint x: 175, startPoint y: 73, endPoint x: 127, endPoint y: 134, distance: 77.7
click at [175, 73] on link "arrow_back" at bounding box center [179, 83] width 26 height 31
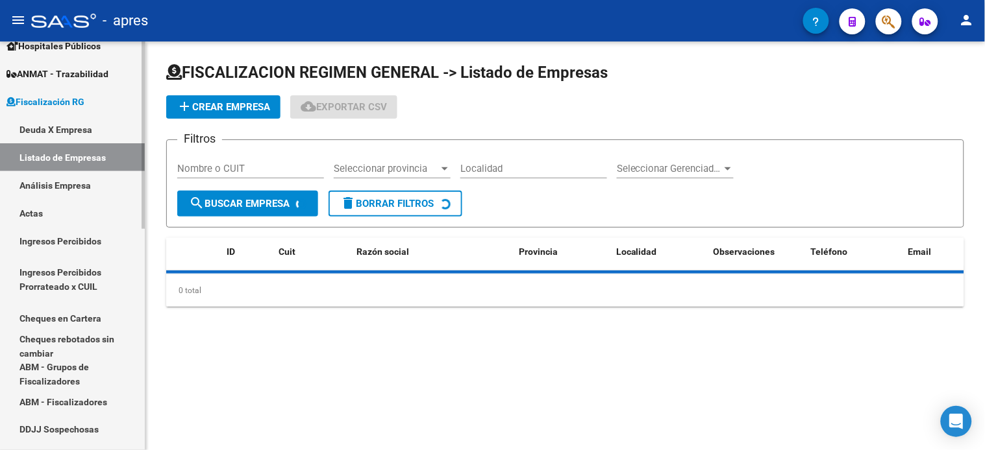
click at [62, 217] on link "Actas" at bounding box center [72, 213] width 145 height 28
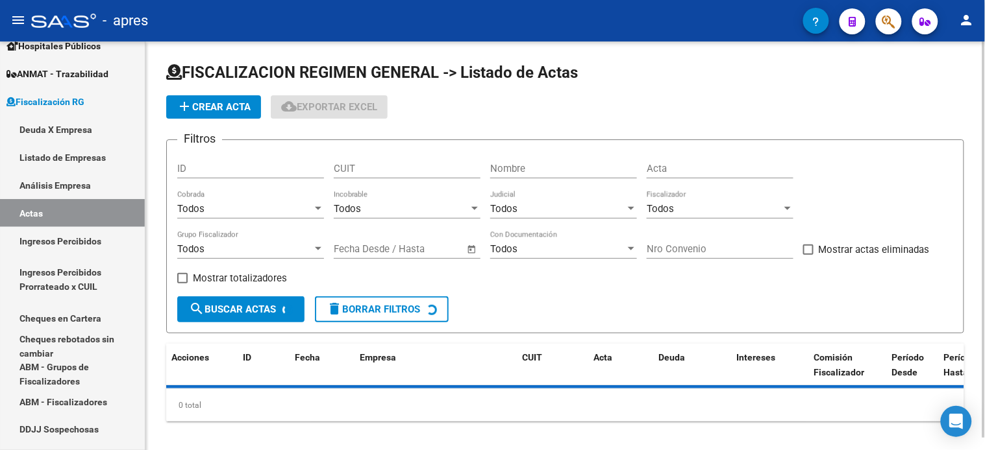
click at [550, 177] on div "Nombre" at bounding box center [563, 165] width 147 height 28
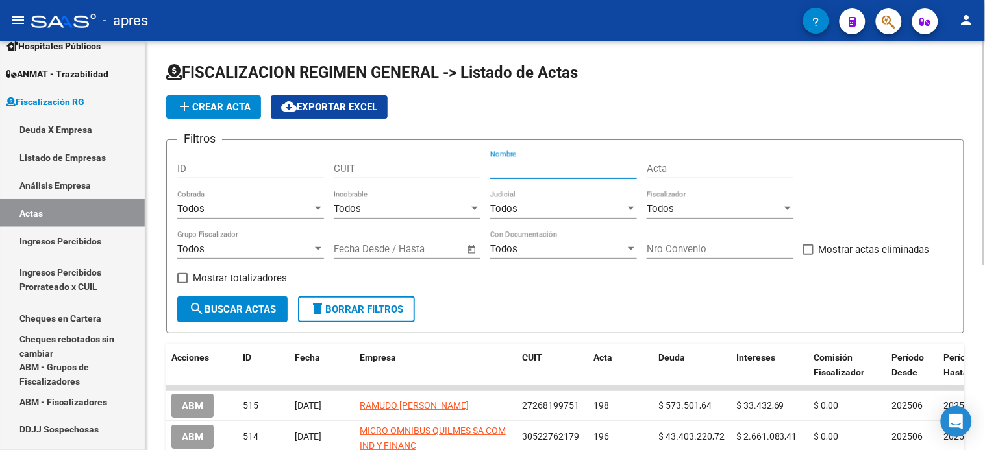
click at [550, 174] on input "Nombre" at bounding box center [563, 169] width 147 height 12
type input "RAMUDO"
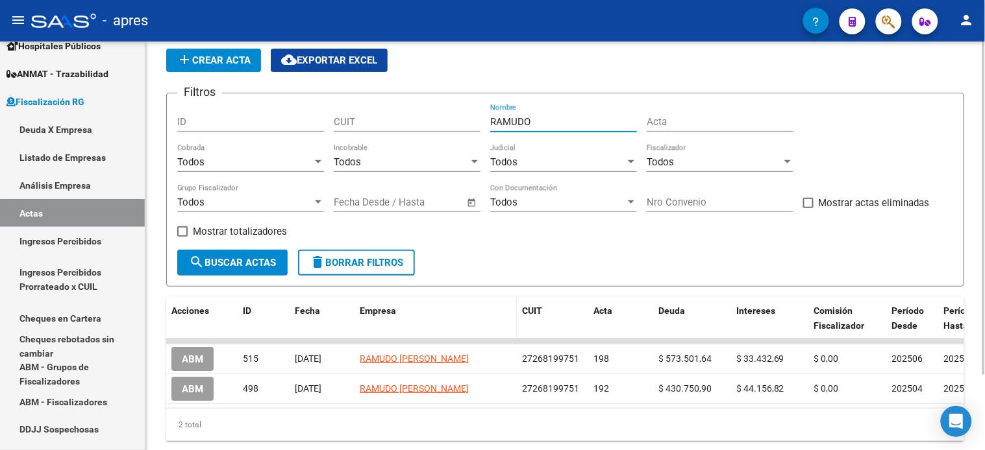
scroll to position [72, 0]
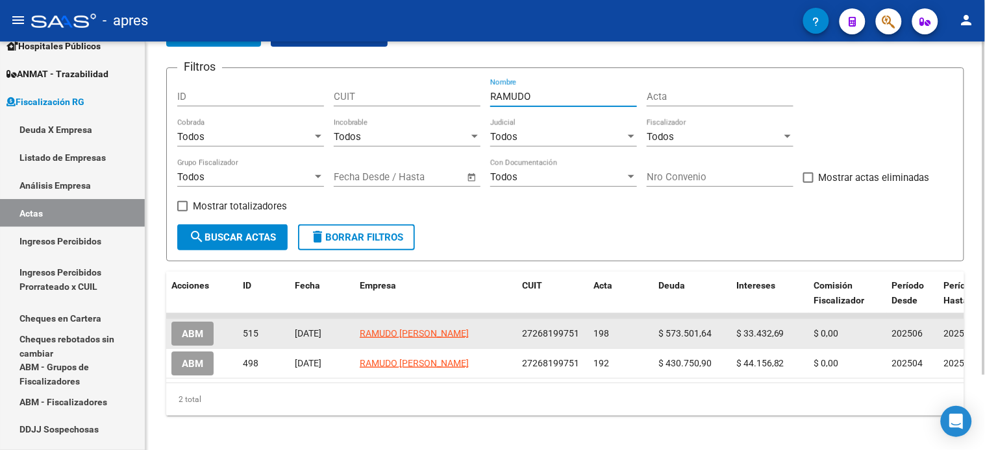
click at [188, 333] on span "ABM" at bounding box center [192, 334] width 21 height 12
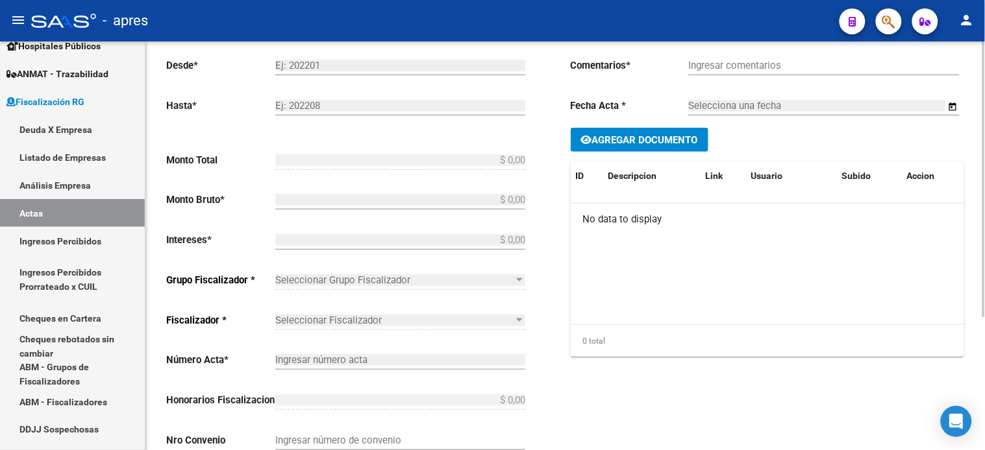
type input "202506"
type input "202507"
type input "$ 606.934,33"
type input "$ 573.501,64"
type input "$ 33.432,69"
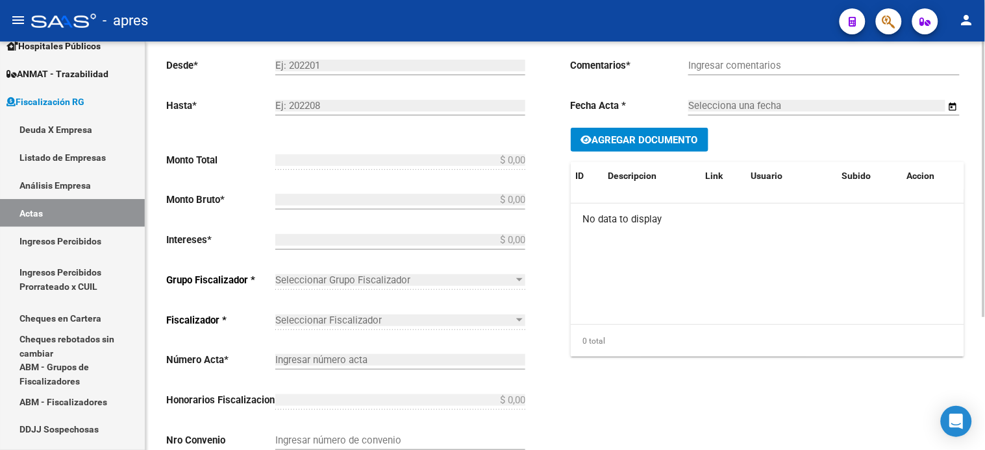
type input "198"
checkbox input "true"
type input "Convenio"
type input "[DATE]"
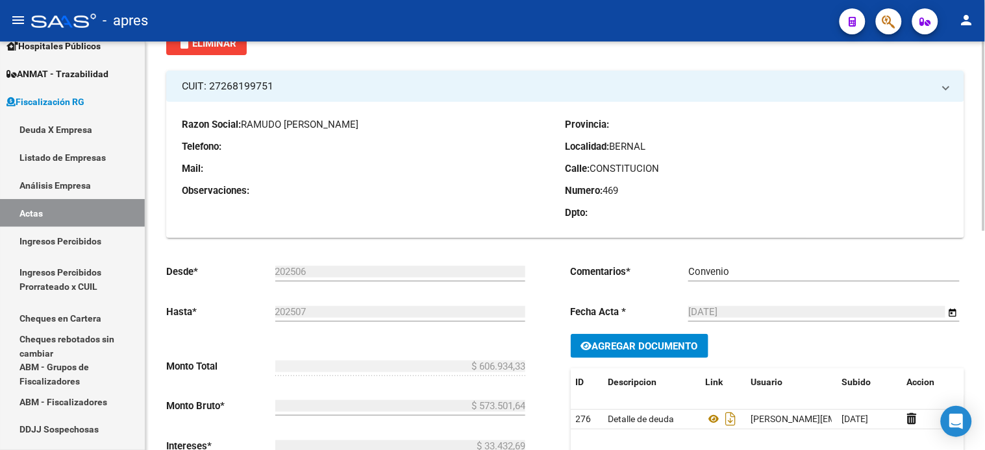
click at [640, 265] on p "Comentarios *" at bounding box center [630, 272] width 118 height 14
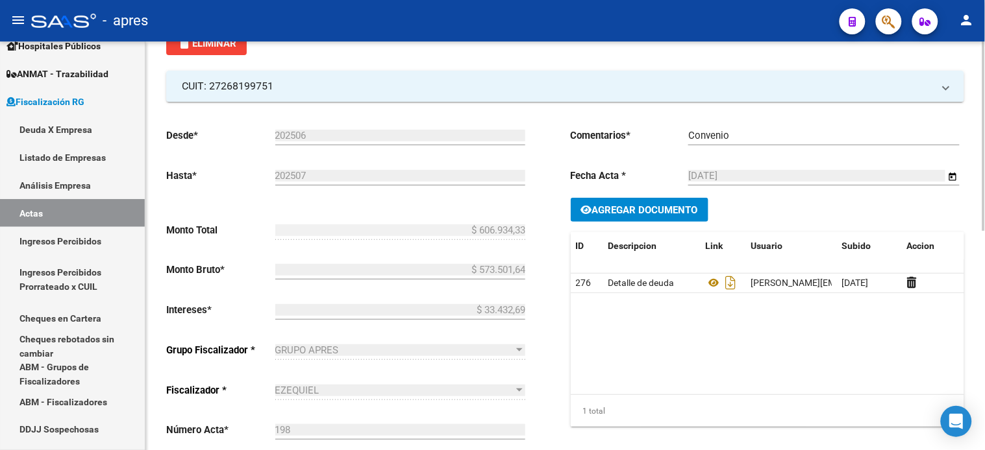
click at [619, 208] on span "Agregar Documento" at bounding box center [645, 210] width 106 height 12
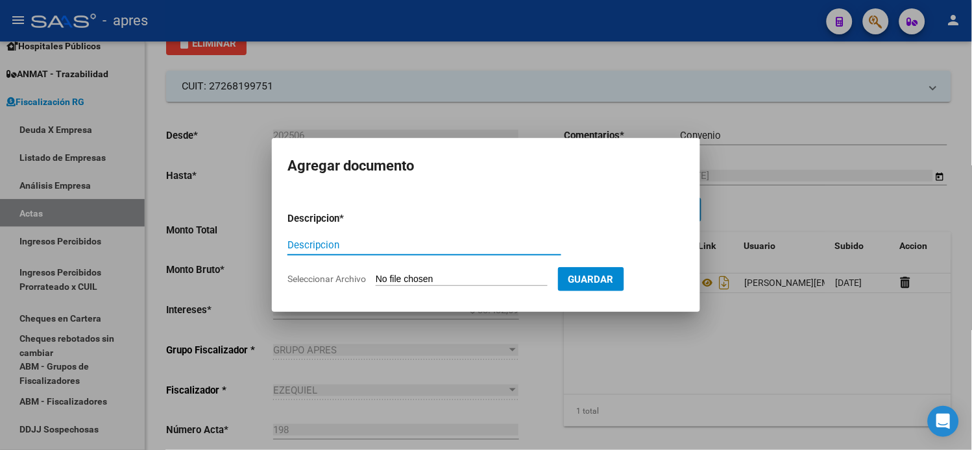
click at [345, 245] on input "Descripcion" at bounding box center [425, 246] width 274 height 12
type input "TRANSFERENCIA"
click at [423, 278] on input "Seleccionar Archivo" at bounding box center [462, 280] width 172 height 12
type input "C:\fakepath\TRANSFERENCIA 1.pdf"
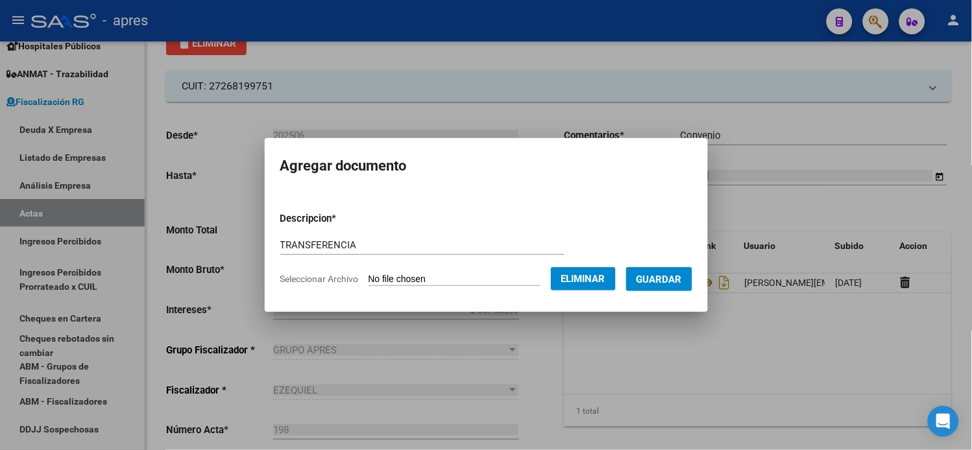
click at [669, 281] on span "Guardar" at bounding box center [659, 280] width 45 height 12
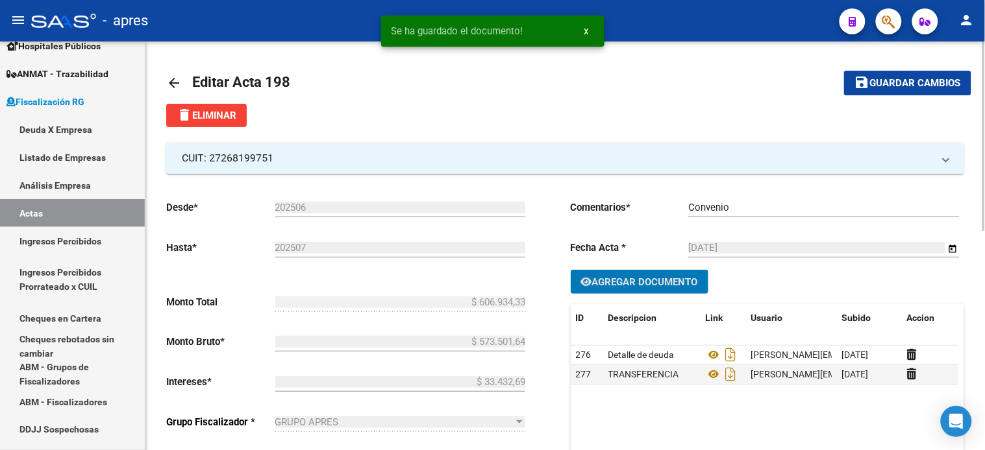
click at [867, 89] on mat-icon "save" at bounding box center [862, 83] width 16 height 16
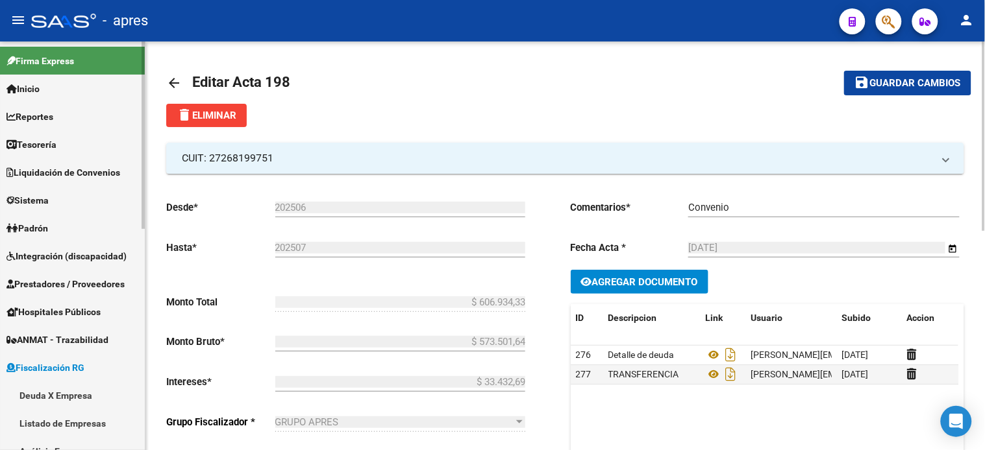
scroll to position [144, 0]
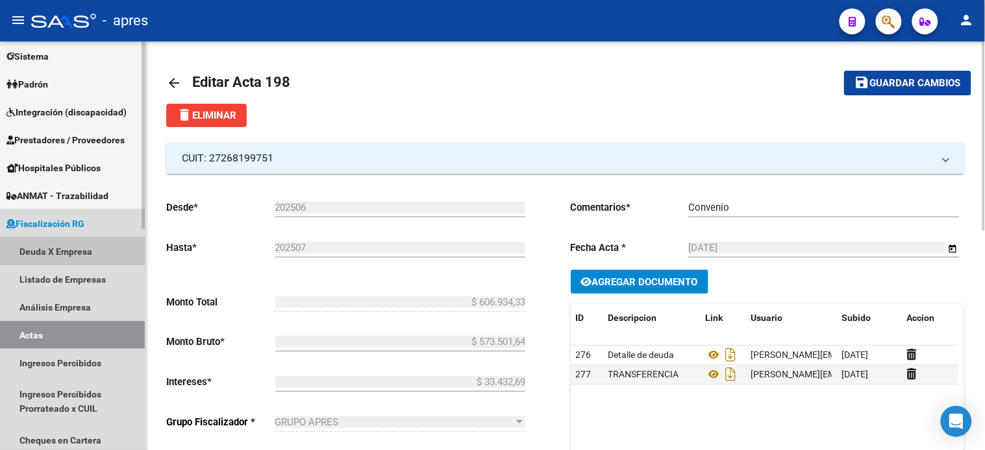
click at [57, 243] on link "Deuda X Empresa" at bounding box center [72, 252] width 145 height 28
